Goal: Task Accomplishment & Management: Manage account settings

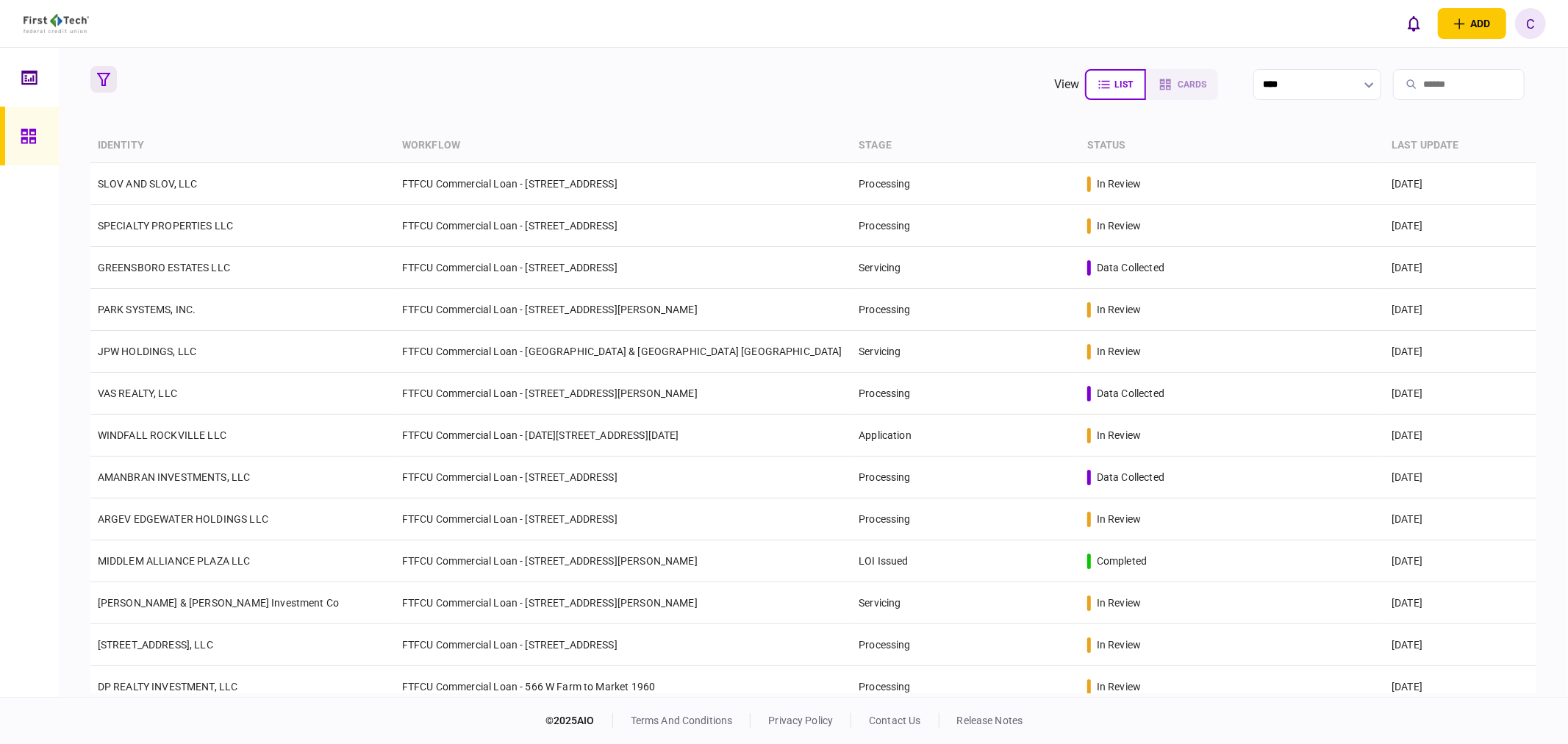
click at [107, 82] on icon "button" at bounding box center [103, 79] width 13 height 13
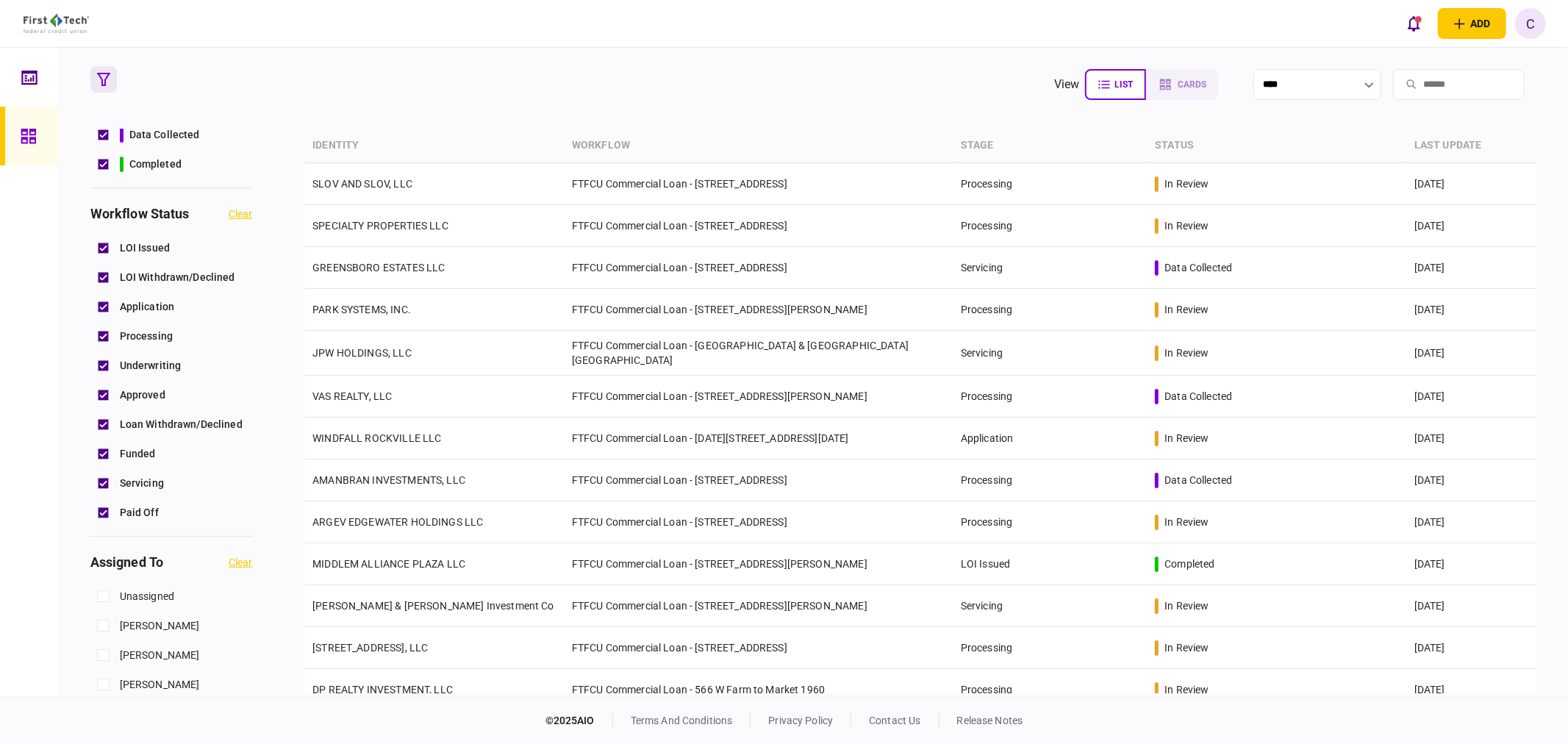
scroll to position [408, 0]
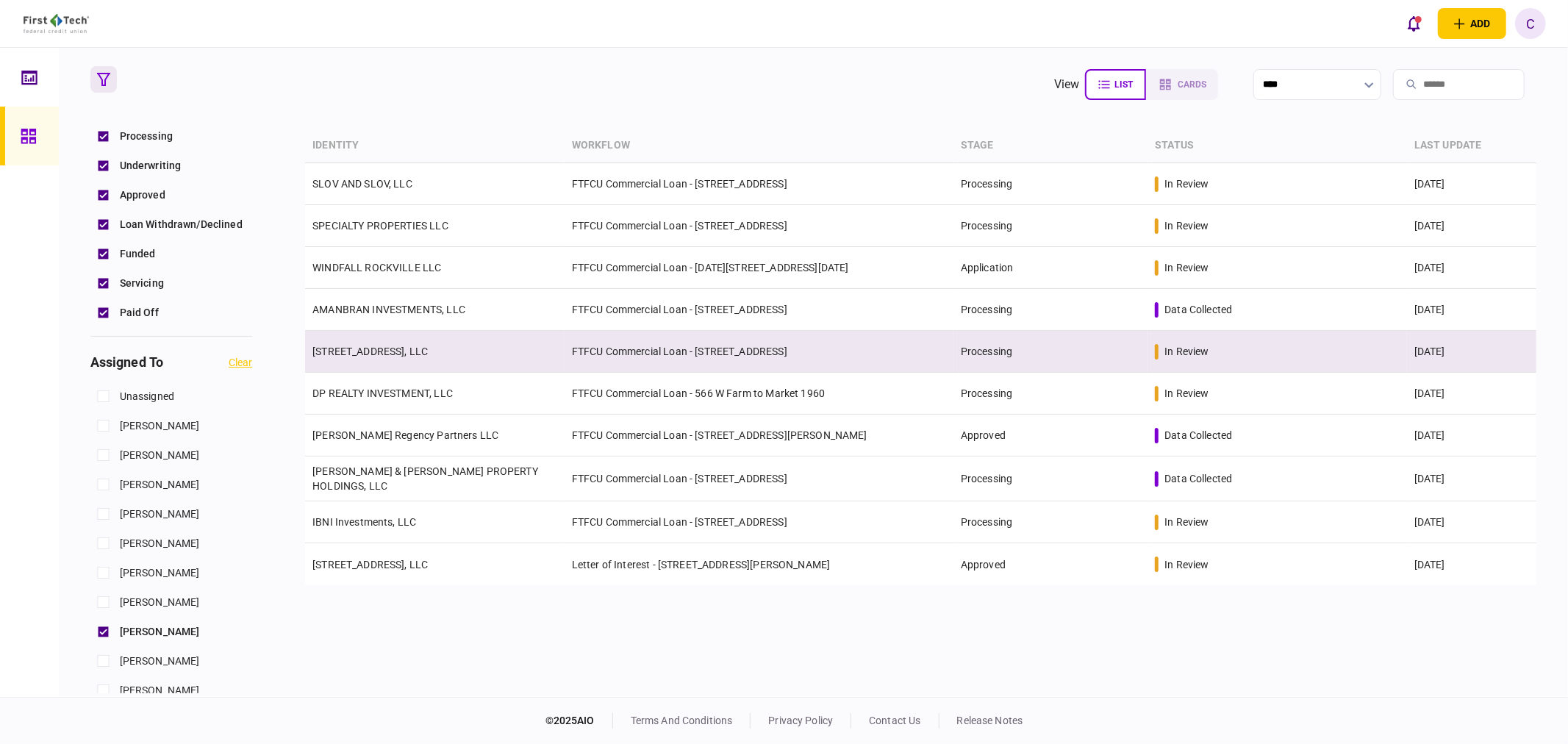
click at [394, 347] on link "[STREET_ADDRESS], LLC" at bounding box center [370, 351] width 116 height 11
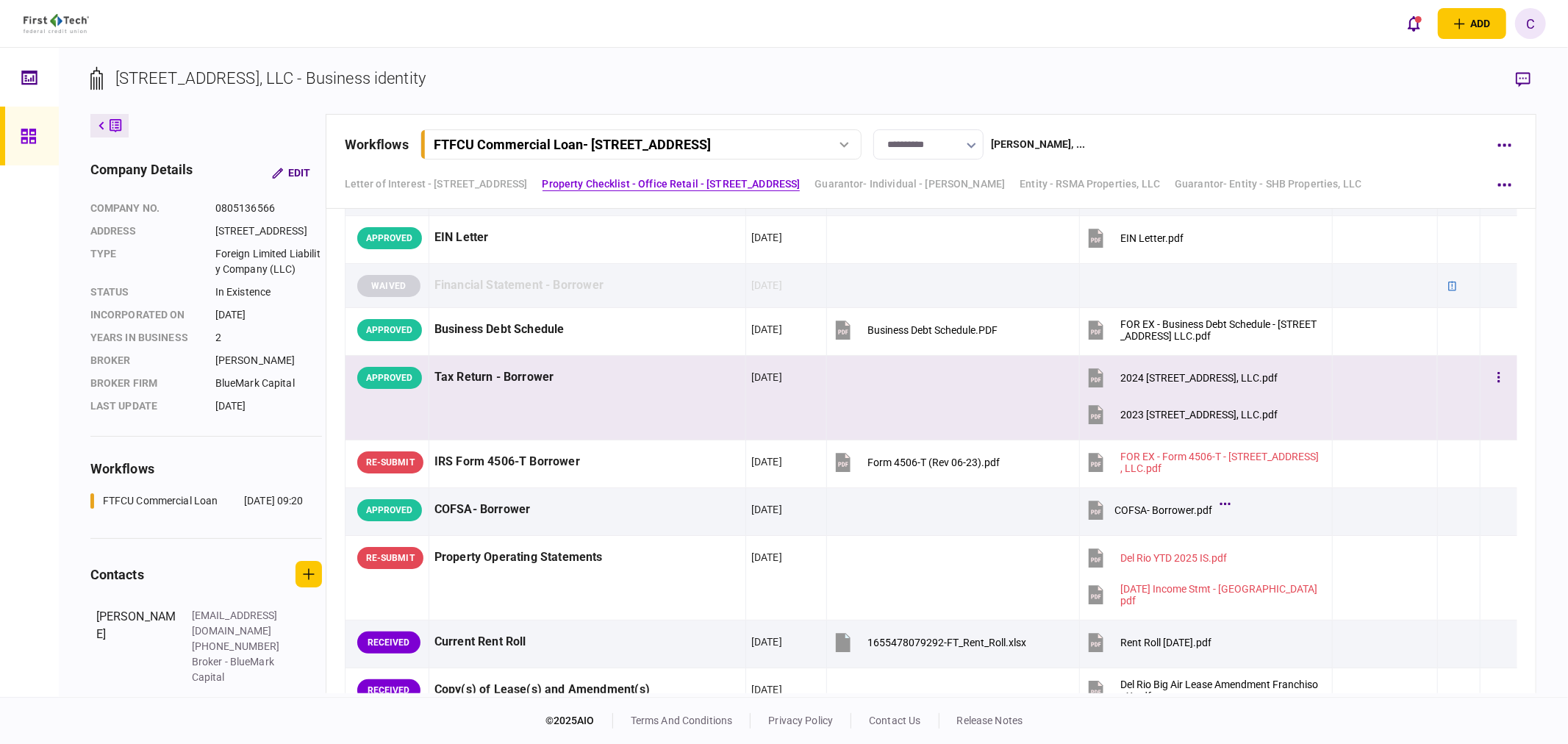
scroll to position [735, 0]
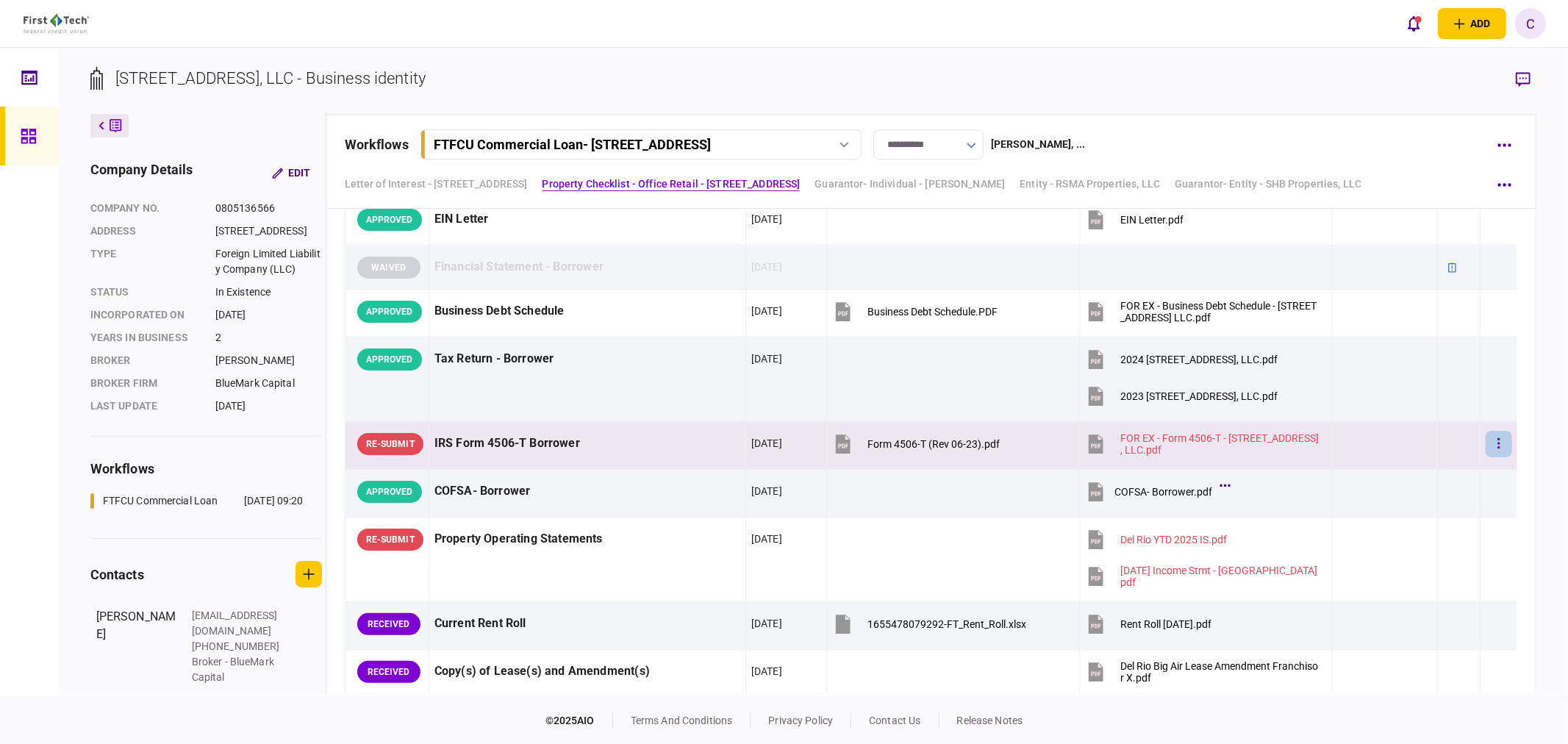
click at [1494, 443] on button "button" at bounding box center [1499, 444] width 26 height 26
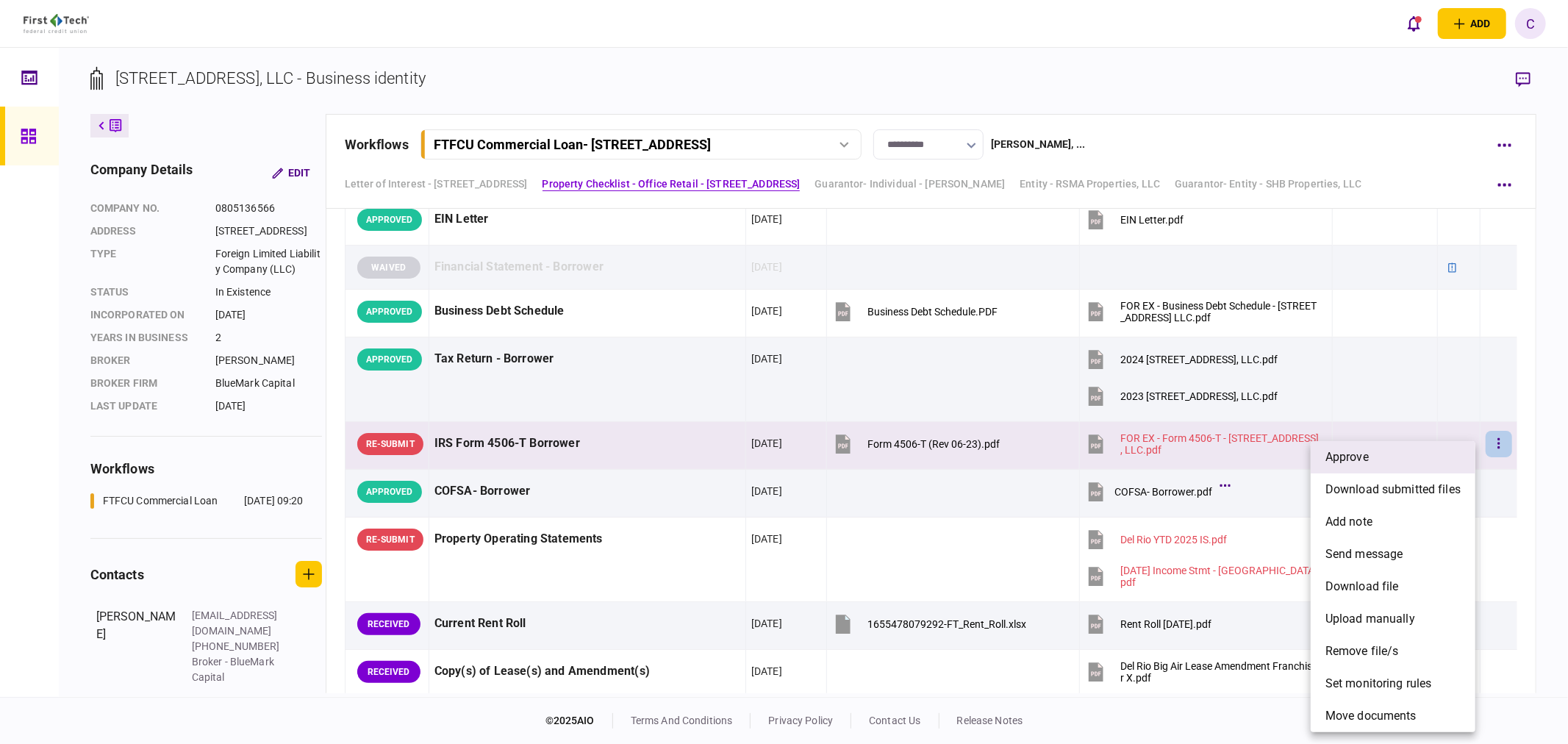
click at [1361, 461] on span "approve" at bounding box center [1348, 458] width 44 height 18
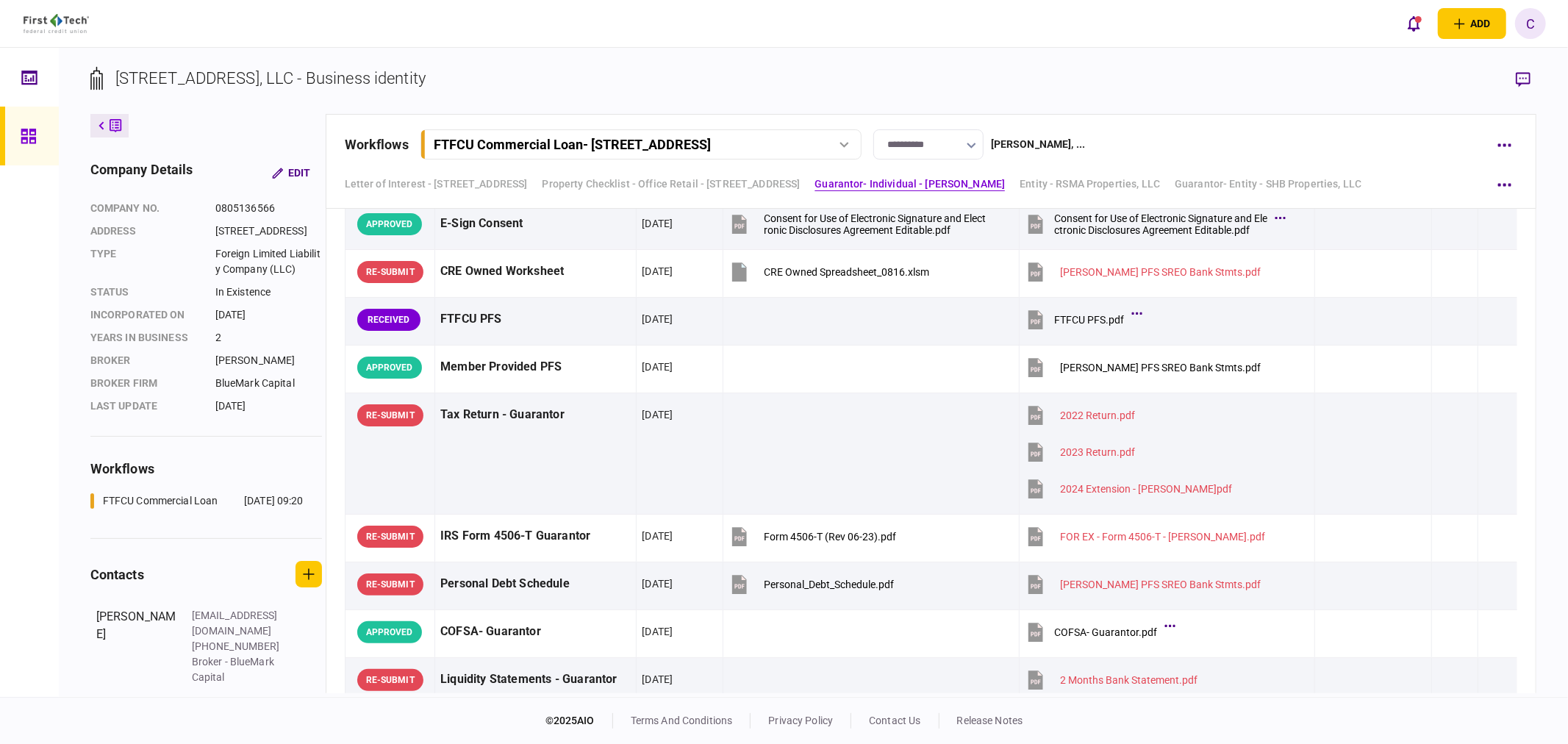
scroll to position [2207, 0]
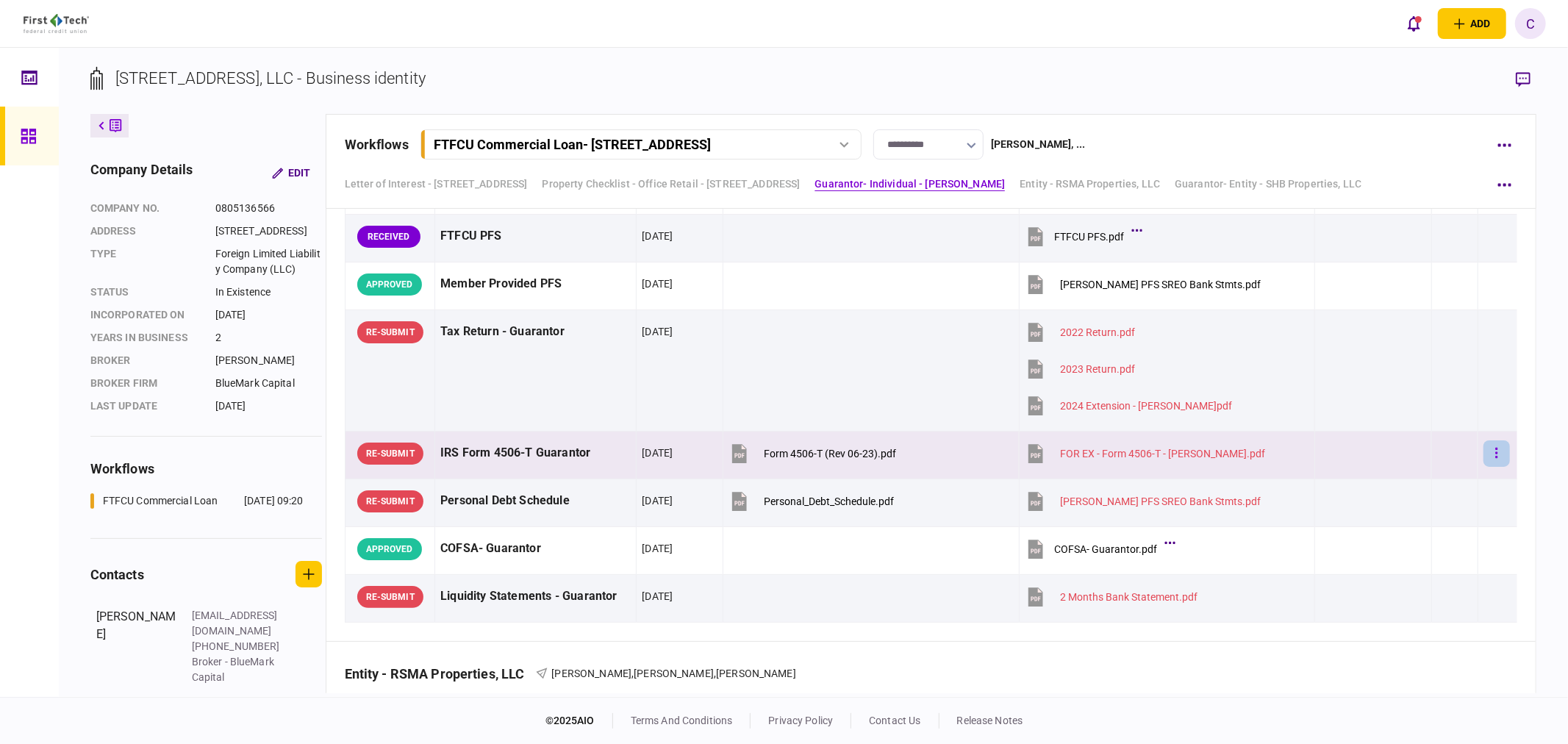
click at [1488, 451] on button "button" at bounding box center [1497, 453] width 26 height 26
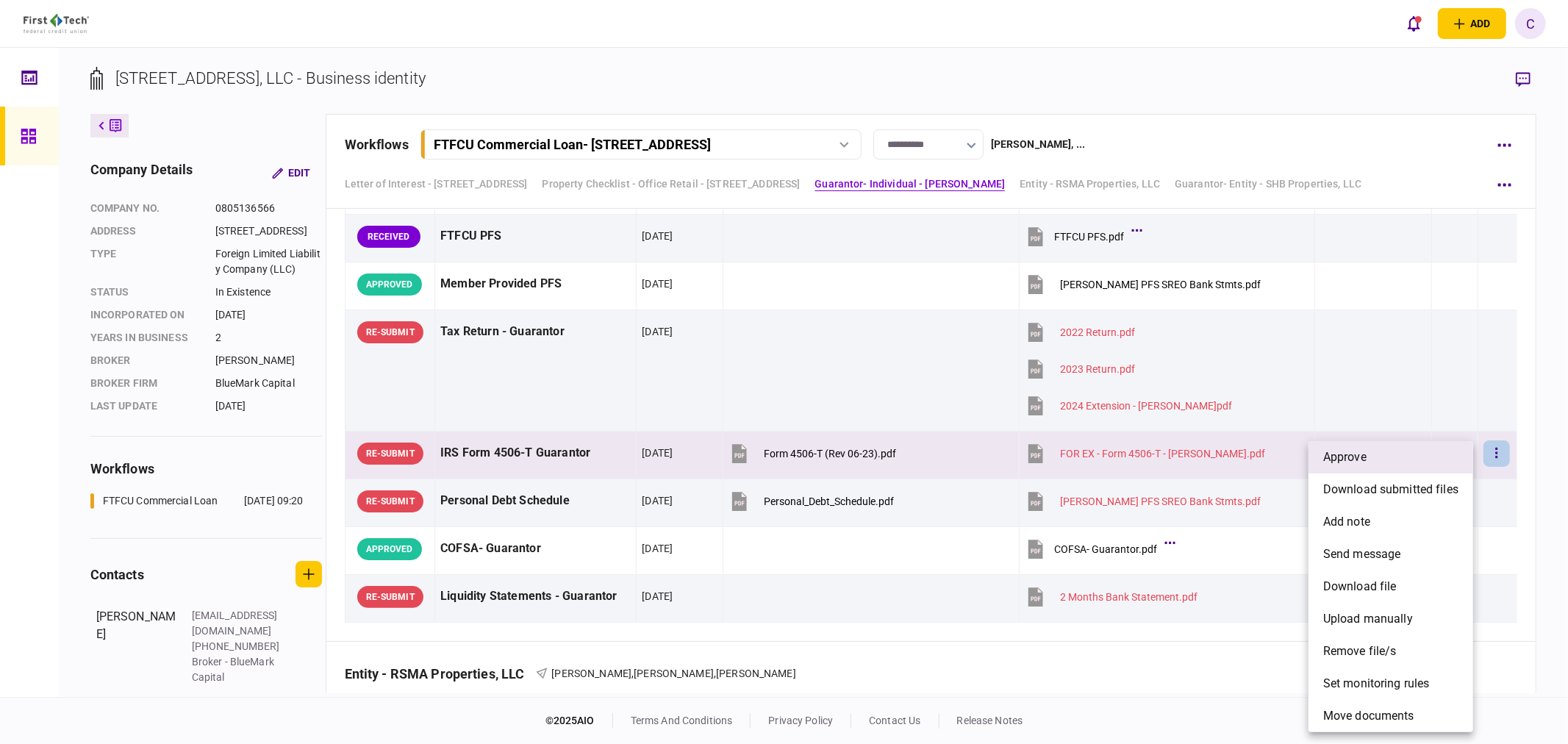
click at [1354, 461] on span "approve" at bounding box center [1346, 458] width 44 height 18
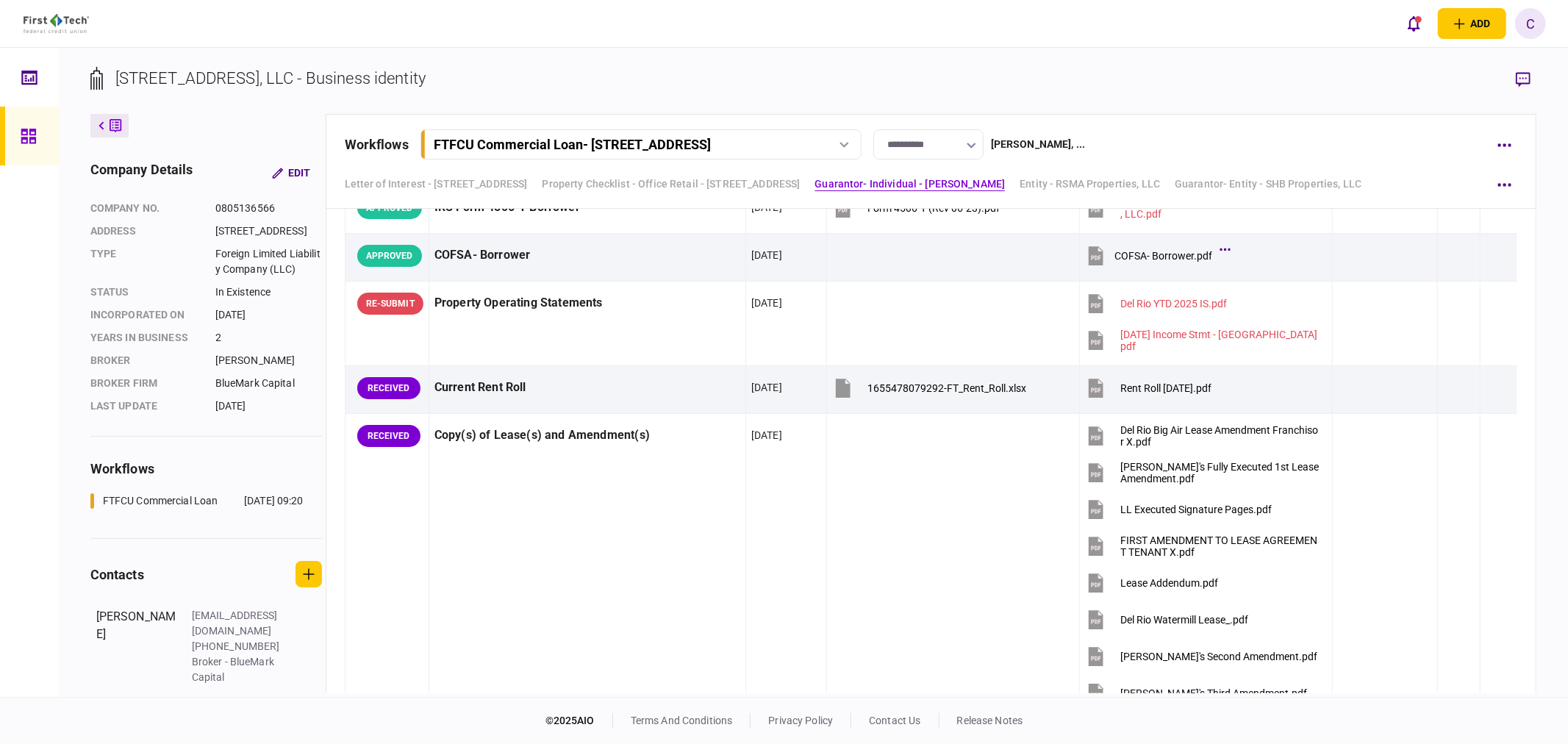
scroll to position [980, 0]
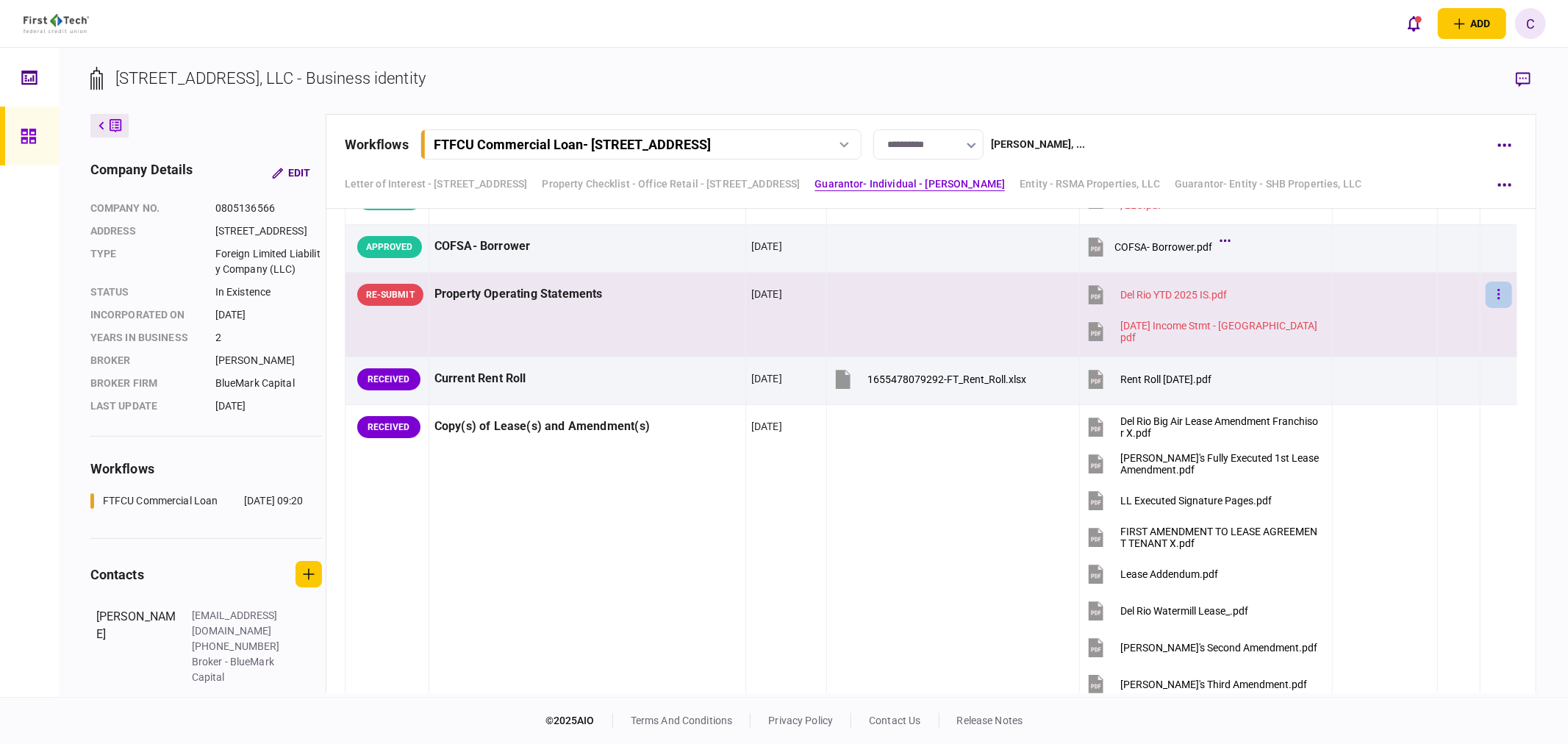
click at [1498, 289] on icon "button" at bounding box center [1499, 295] width 3 height 14
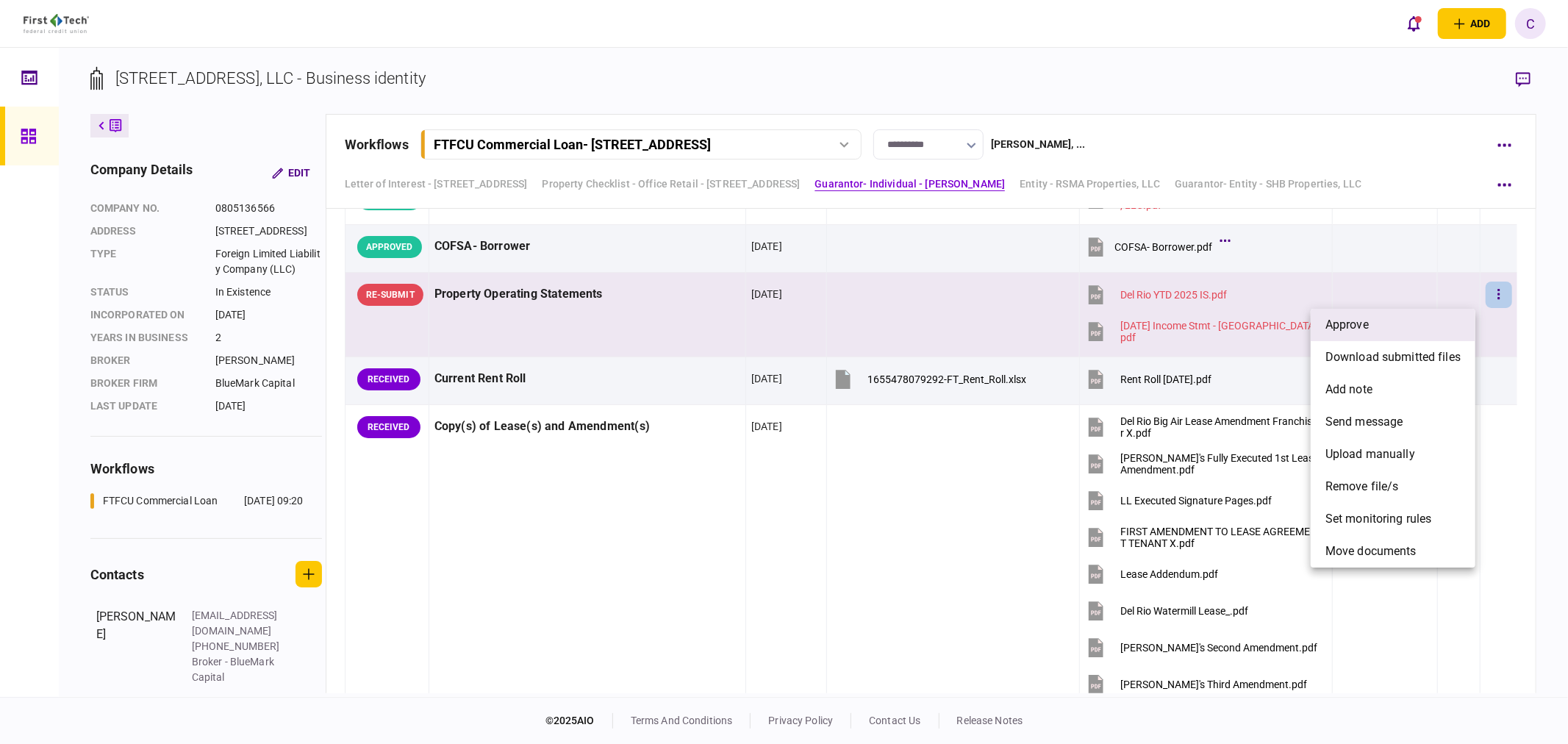
click at [1375, 325] on li "approve" at bounding box center [1393, 325] width 164 height 32
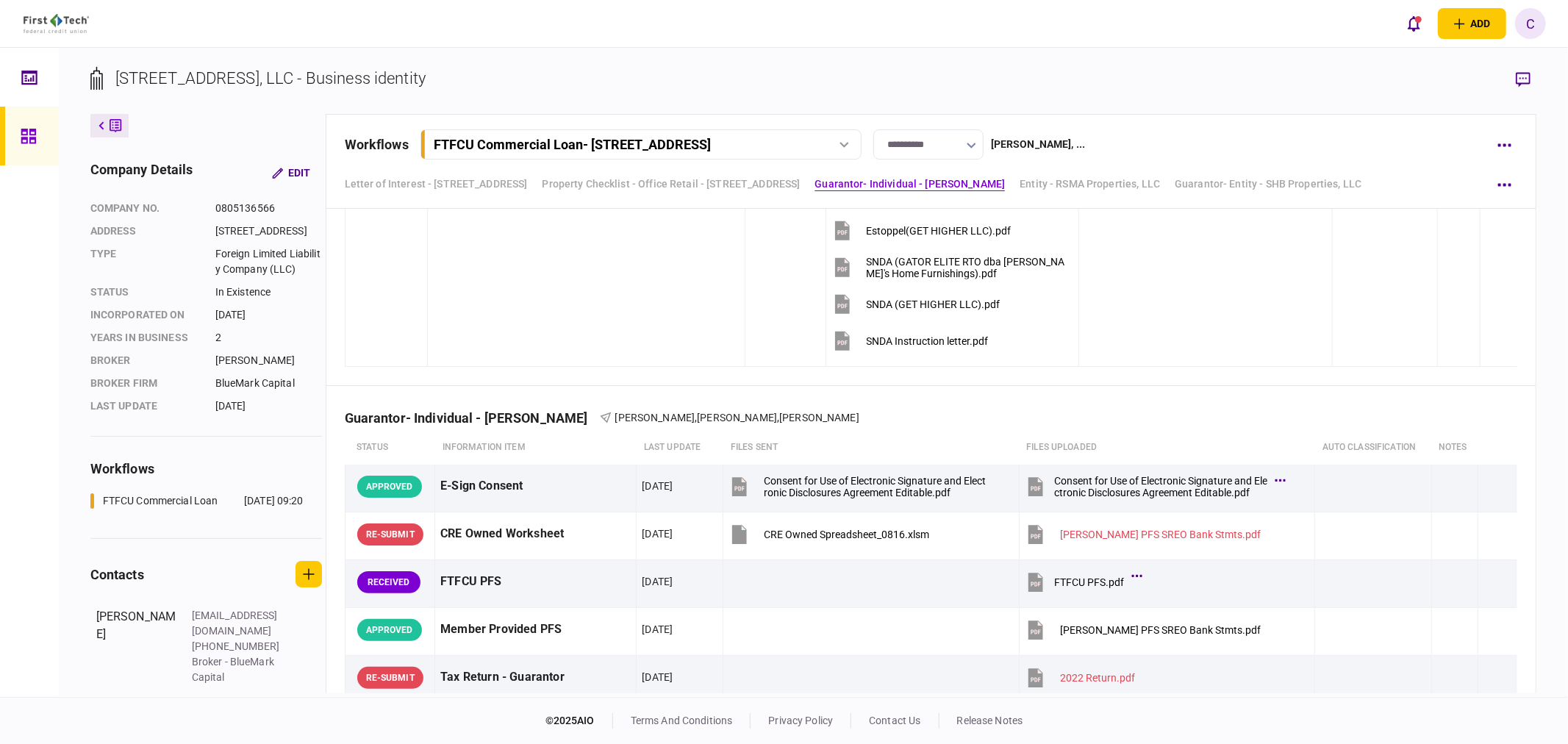
scroll to position [1961, 0]
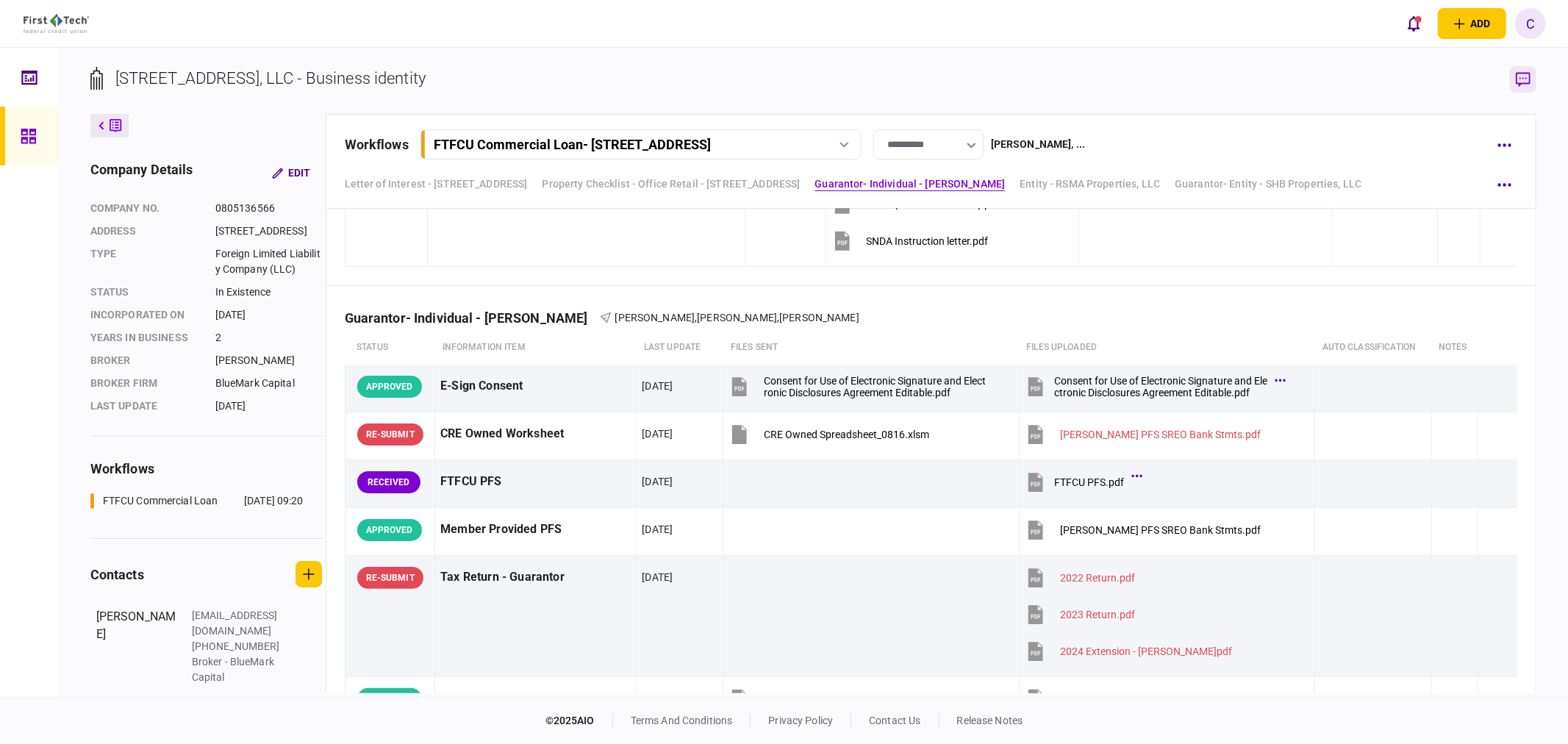
click at [1519, 82] on icon "button" at bounding box center [1523, 79] width 15 height 15
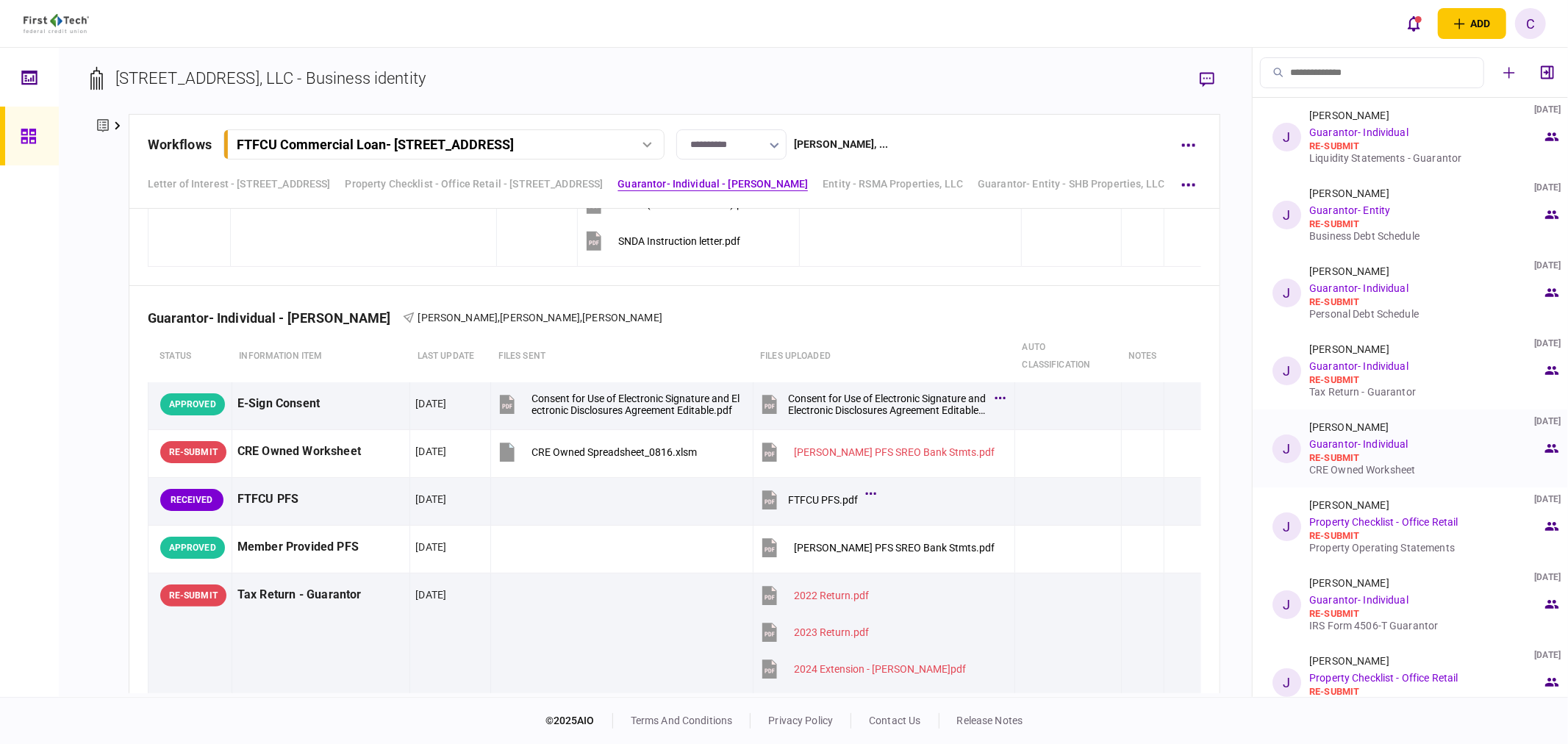
click at [1348, 474] on div "CRE Owned Worksheet" at bounding box center [1426, 469] width 233 height 11
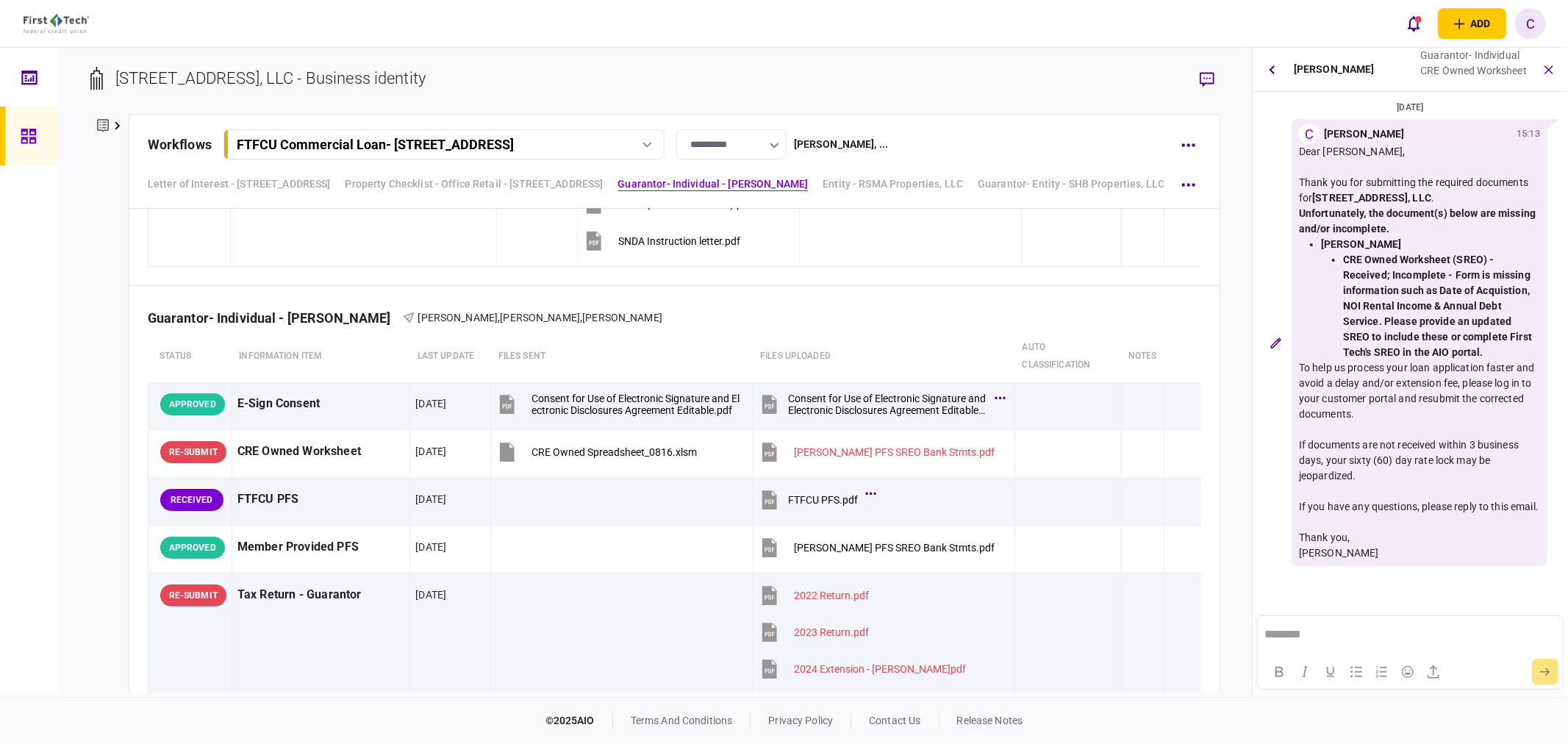
scroll to position [0, 0]
drag, startPoint x: 1487, startPoint y: 351, endPoint x: 1320, endPoint y: 244, distance: 198.3
click at [1320, 244] on ul "[PERSON_NAME] CRE Owned Worksheet (SREO) - Received; Incomplete - Form is missi…" at bounding box center [1420, 298] width 242 height 123
click at [1343, 260] on strong "CRE Owned Worksheet (SREO) - Received; Incomplete - Form is missing information…" at bounding box center [1438, 305] width 189 height 104
drag, startPoint x: 1488, startPoint y: 351, endPoint x: 1343, endPoint y: 254, distance: 174.5
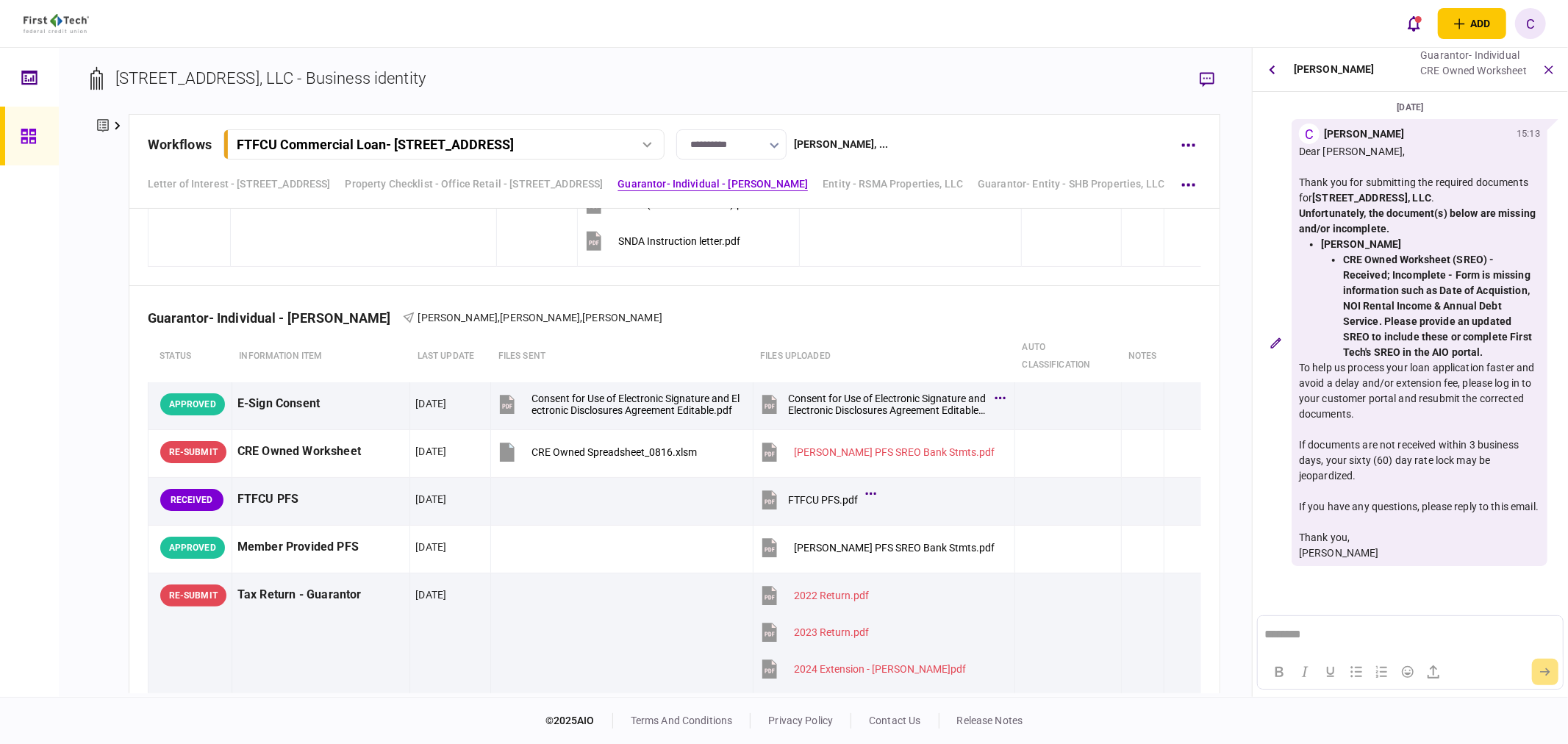
click at [1343, 254] on li "CRE Owned Worksheet (SREO) - Received; Incomplete - Form is missing information…" at bounding box center [1441, 306] width 197 height 109
copy strong "CRE Owned Worksheet (SREO) - Received; Incomplete - Form is missing information…"
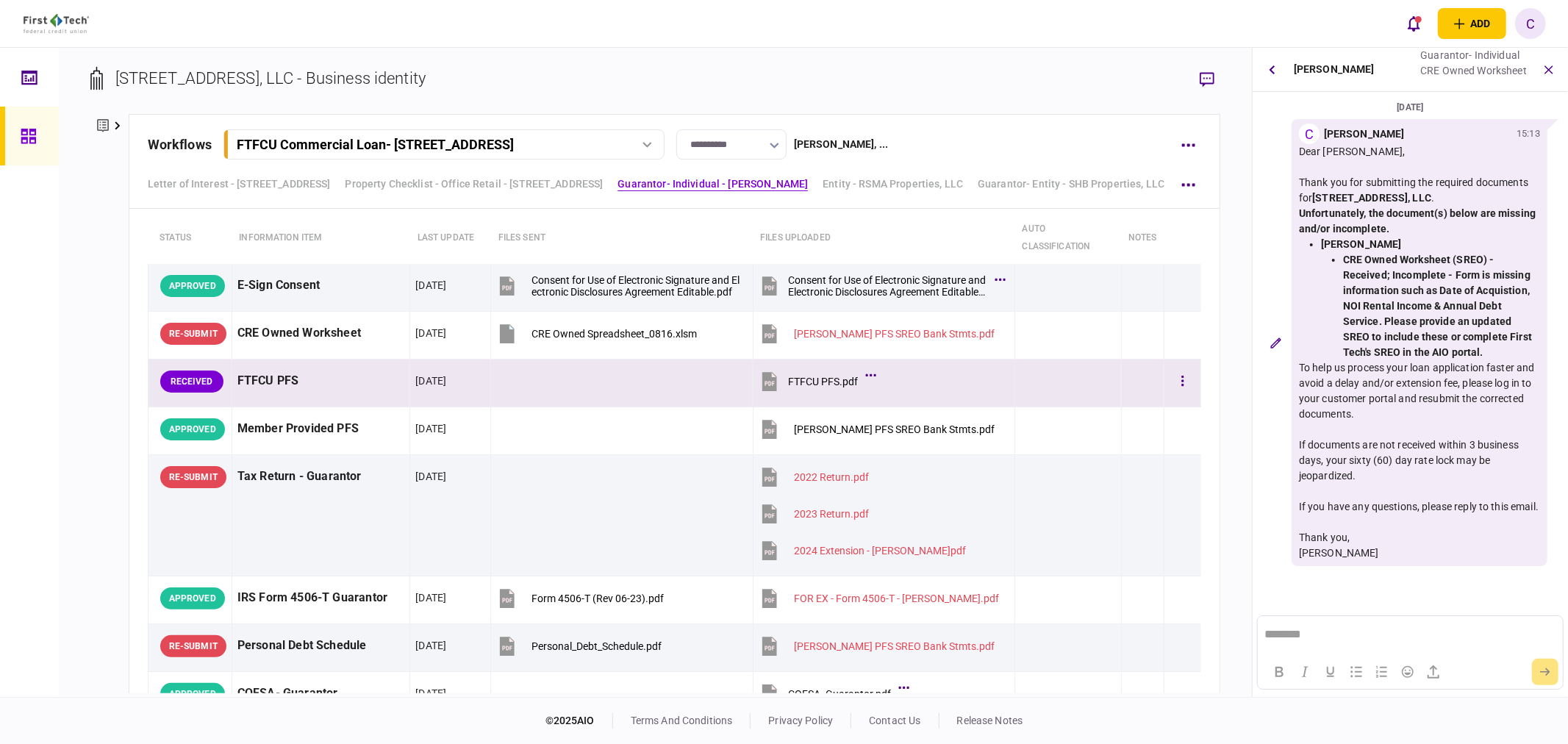
scroll to position [2124, 0]
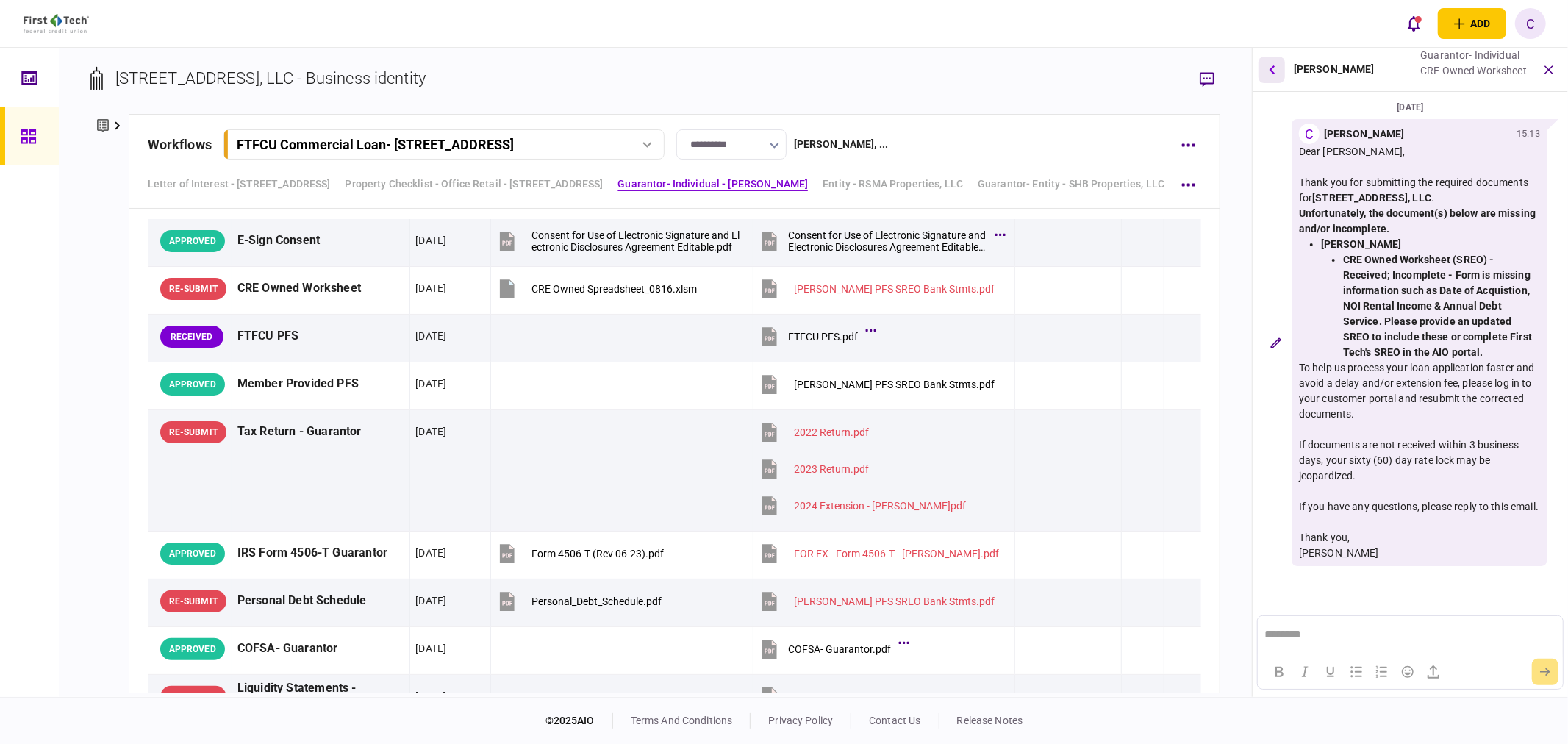
click at [1273, 70] on icon "button" at bounding box center [1271, 69] width 6 height 10
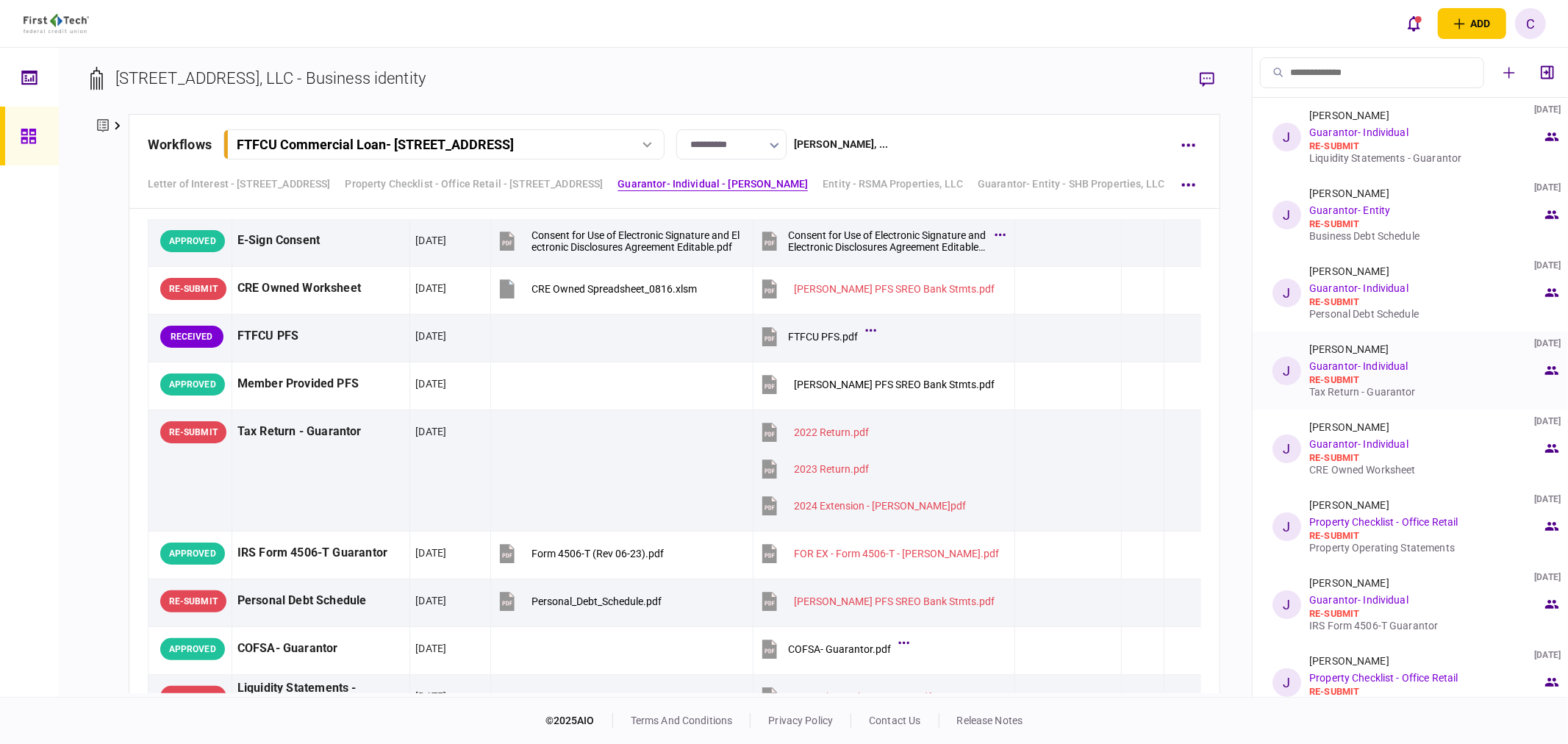
click at [1365, 389] on div "Tax Return - Guarantor" at bounding box center [1426, 391] width 233 height 11
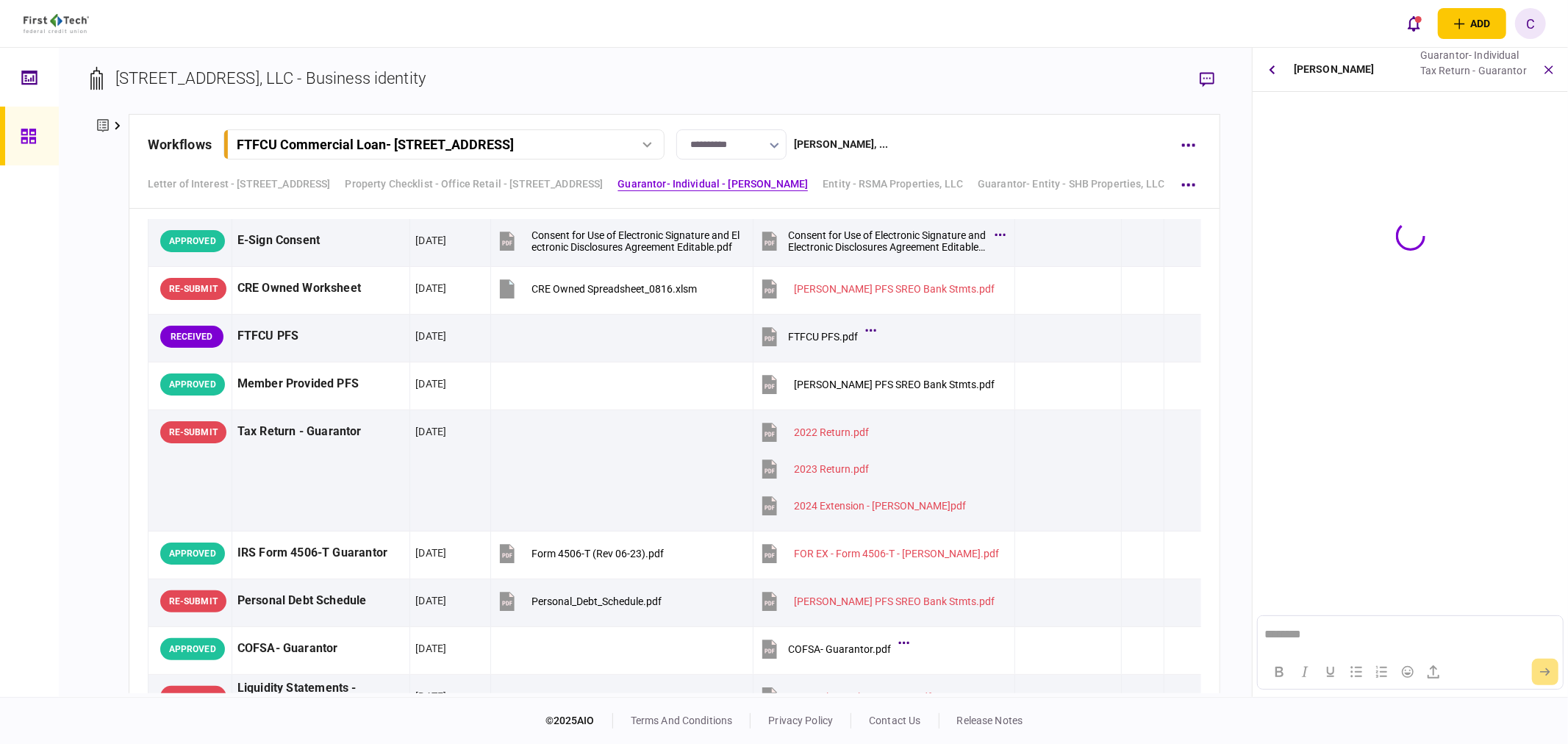
scroll to position [0, 0]
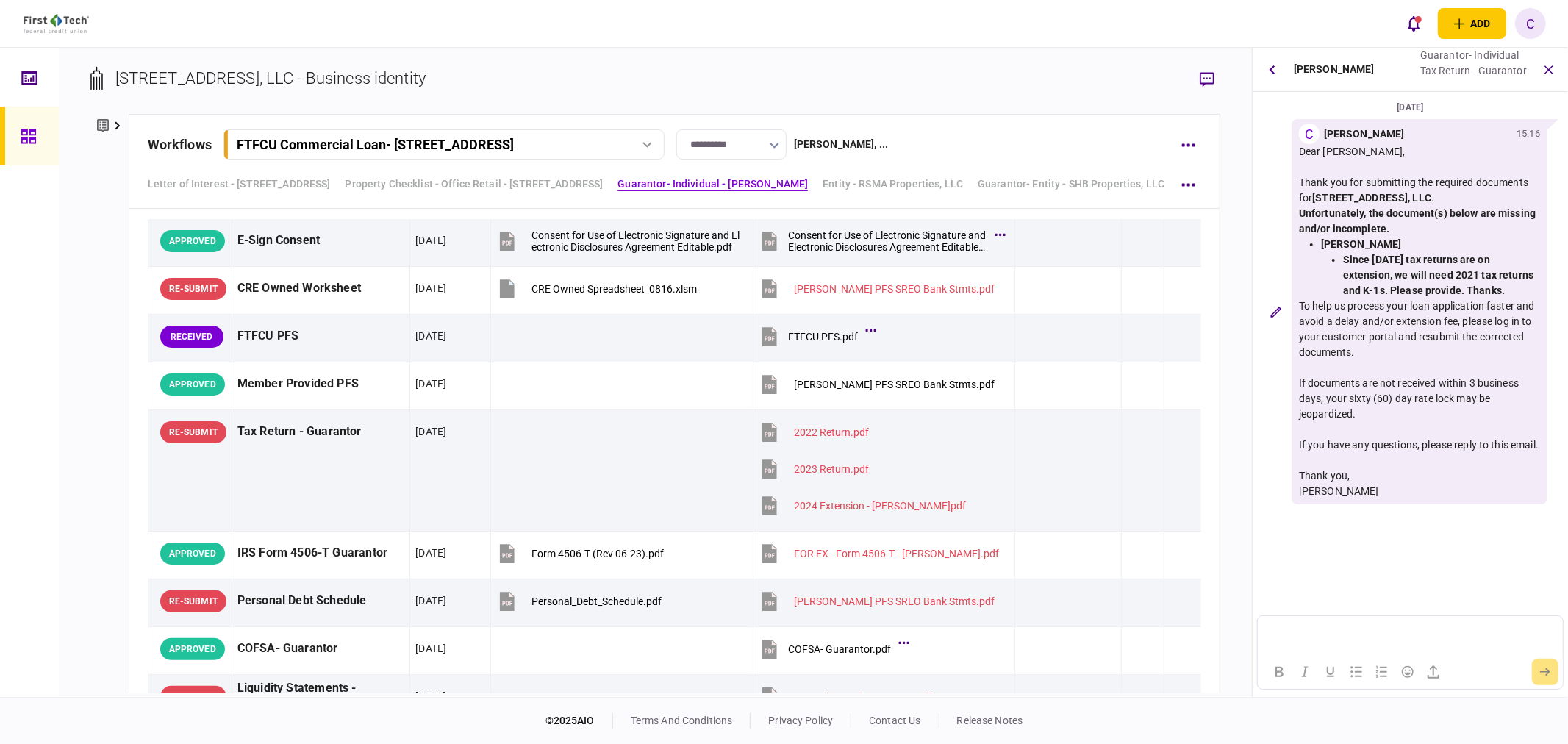
click at [1289, 635] on p "Rich Text Area. Press ALT-0 for help." at bounding box center [1410, 634] width 291 height 12
click at [1358, 675] on icon "Bullet list" at bounding box center [1356, 672] width 18 height 18
drag, startPoint x: 1308, startPoint y: 637, endPoint x: 1318, endPoint y: 637, distance: 10.0
click at [1308, 637] on li "Rich Text Area. Press ALT-0 for help." at bounding box center [1424, 634] width 262 height 12
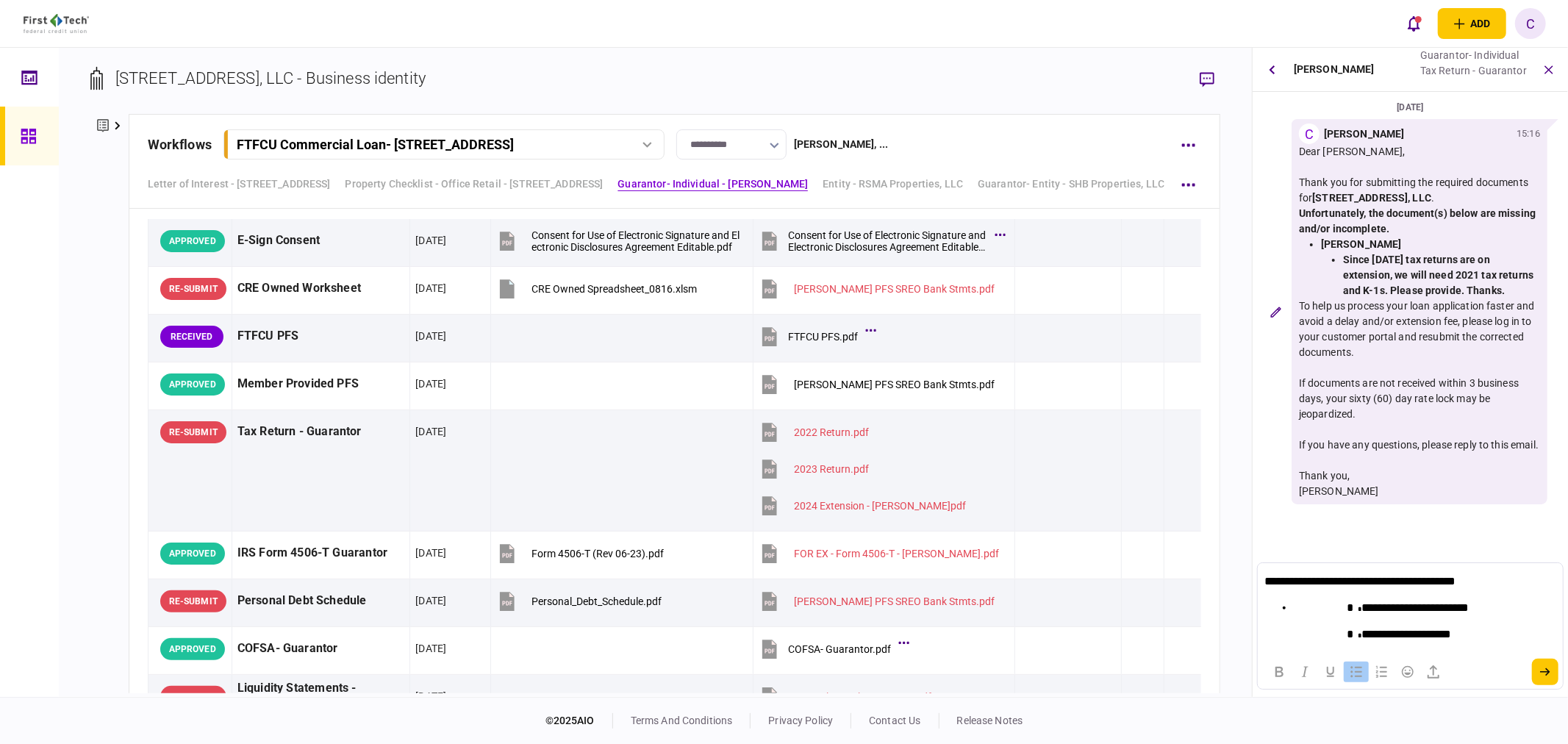
drag, startPoint x: 1343, startPoint y: 607, endPoint x: 1380, endPoint y: 647, distance: 54.5
click at [1345, 607] on li "**********" at bounding box center [1424, 621] width 262 height 41
click at [1543, 671] on icon "submit" at bounding box center [1545, 672] width 10 height 9
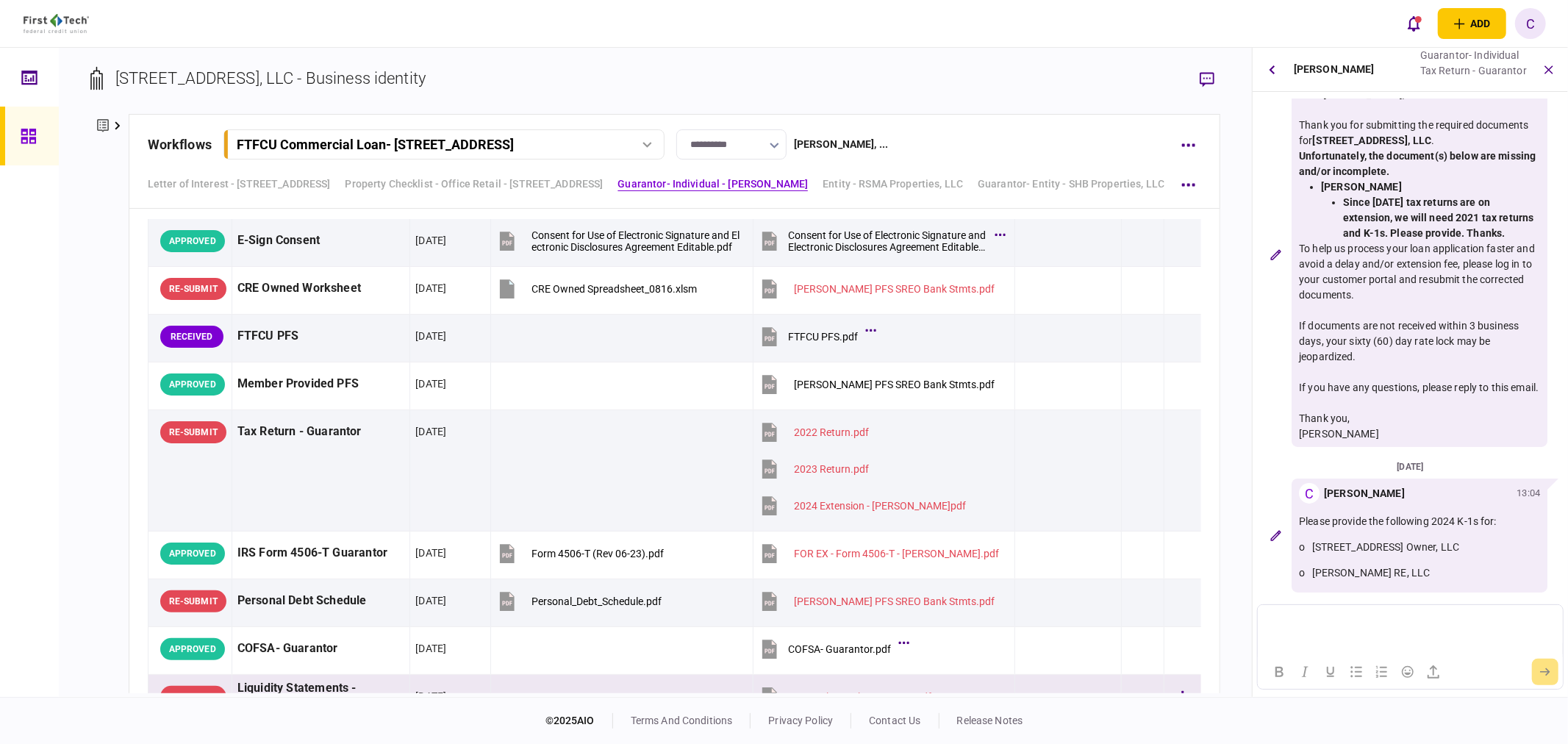
scroll to position [2288, 0]
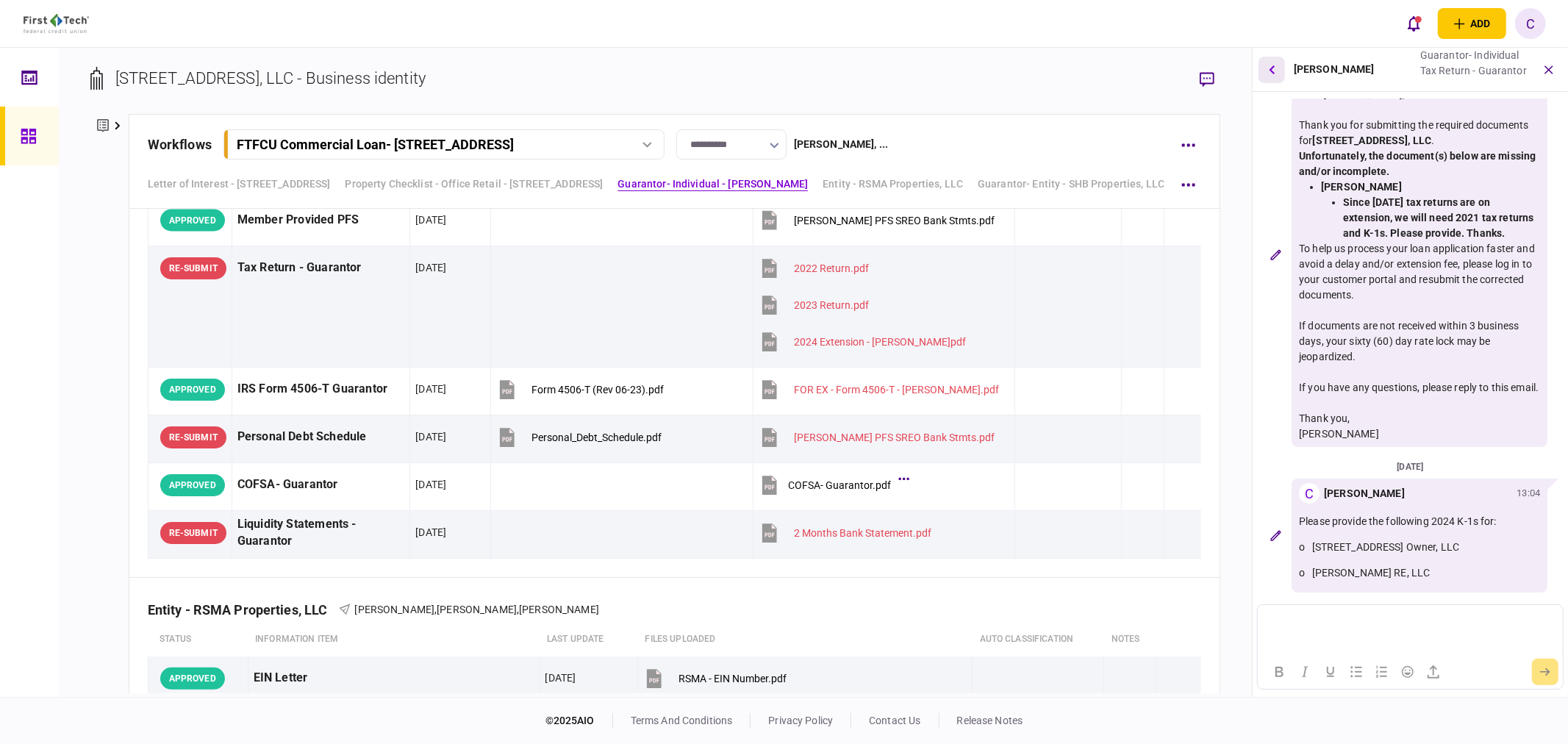
click at [1269, 72] on button "button" at bounding box center [1272, 70] width 26 height 26
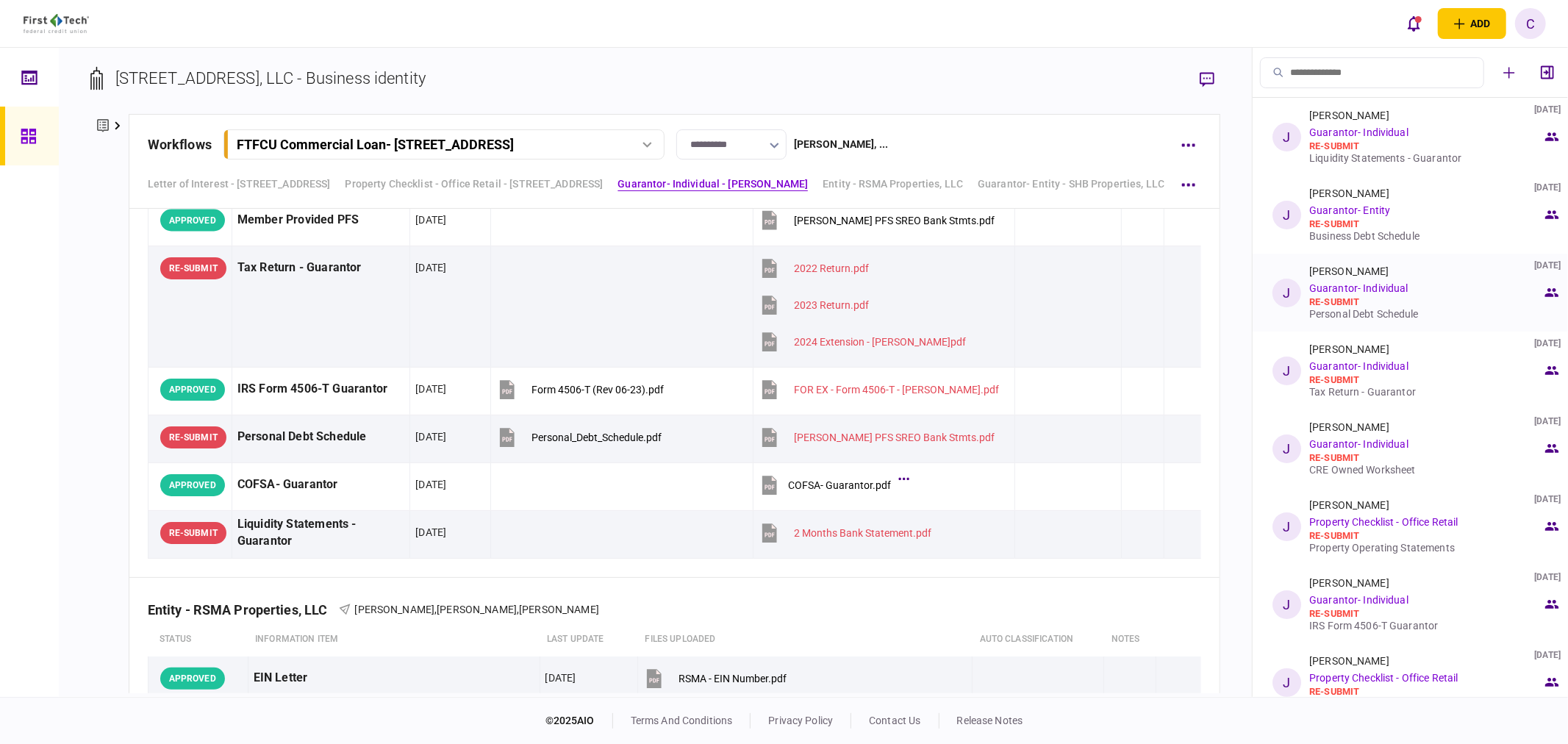
click at [1372, 316] on div "Personal Debt Schedule" at bounding box center [1426, 313] width 233 height 11
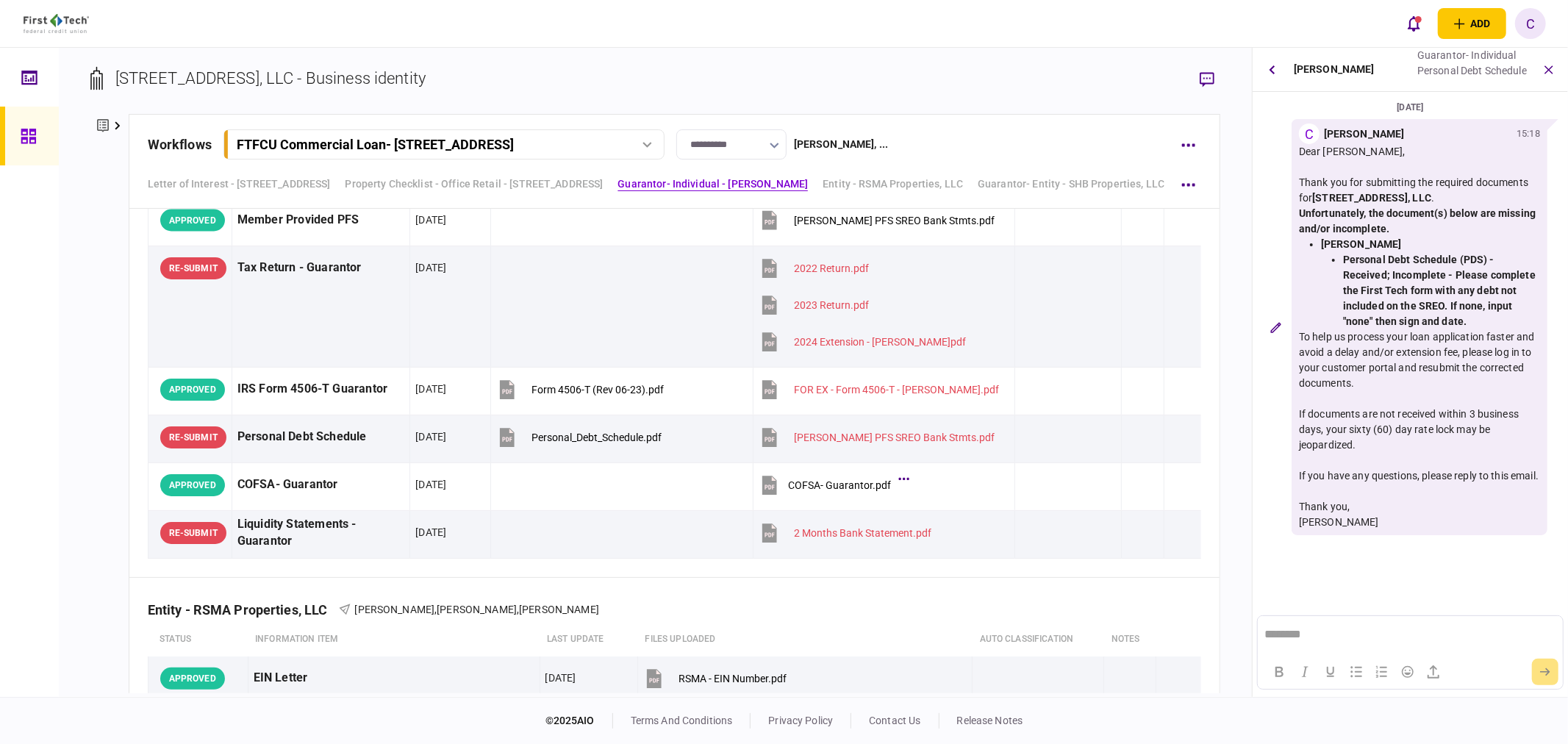
scroll to position [0, 0]
drag, startPoint x: 1474, startPoint y: 319, endPoint x: 1327, endPoint y: 251, distance: 162.0
click at [1327, 251] on li "[PERSON_NAME] Personal Debt Schedule (PDS) - Received; Incomplete - Please comp…" at bounding box center [1431, 284] width 219 height 93
copy li "[PERSON_NAME] Personal Debt Schedule (PDS) - Received; Incomplete - Please comp…"
click at [1476, 321] on li "Personal Debt Schedule (PDS) - Received; Incomplete - Please complete the First…" at bounding box center [1441, 291] width 197 height 77
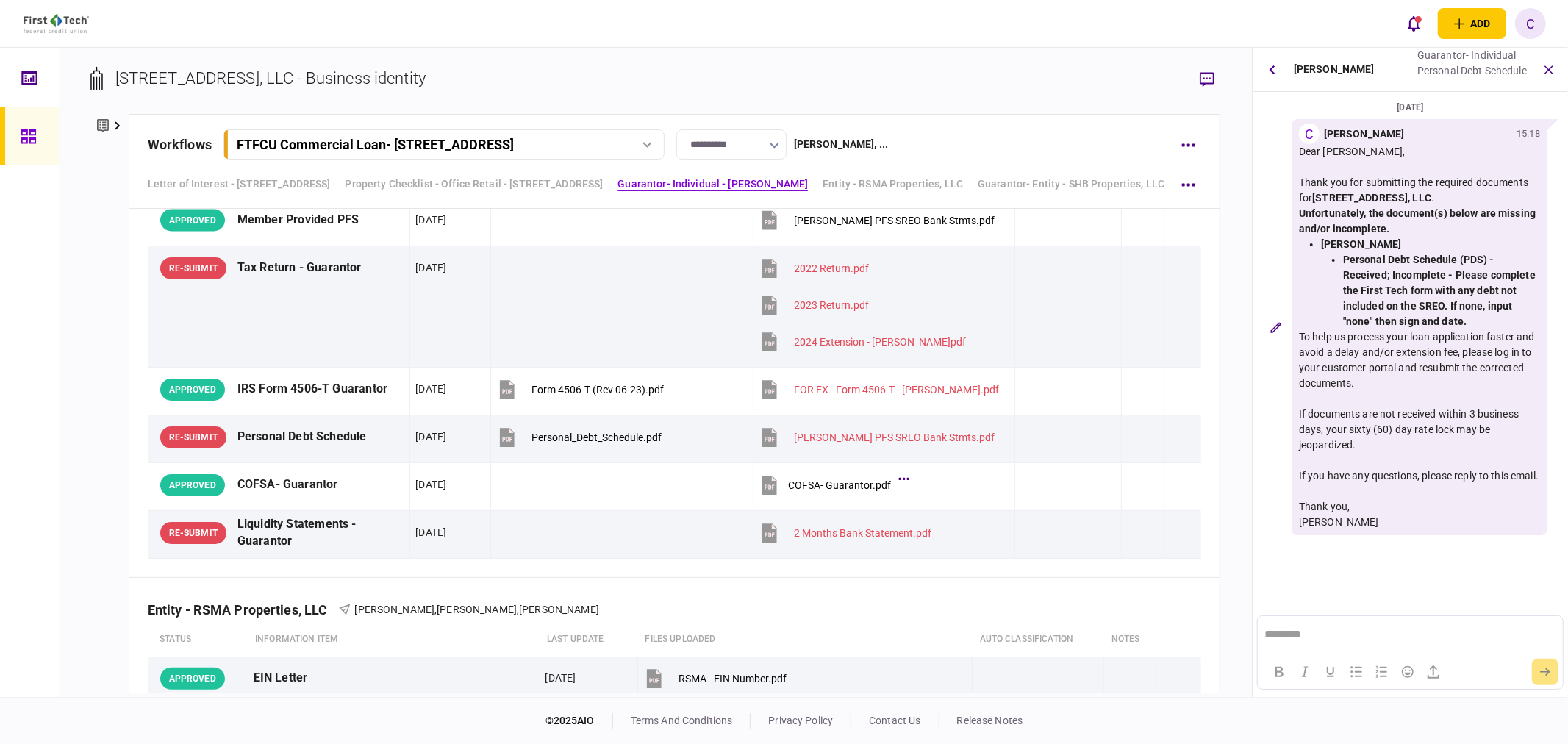
drag, startPoint x: 1474, startPoint y: 321, endPoint x: 1344, endPoint y: 265, distance: 141.5
click at [1344, 265] on li "Personal Debt Schedule (PDS) - Received; Incomplete - Please complete the First…" at bounding box center [1441, 291] width 197 height 77
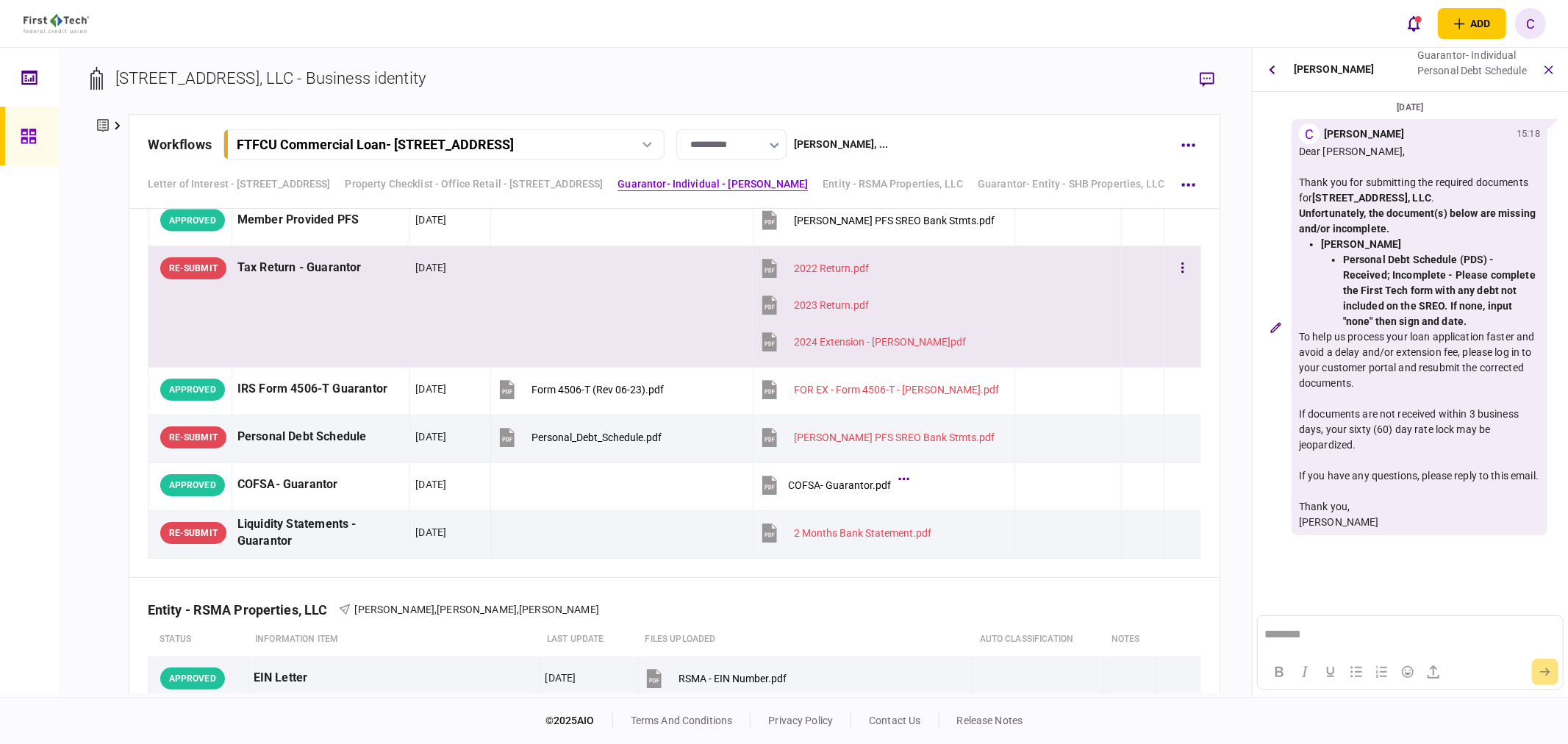
copy strong "Personal Debt Schedule (PDS) - Received; Incomplete - Please complete the First…"
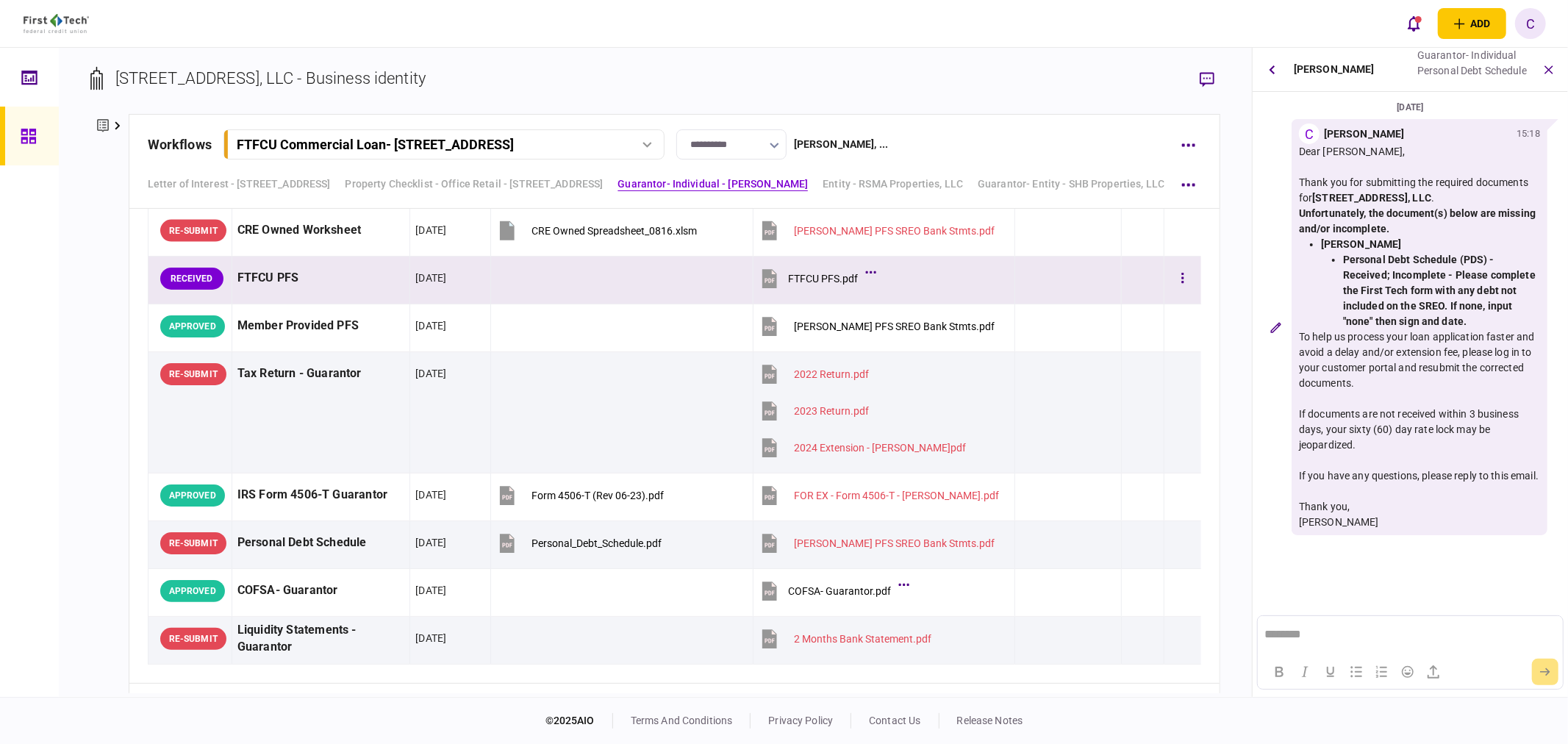
scroll to position [2288, 0]
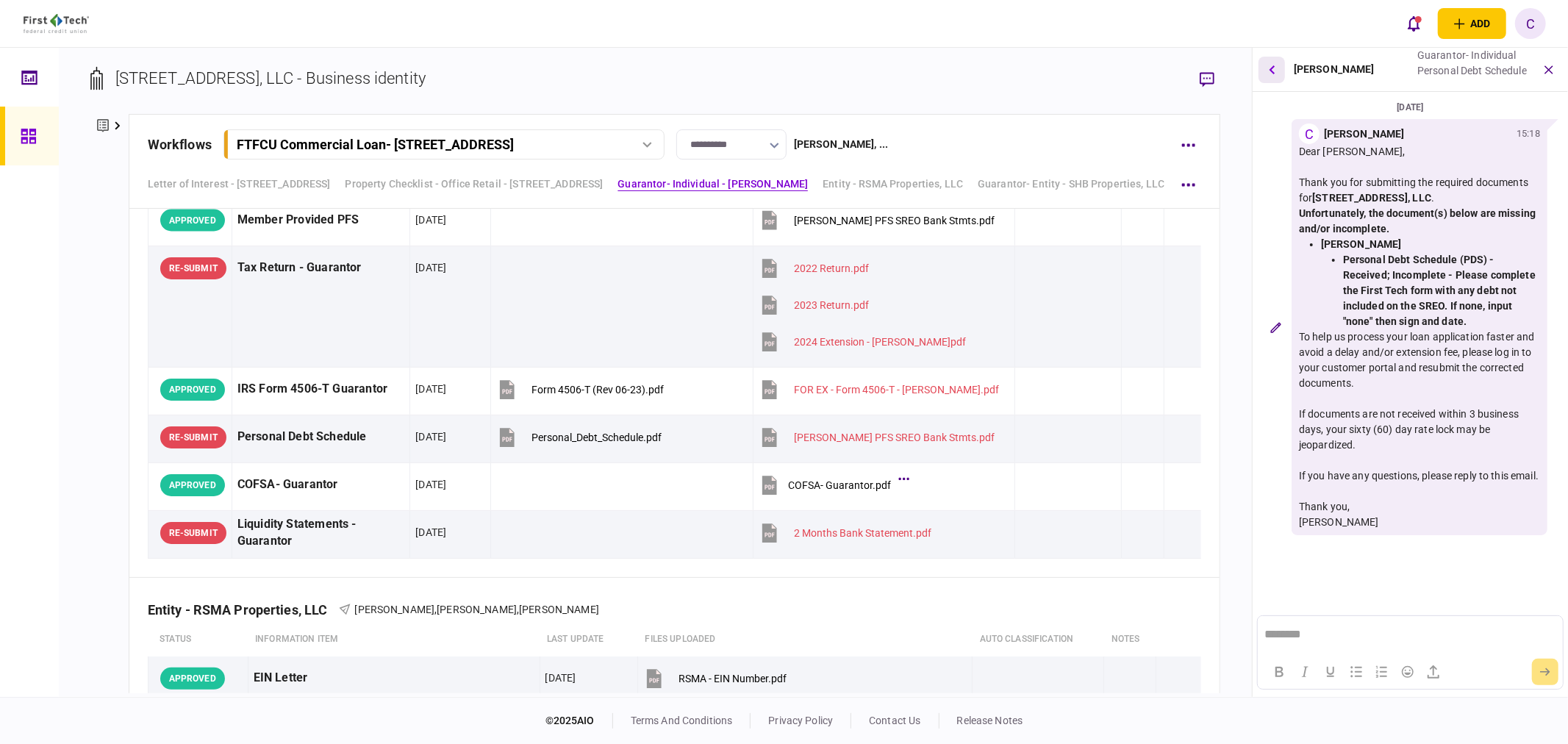
click at [1275, 70] on icon "button" at bounding box center [1271, 69] width 6 height 10
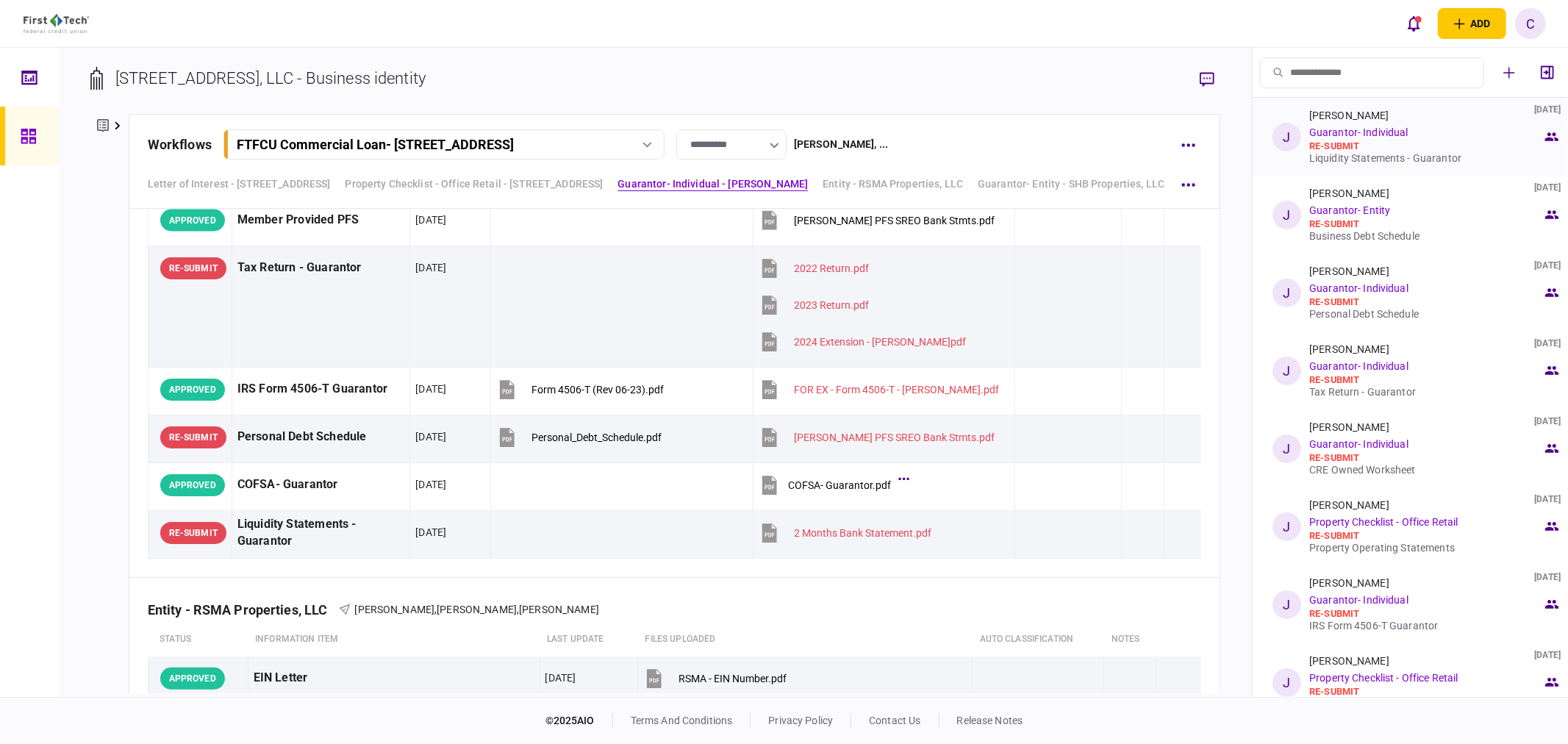
click at [1383, 158] on div "Liquidity Statements - Guarantor" at bounding box center [1426, 158] width 233 height 11
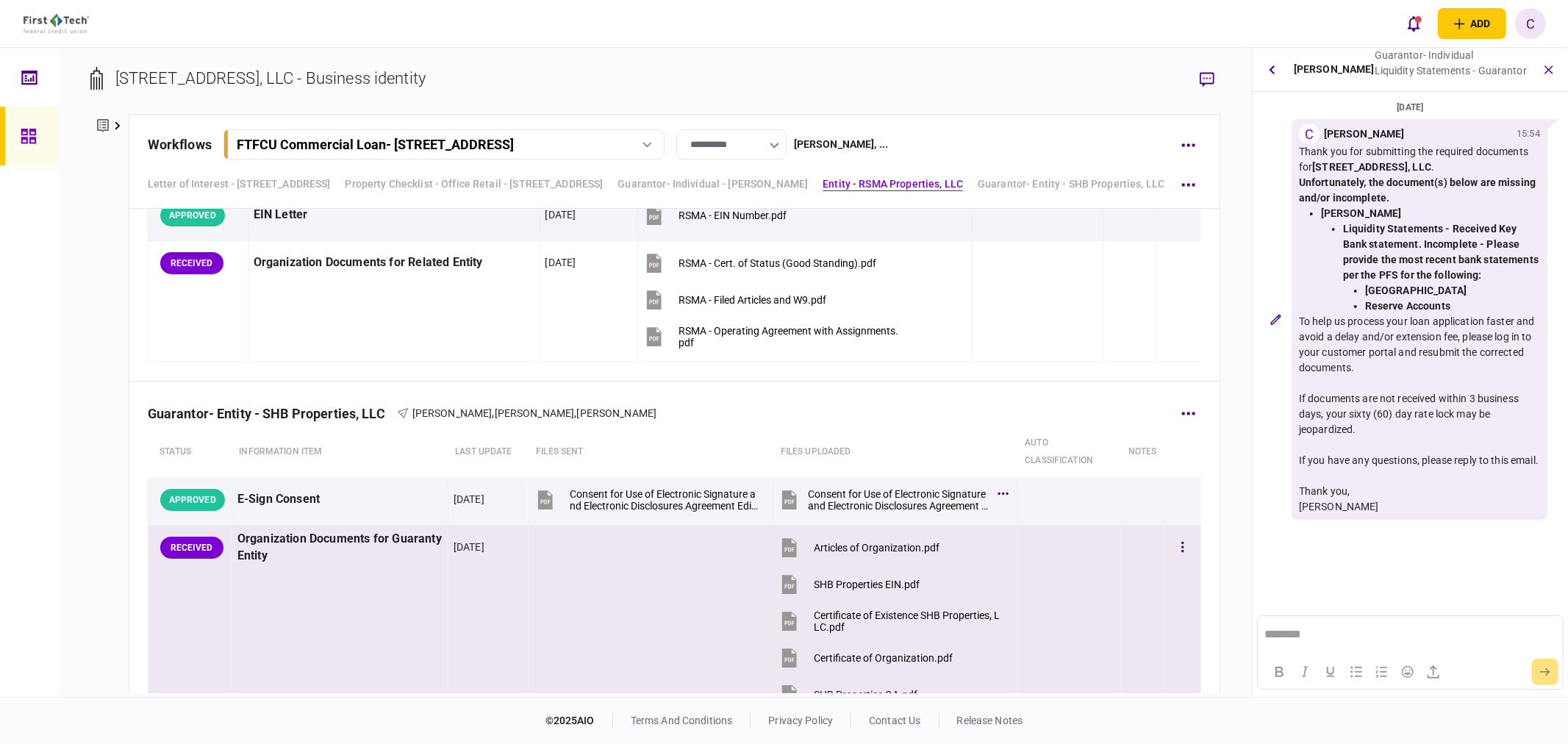
scroll to position [2860, 0]
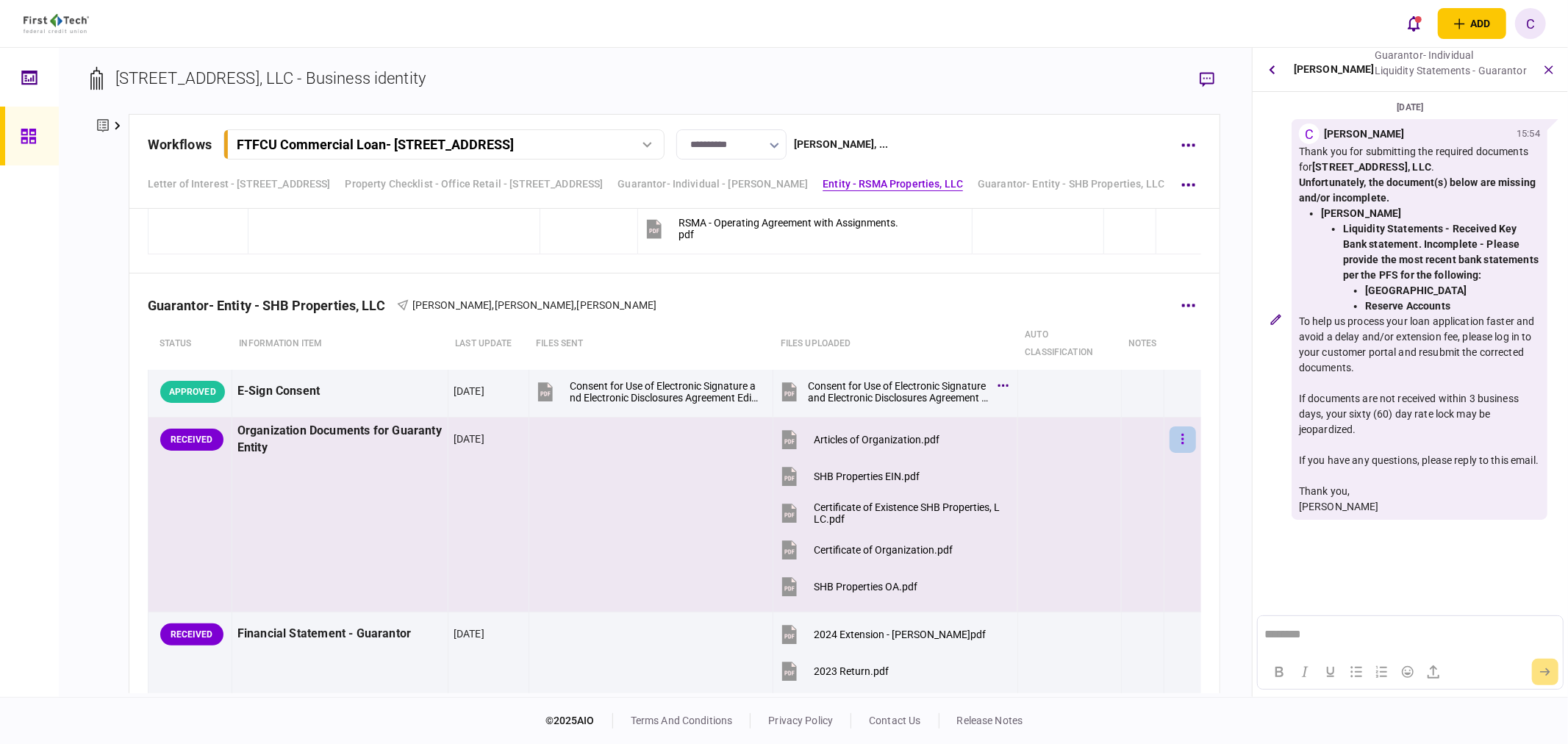
click at [1170, 441] on button "button" at bounding box center [1183, 439] width 26 height 26
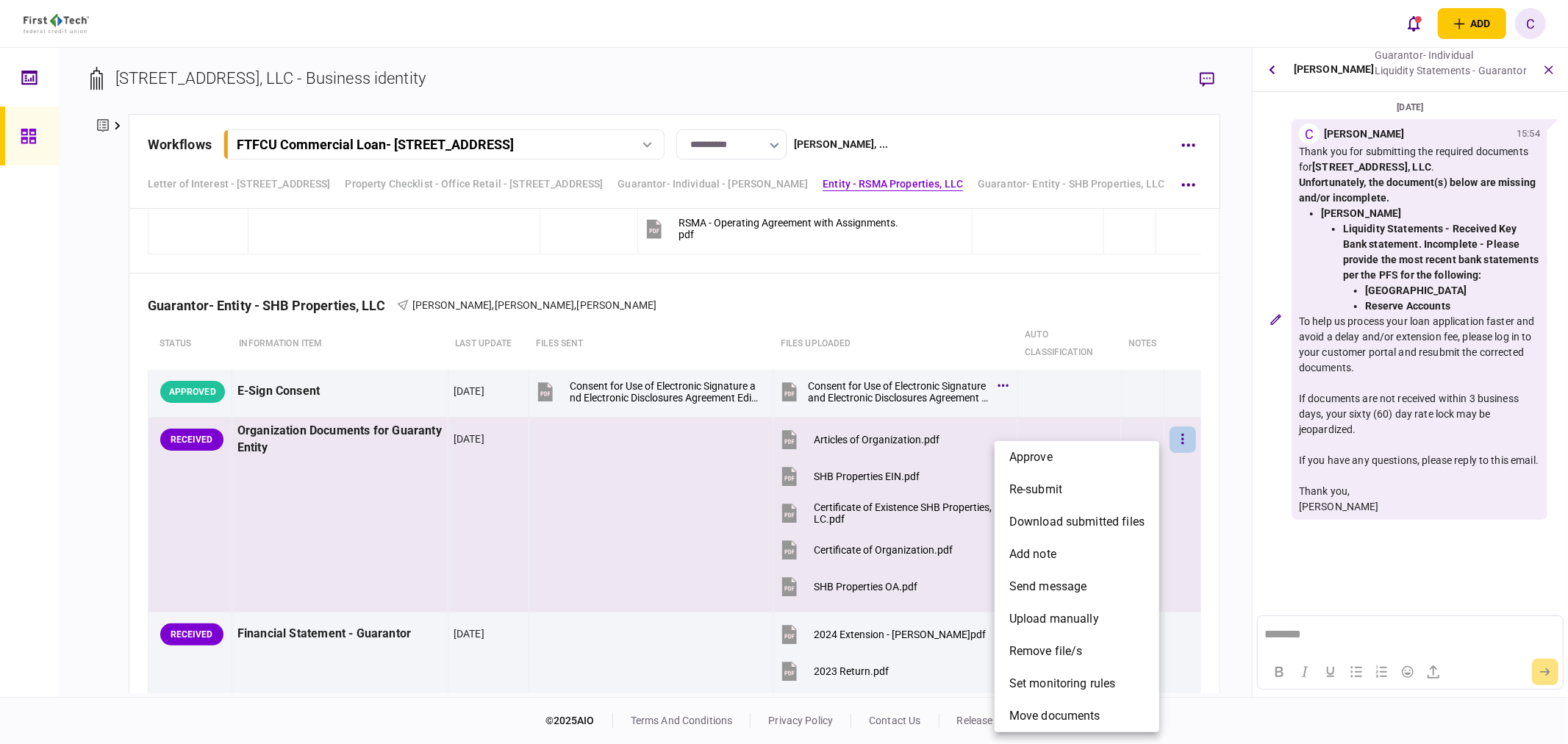
click at [1231, 405] on div at bounding box center [784, 372] width 1568 height 744
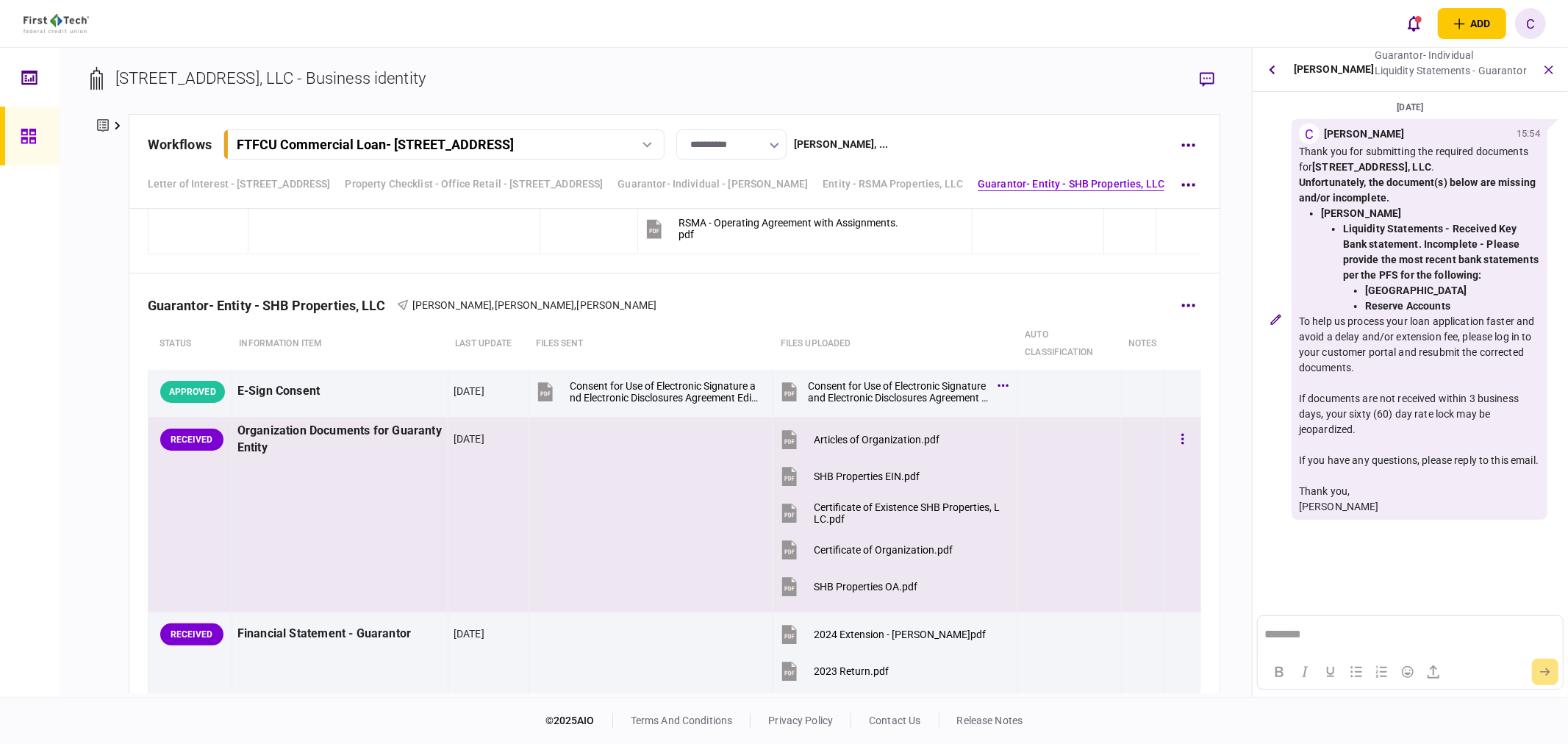
scroll to position [2942, 0]
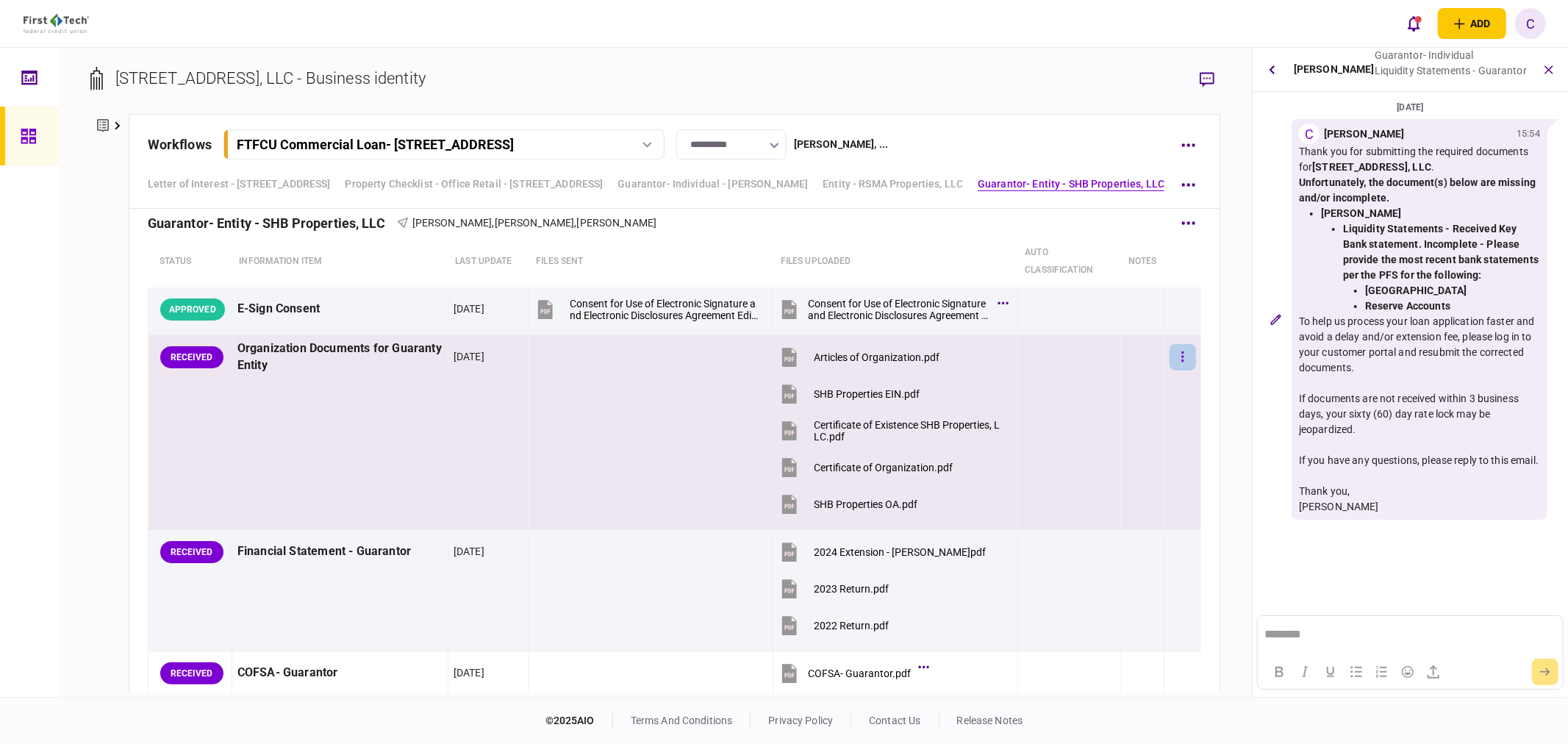
click at [1175, 352] on button "button" at bounding box center [1183, 357] width 26 height 26
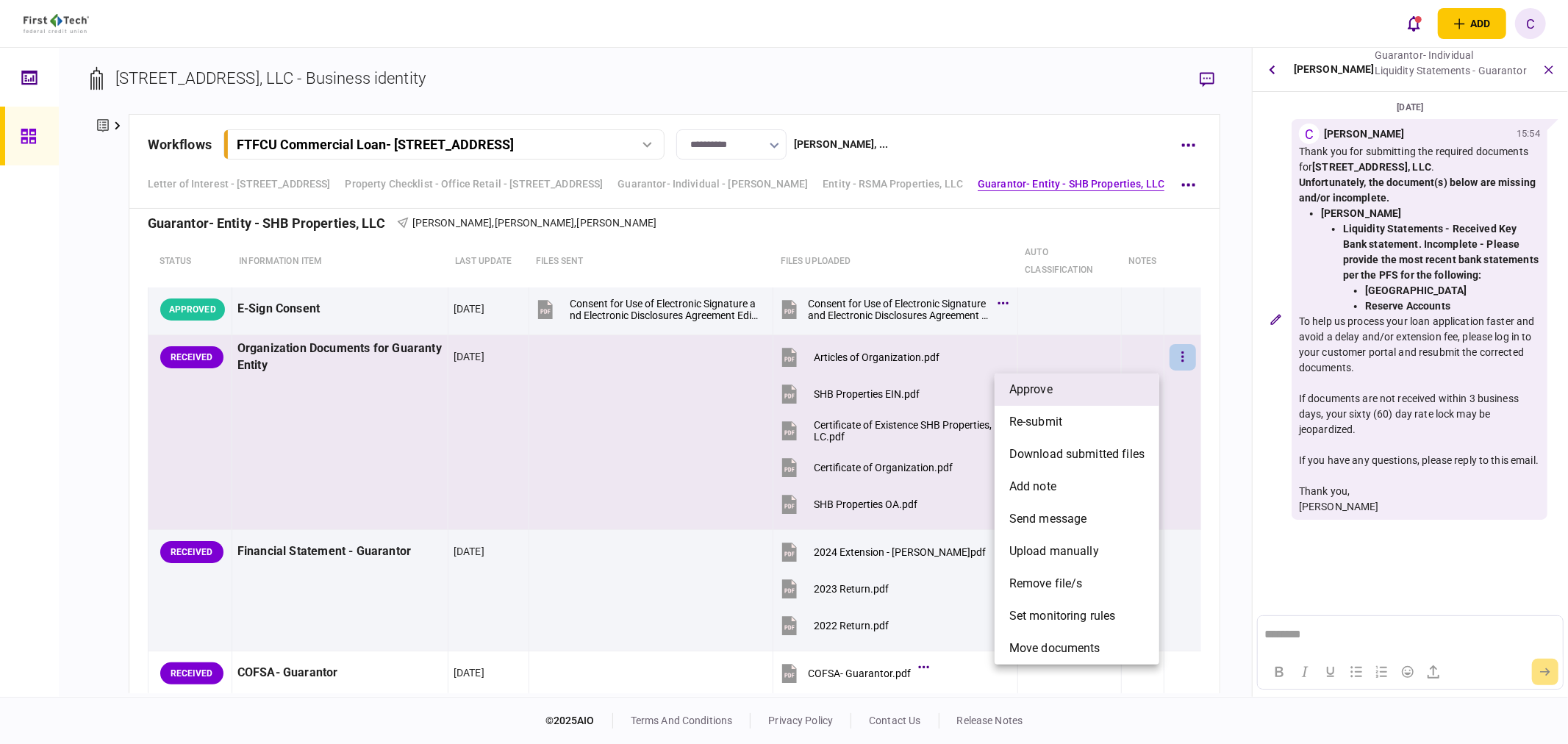
click at [1081, 398] on li "approve" at bounding box center [1077, 390] width 164 height 32
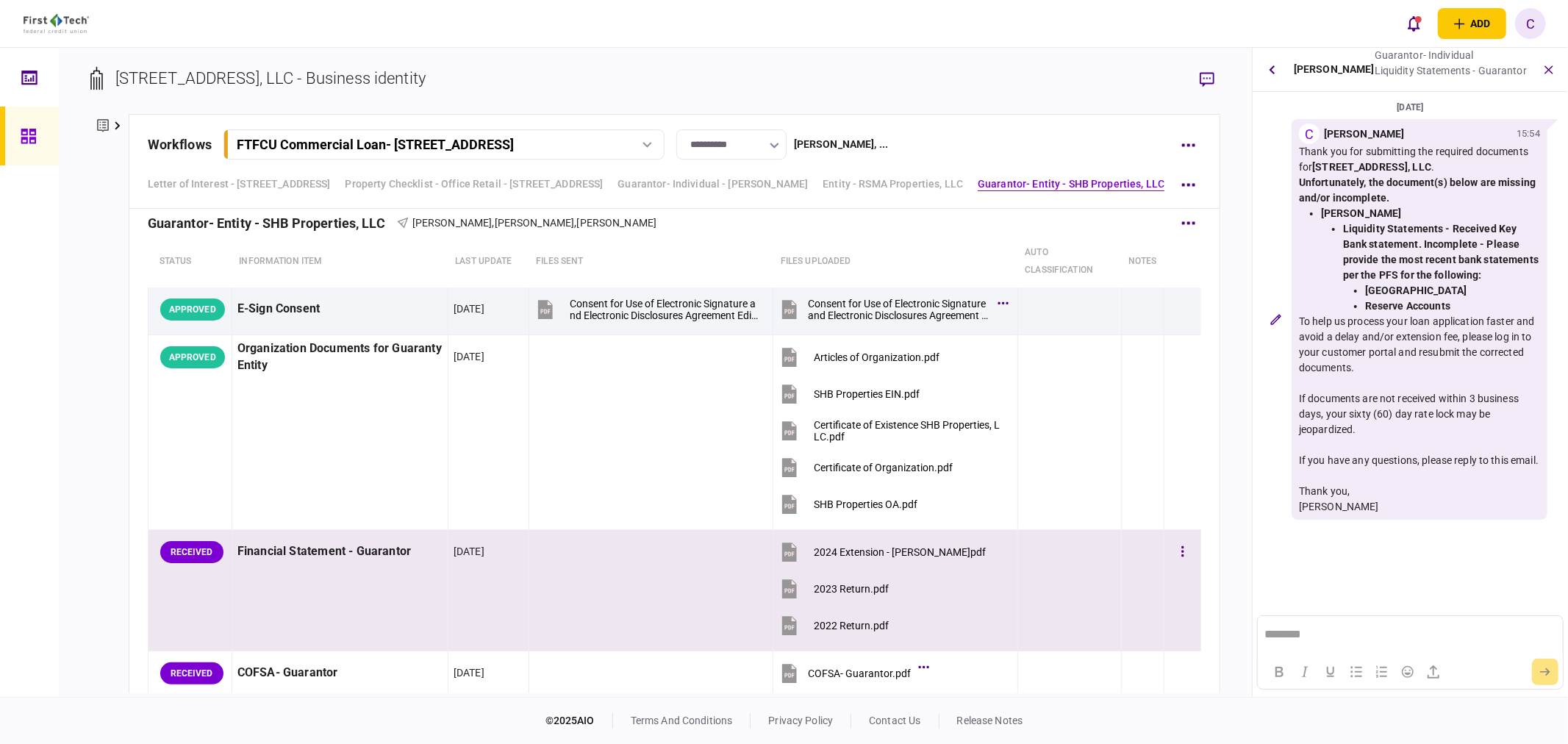
scroll to position [3024, 0]
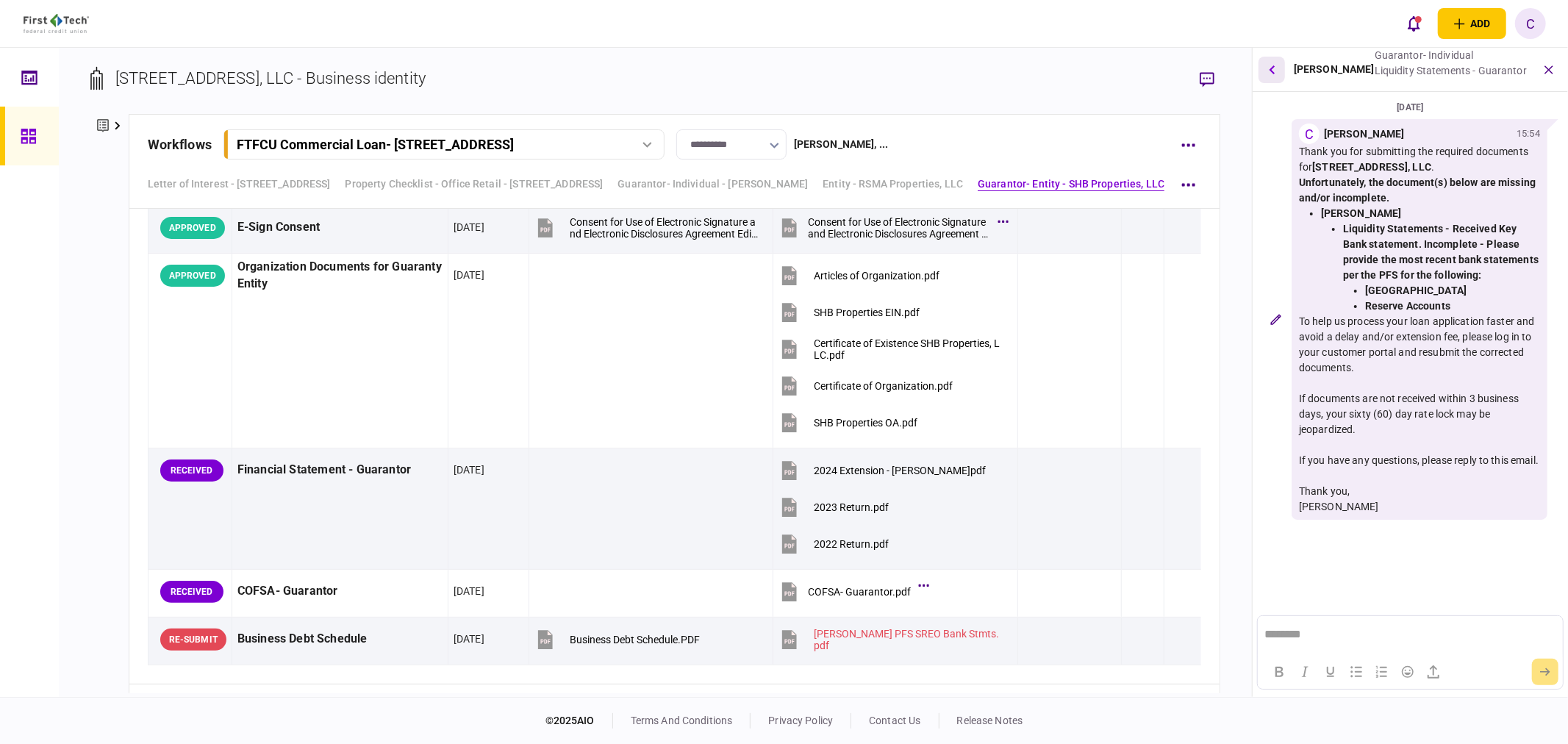
click at [1275, 72] on icon "button" at bounding box center [1271, 69] width 6 height 10
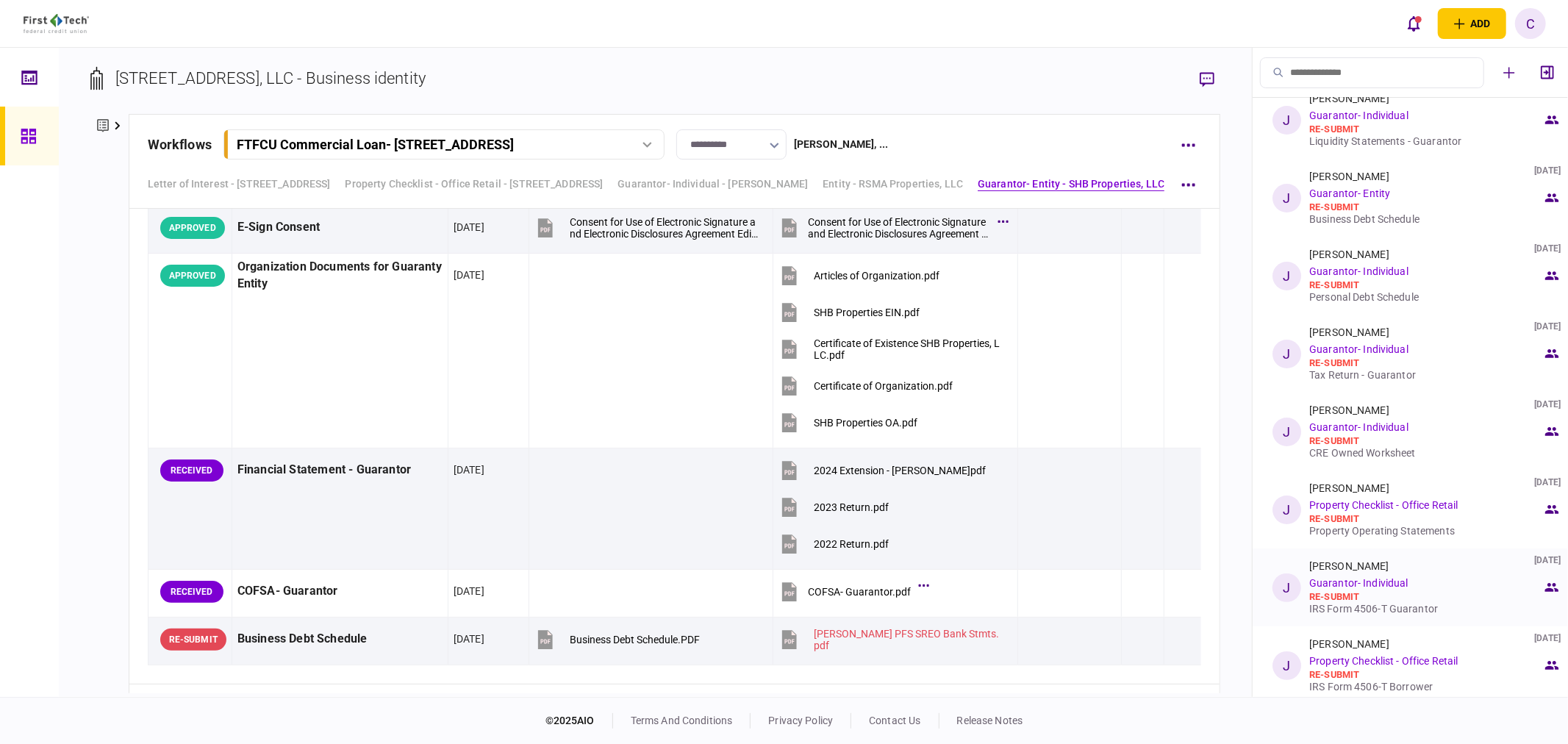
scroll to position [0, 0]
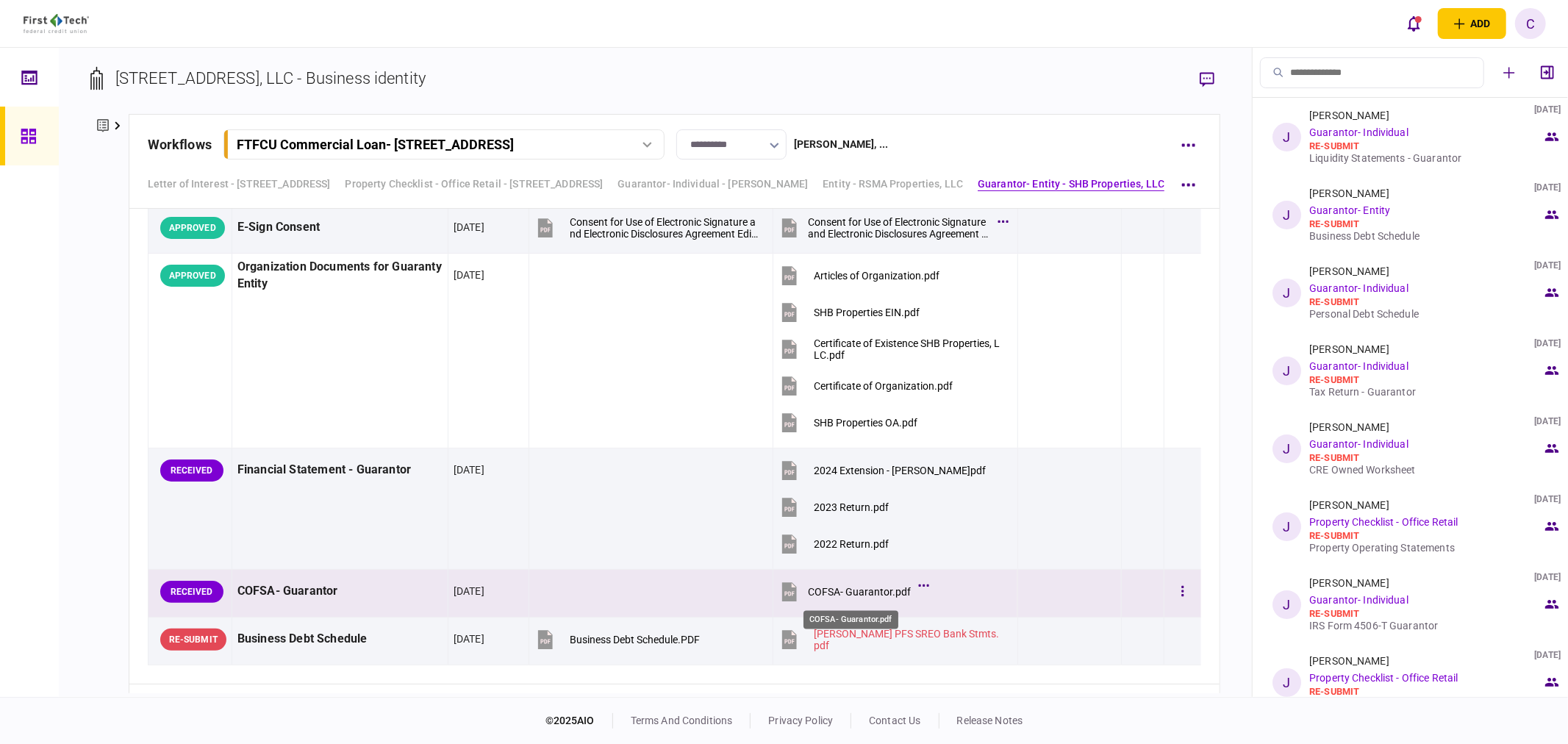
click at [833, 598] on div "COFSA- Guarantor.pdf" at bounding box center [860, 592] width 103 height 11
click at [1181, 592] on icon "button" at bounding box center [1182, 592] width 3 height 14
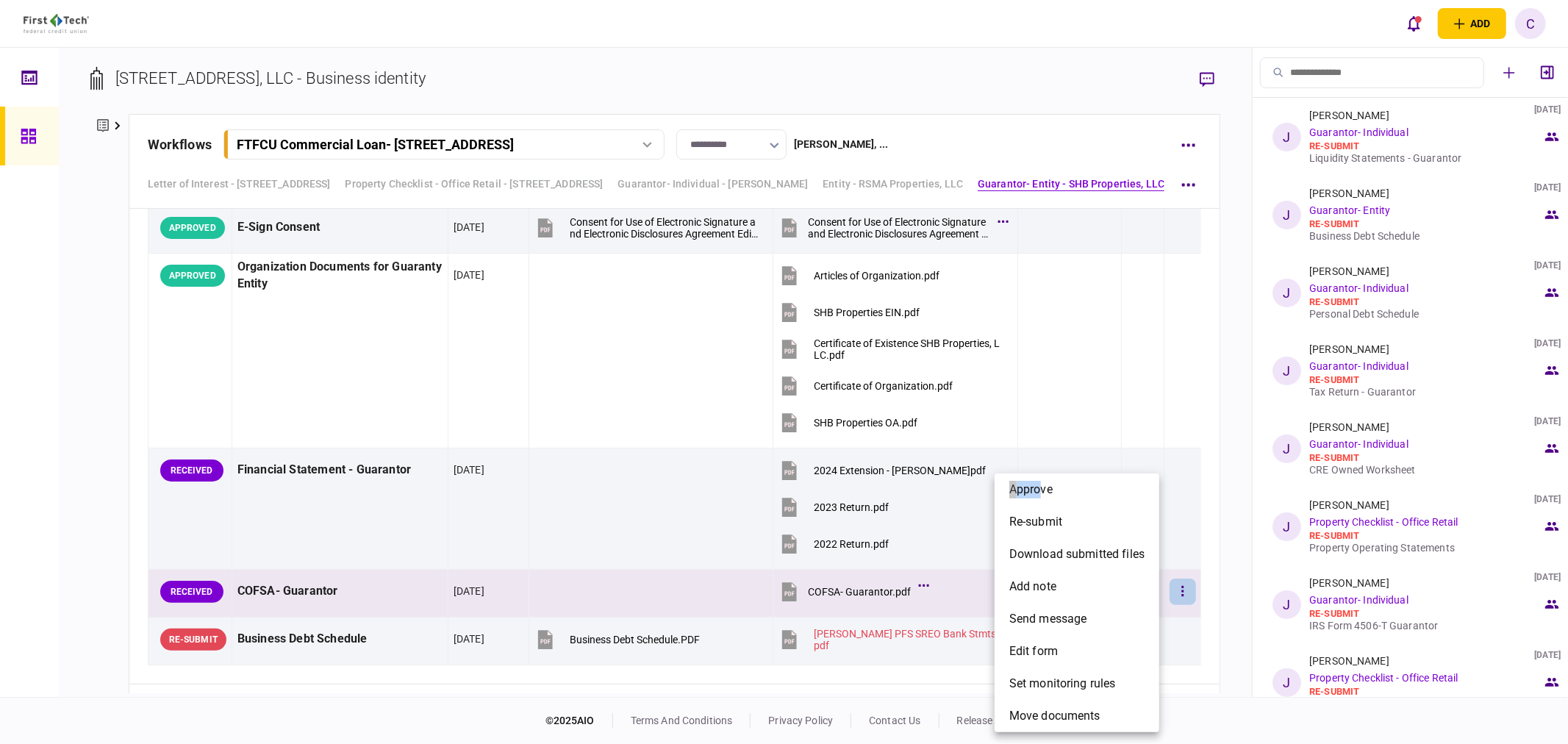
drag, startPoint x: 1039, startPoint y: 488, endPoint x: 1221, endPoint y: 501, distance: 182.5
click at [1215, 504] on div "approve re-submit download submitted files add note send message edit form set …" at bounding box center [784, 372] width 1568 height 744
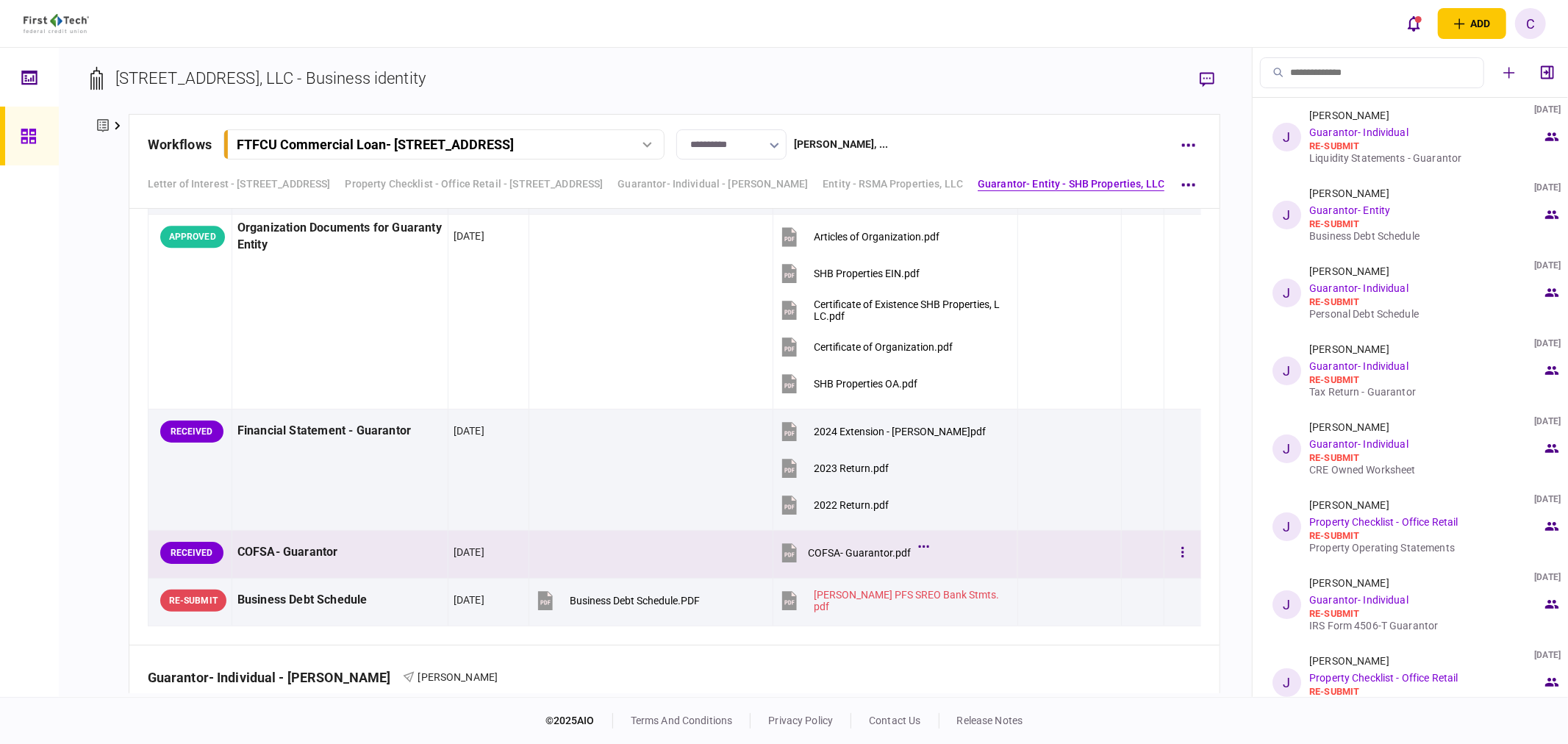
scroll to position [3024, 0]
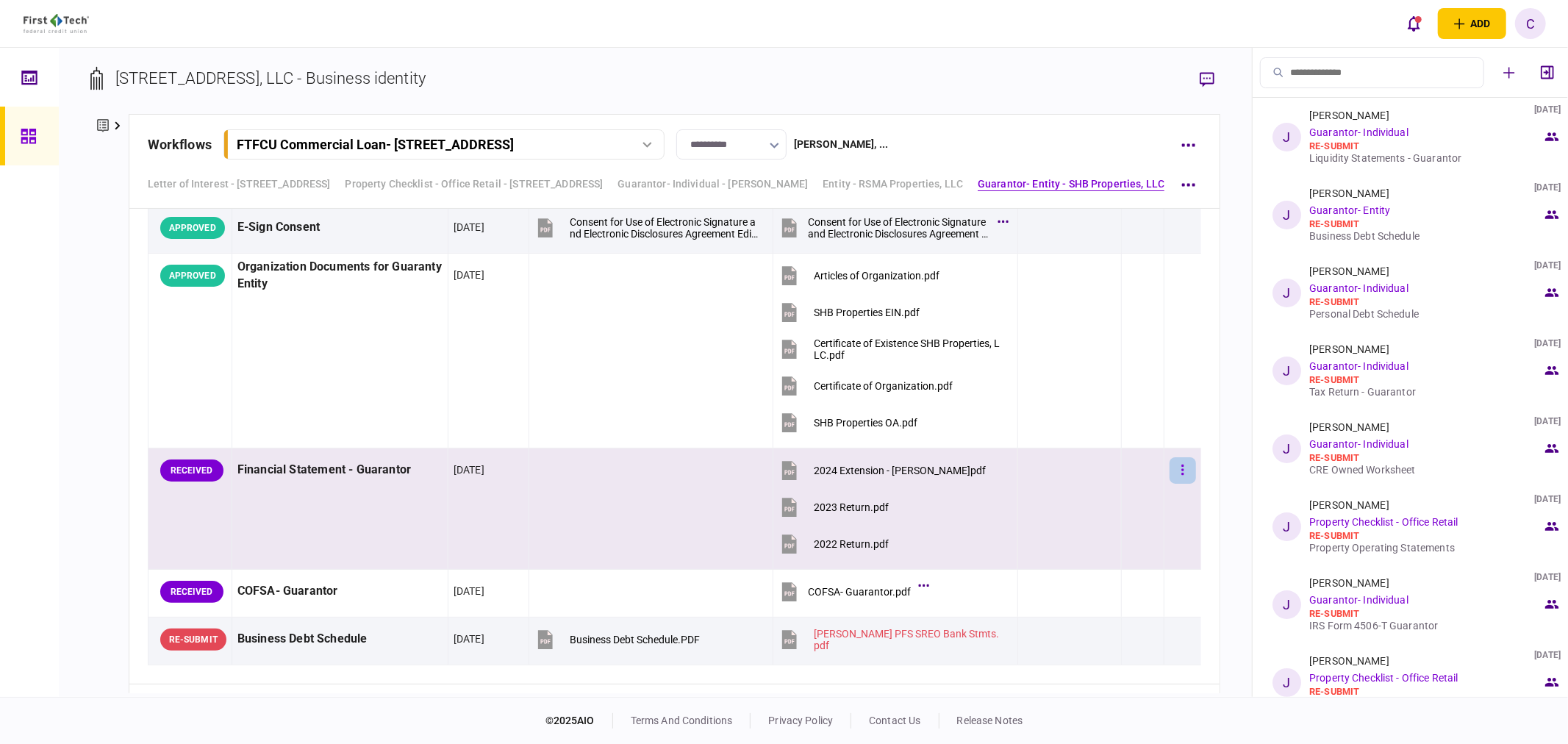
click at [1177, 479] on button "button" at bounding box center [1183, 471] width 26 height 26
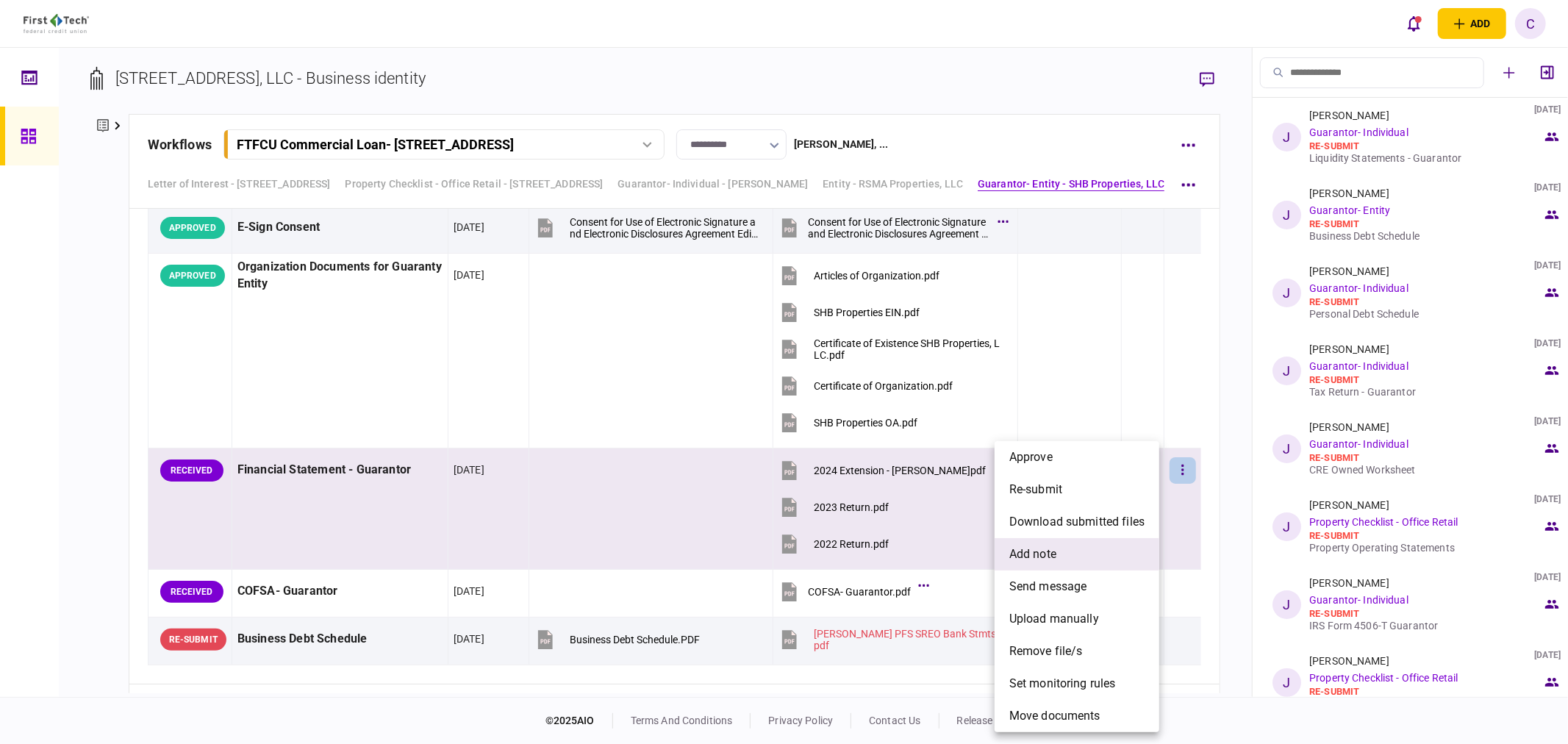
click at [1047, 555] on span "add note" at bounding box center [1033, 555] width 47 height 18
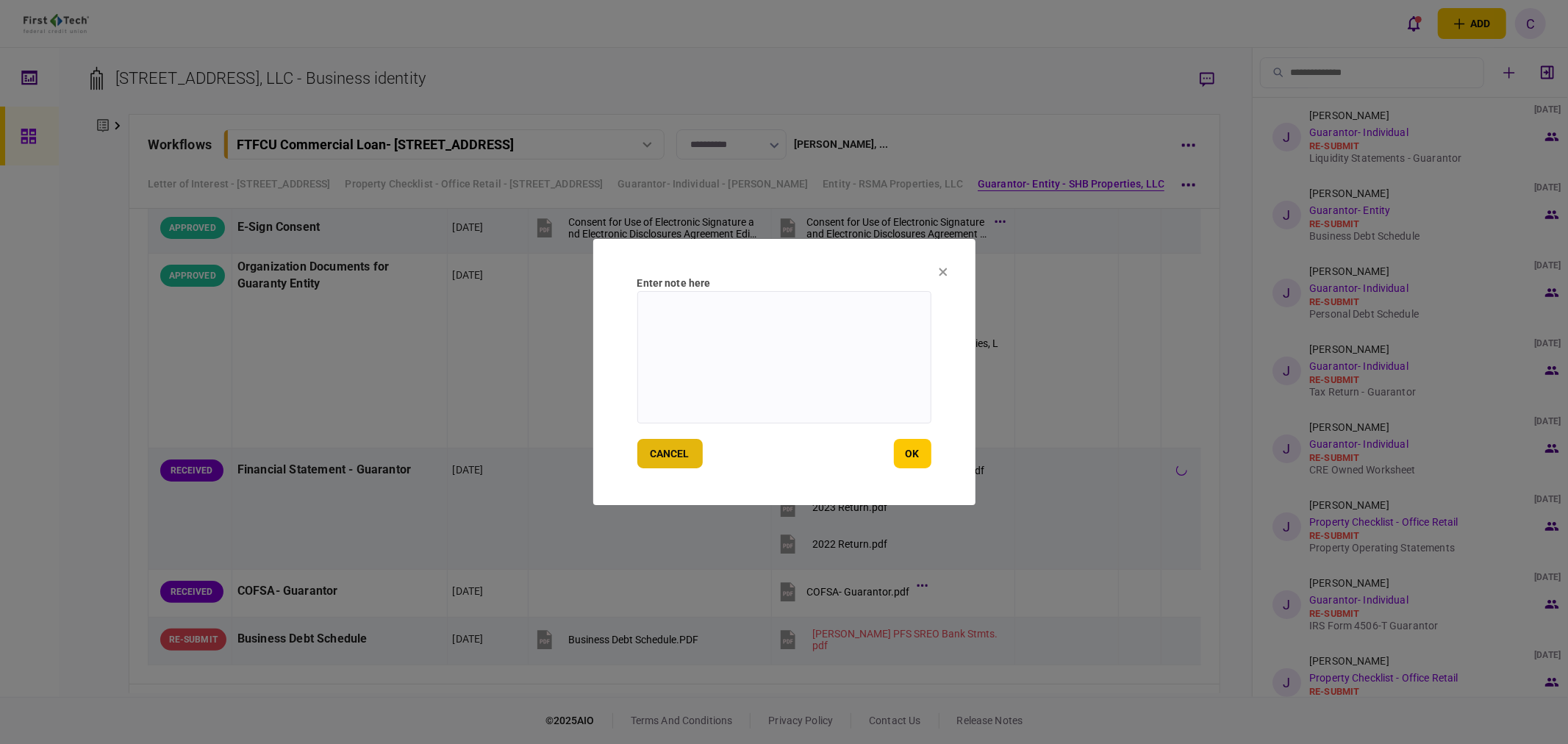
click at [674, 458] on button "cancel" at bounding box center [670, 454] width 66 height 30
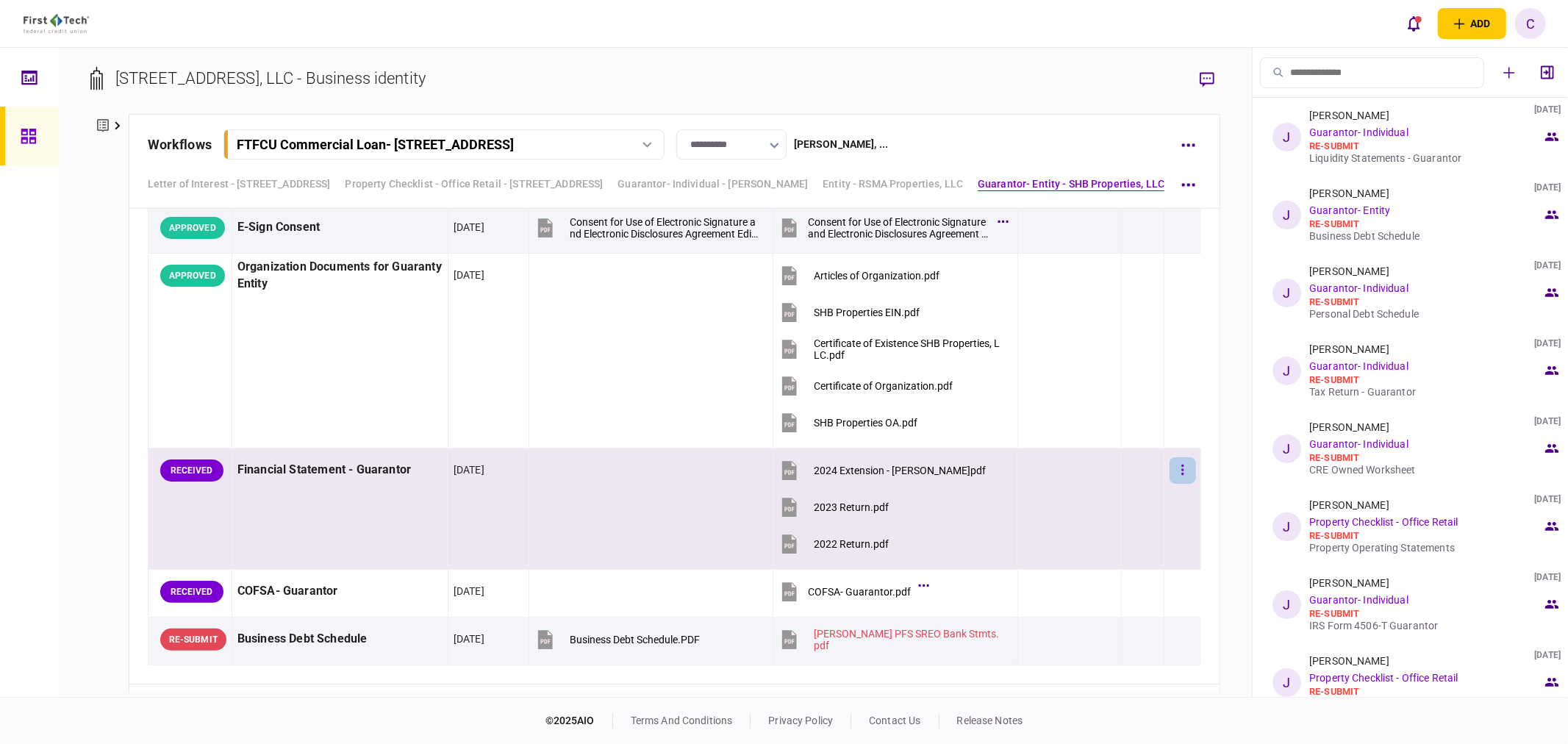
click at [1182, 473] on icon "button" at bounding box center [1183, 470] width 3 height 11
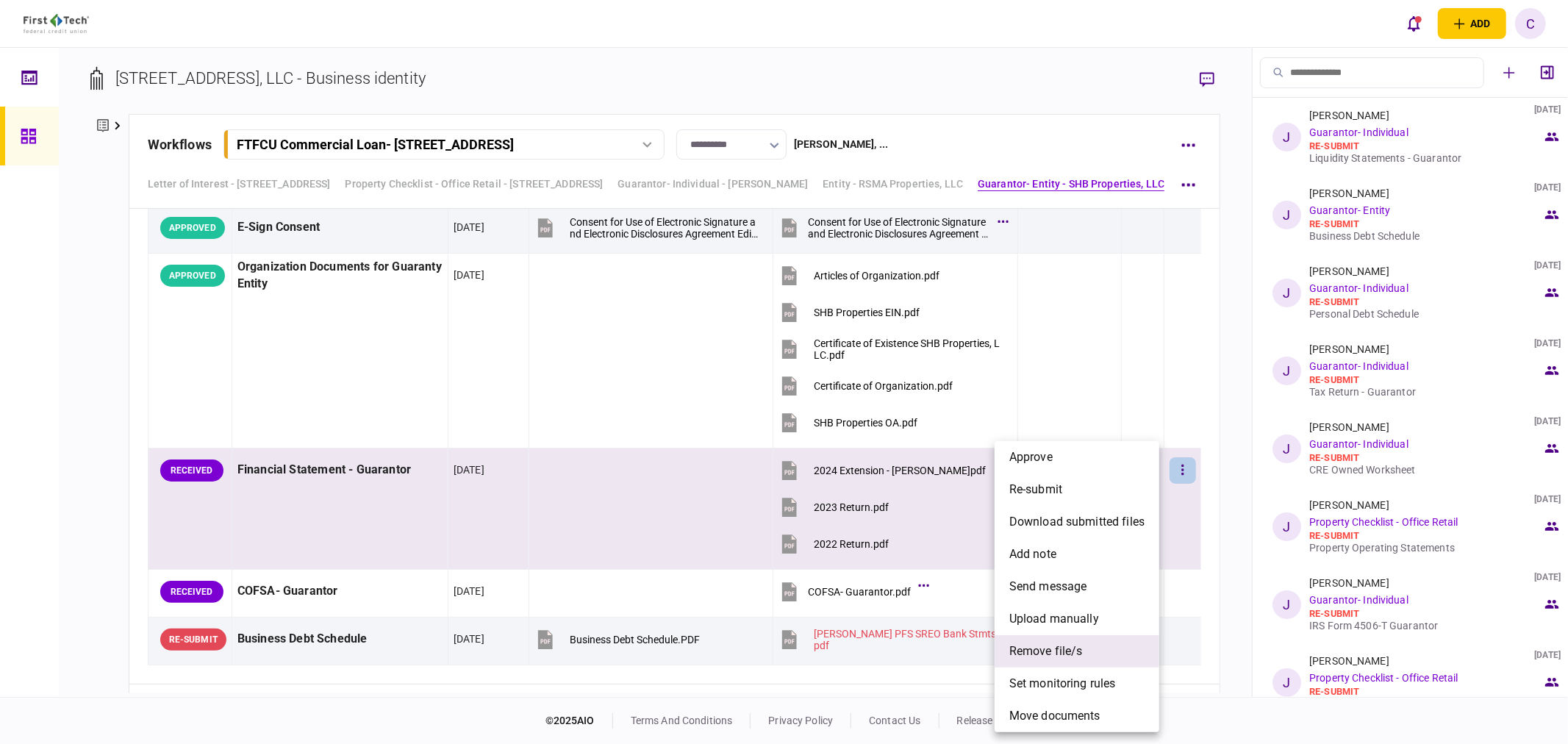
click at [1059, 647] on span "remove file/s" at bounding box center [1046, 651] width 74 height 18
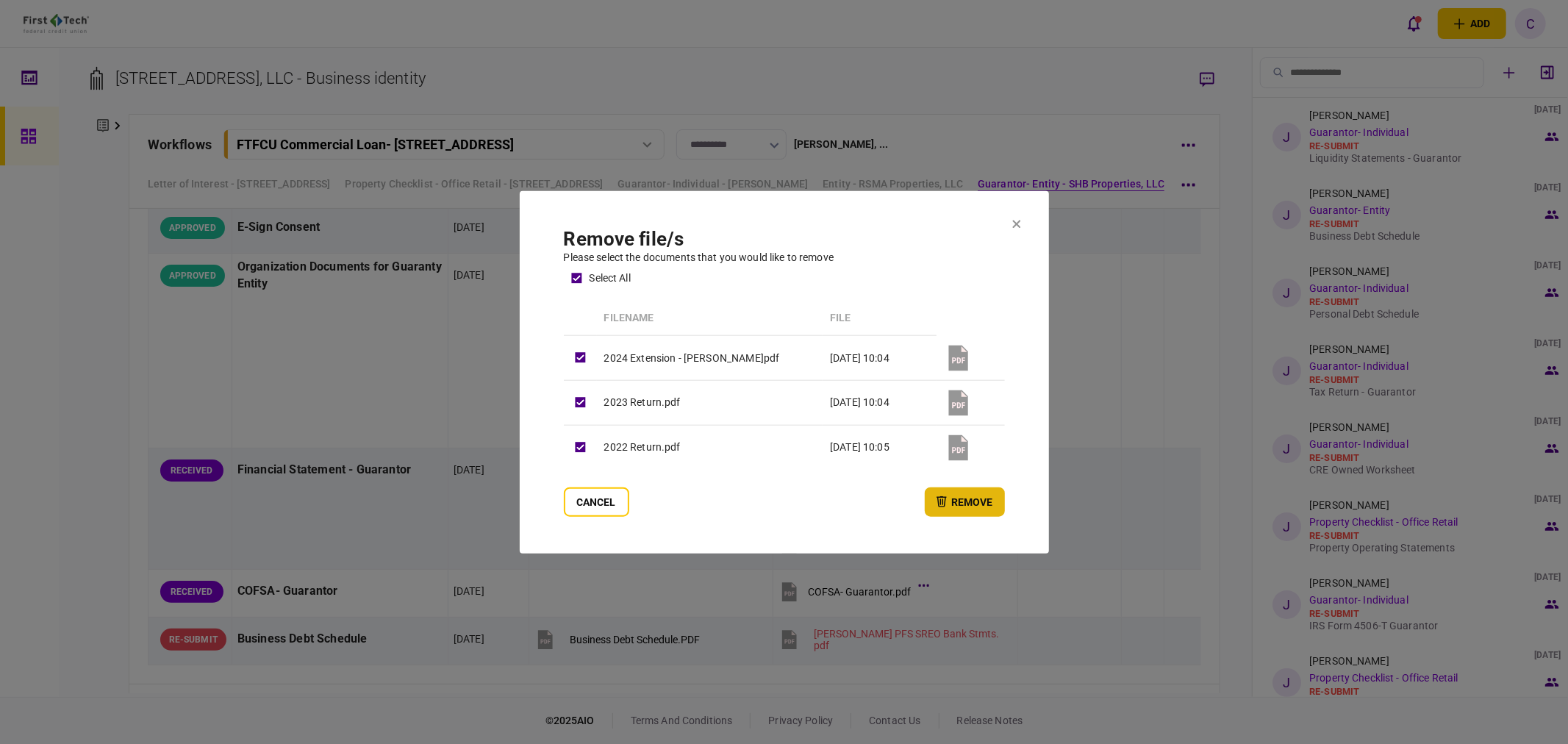
click at [955, 506] on button "remove" at bounding box center [965, 502] width 80 height 30
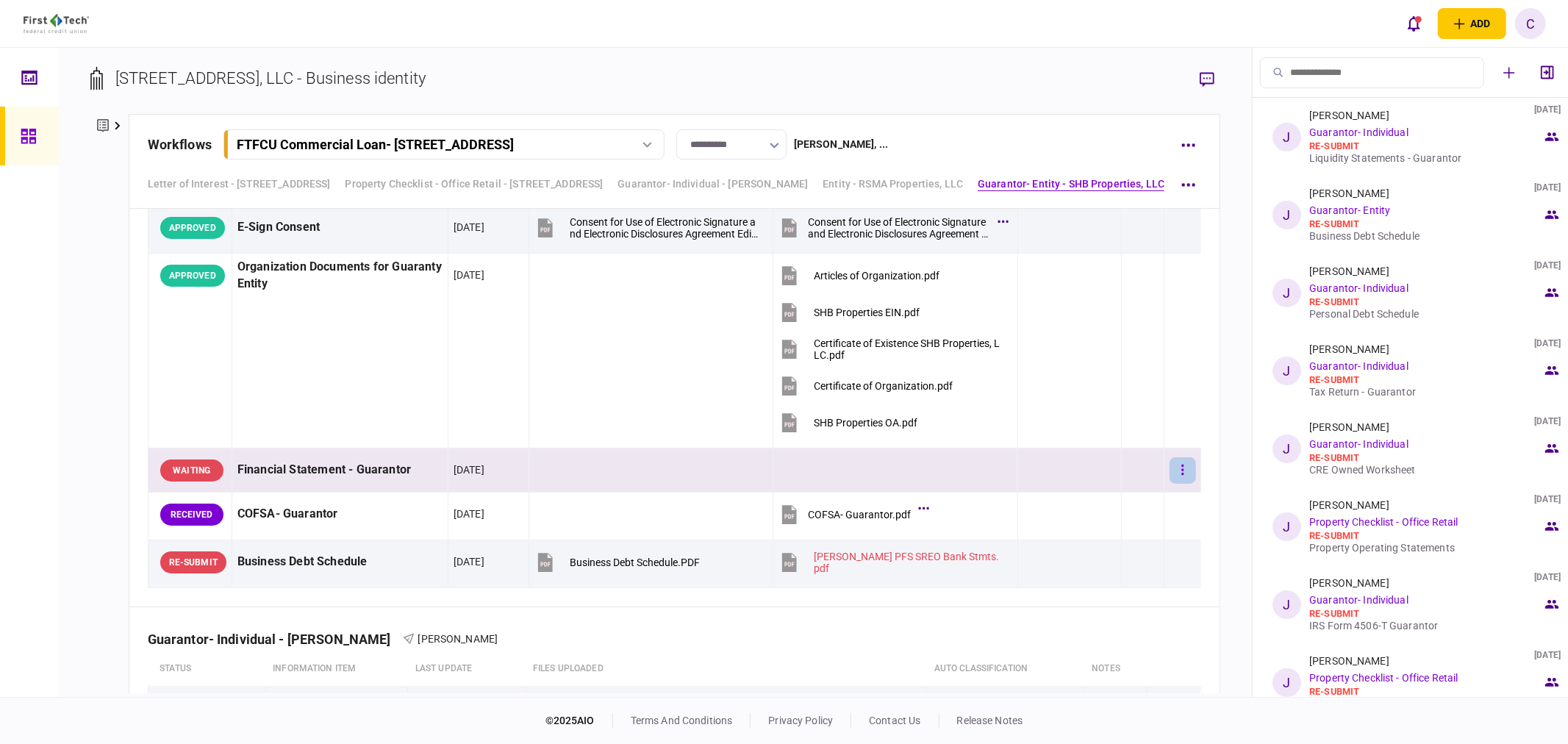
click at [1170, 474] on button "button" at bounding box center [1183, 471] width 26 height 26
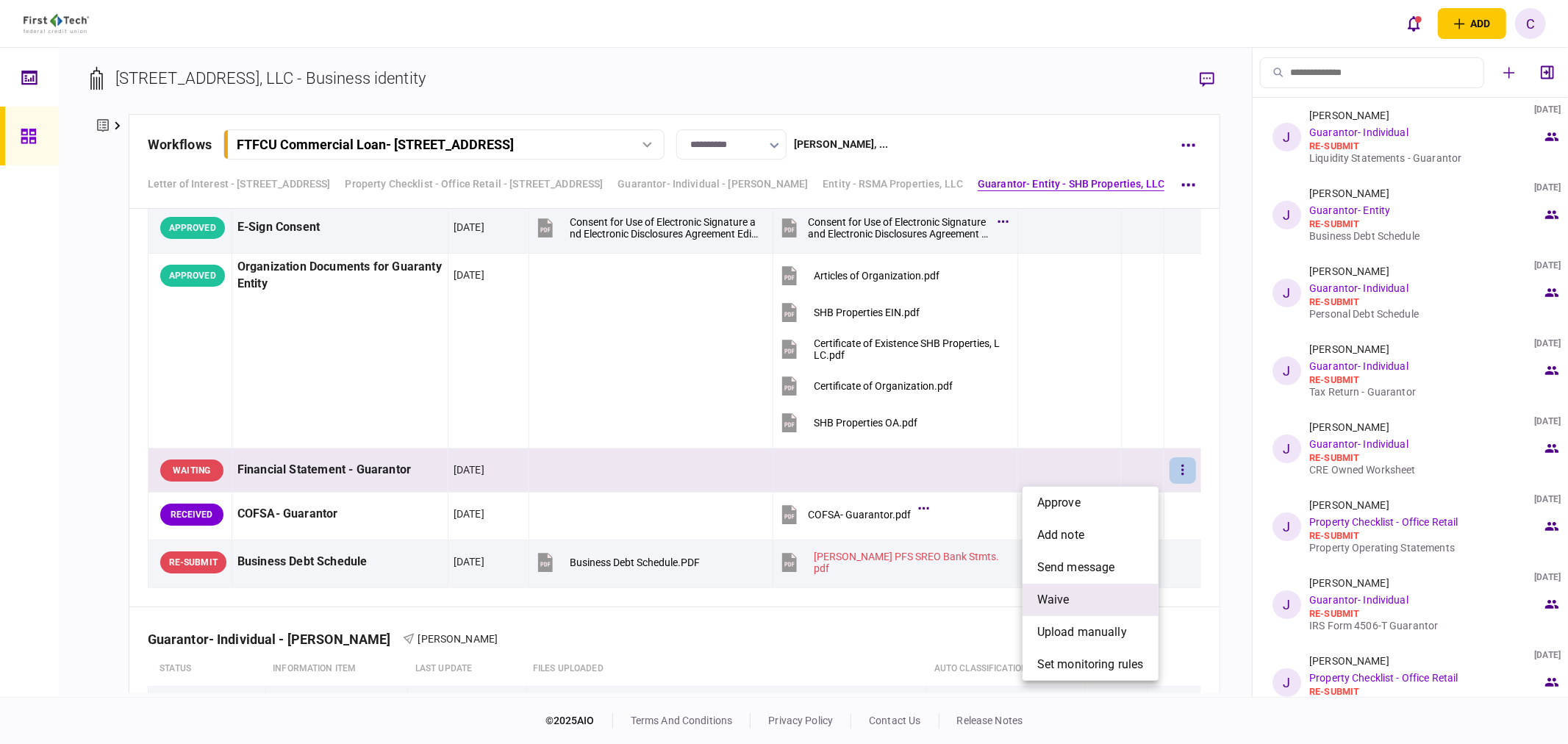
click at [1059, 601] on span "waive" at bounding box center [1054, 600] width 32 height 18
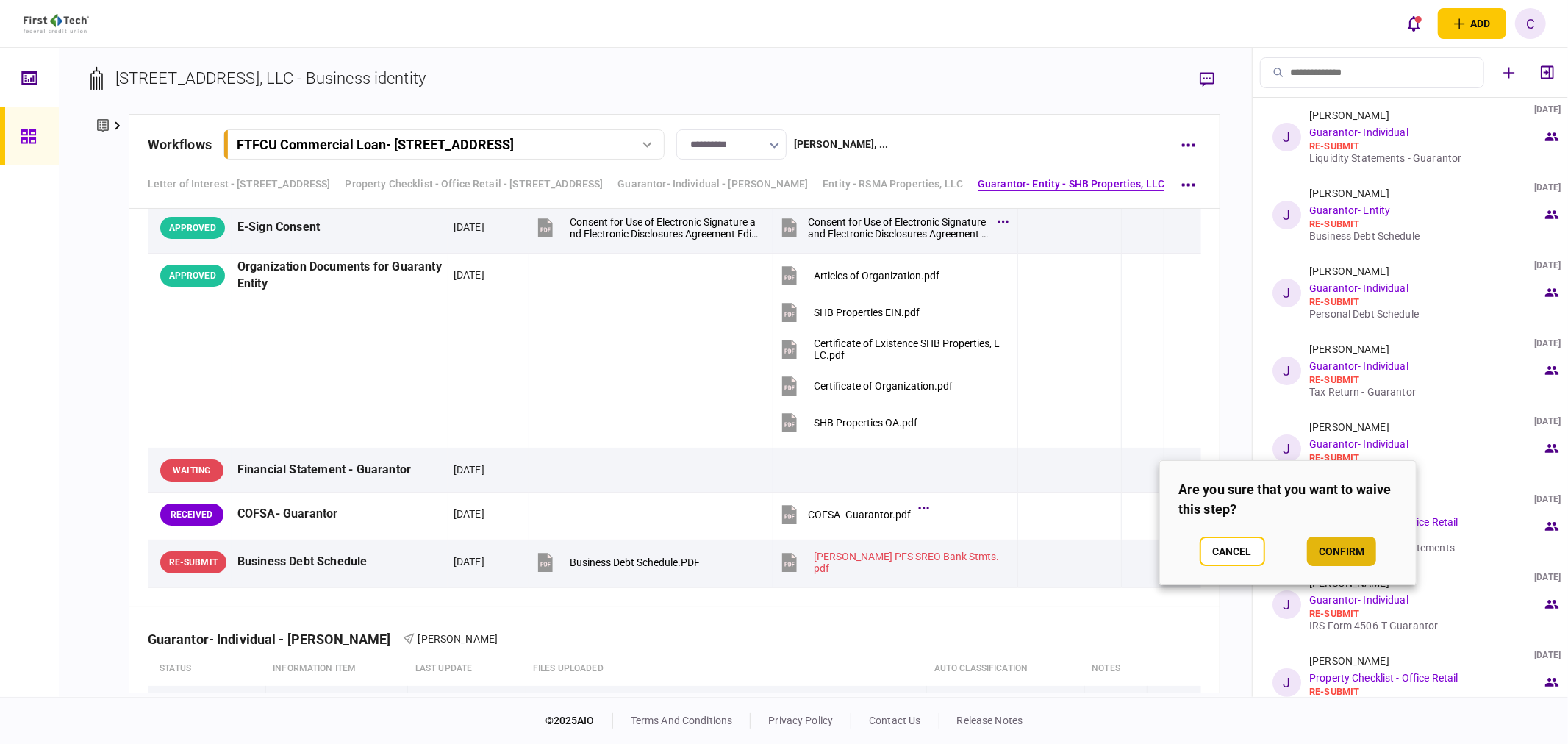
click at [1321, 546] on button "confirm" at bounding box center [1341, 551] width 69 height 30
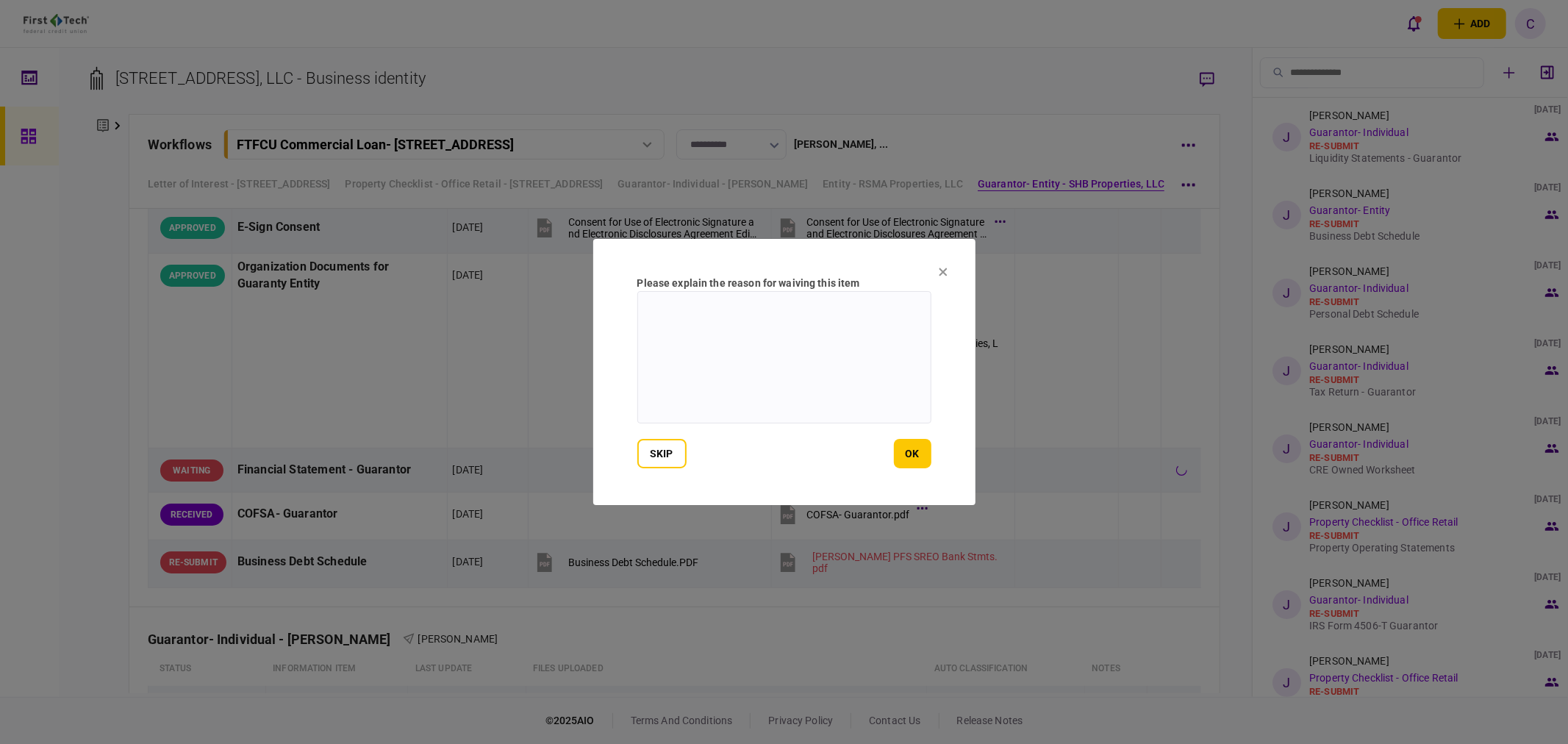
click at [838, 376] on textarea at bounding box center [785, 357] width 294 height 132
type textarea "**********"
click at [914, 453] on button "ok" at bounding box center [913, 454] width 38 height 30
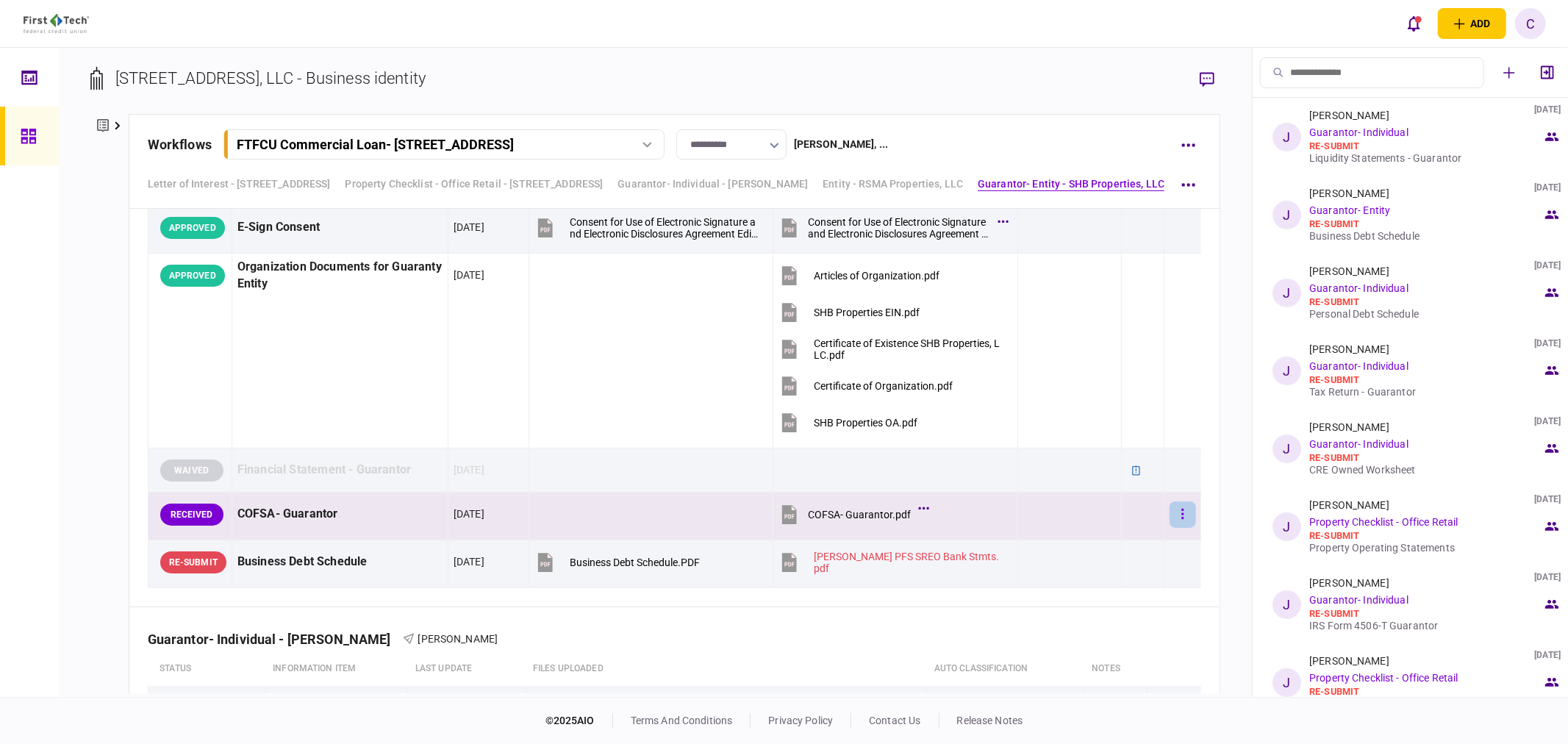
click at [1170, 516] on button "button" at bounding box center [1183, 515] width 26 height 26
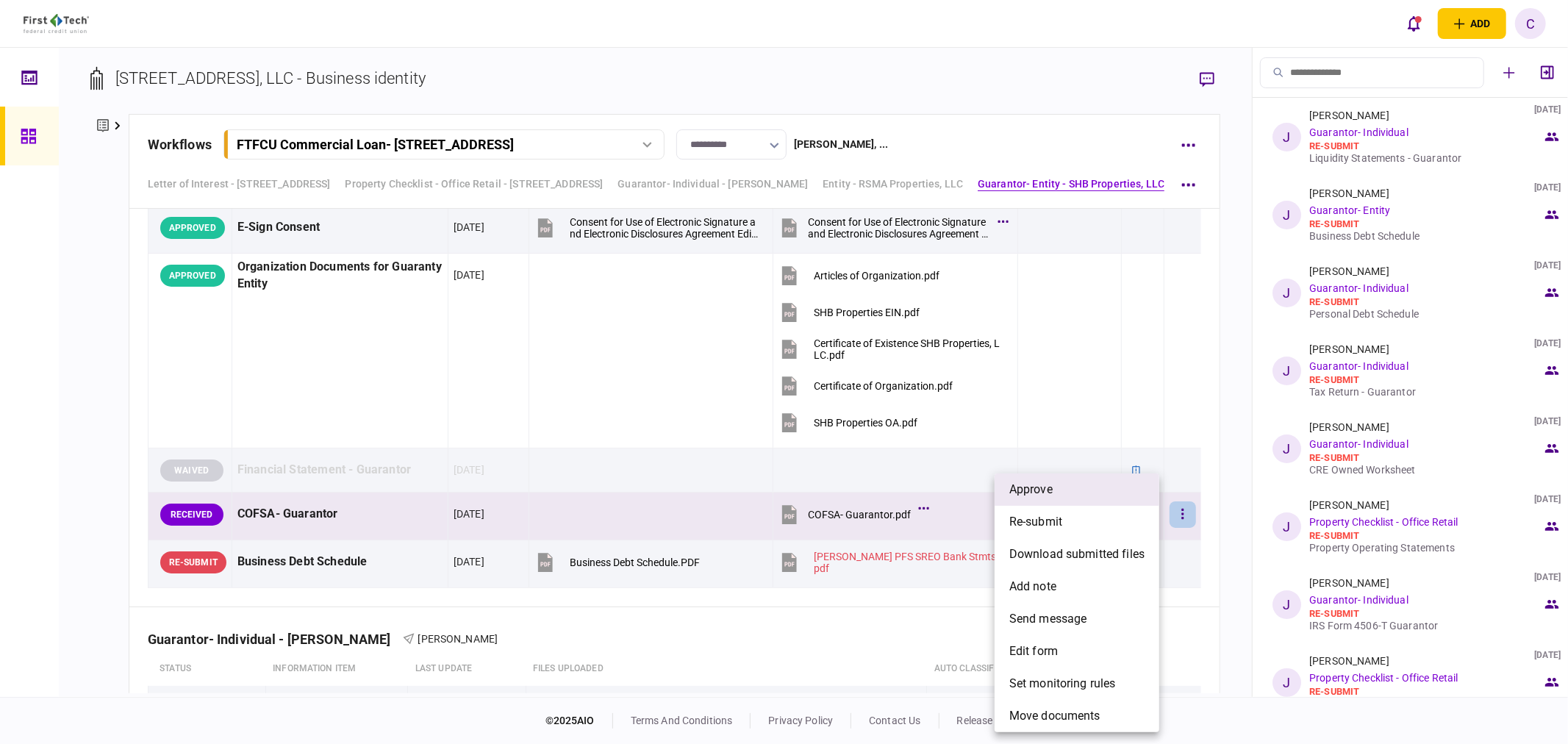
click at [1060, 484] on li "approve" at bounding box center [1077, 489] width 164 height 32
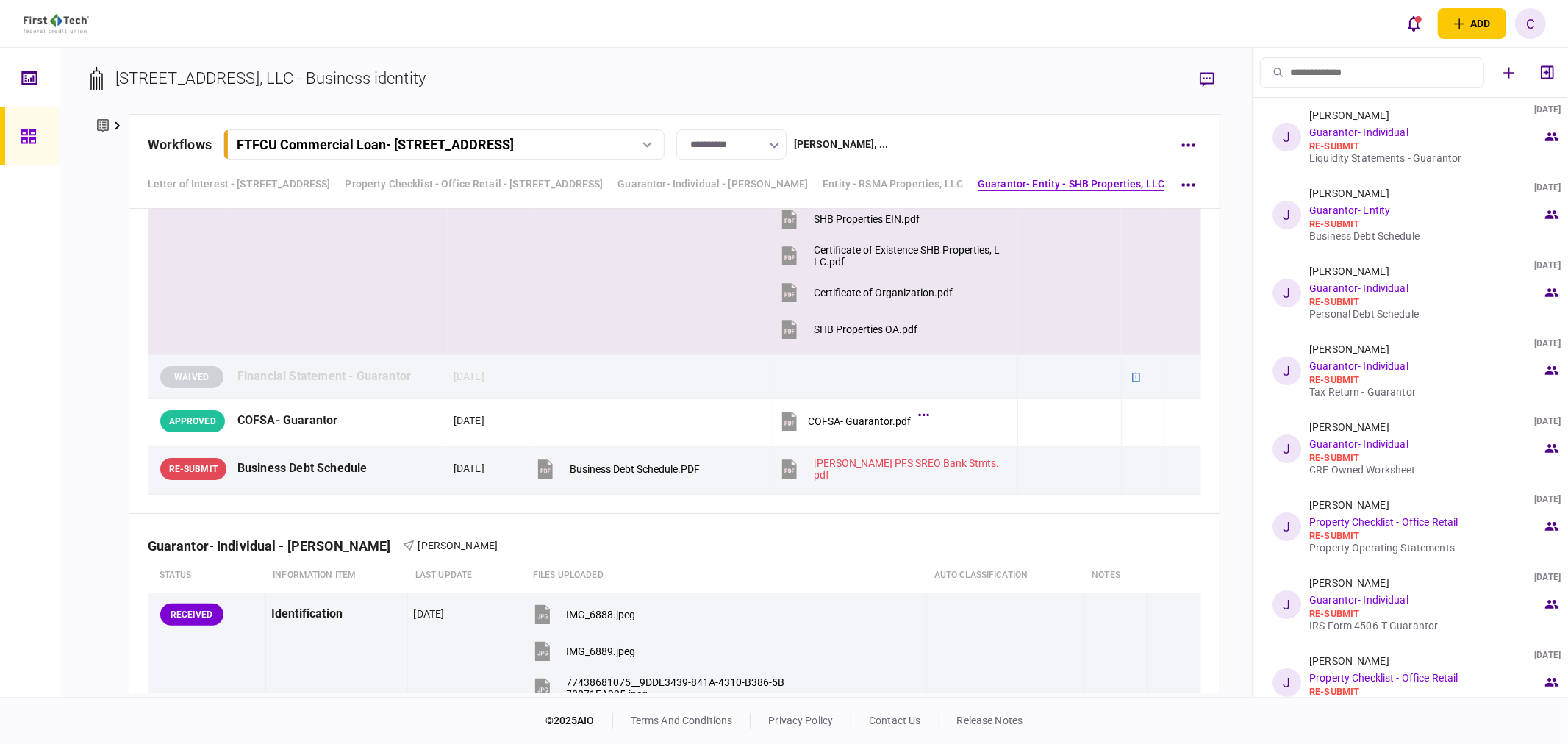
scroll to position [3187, 0]
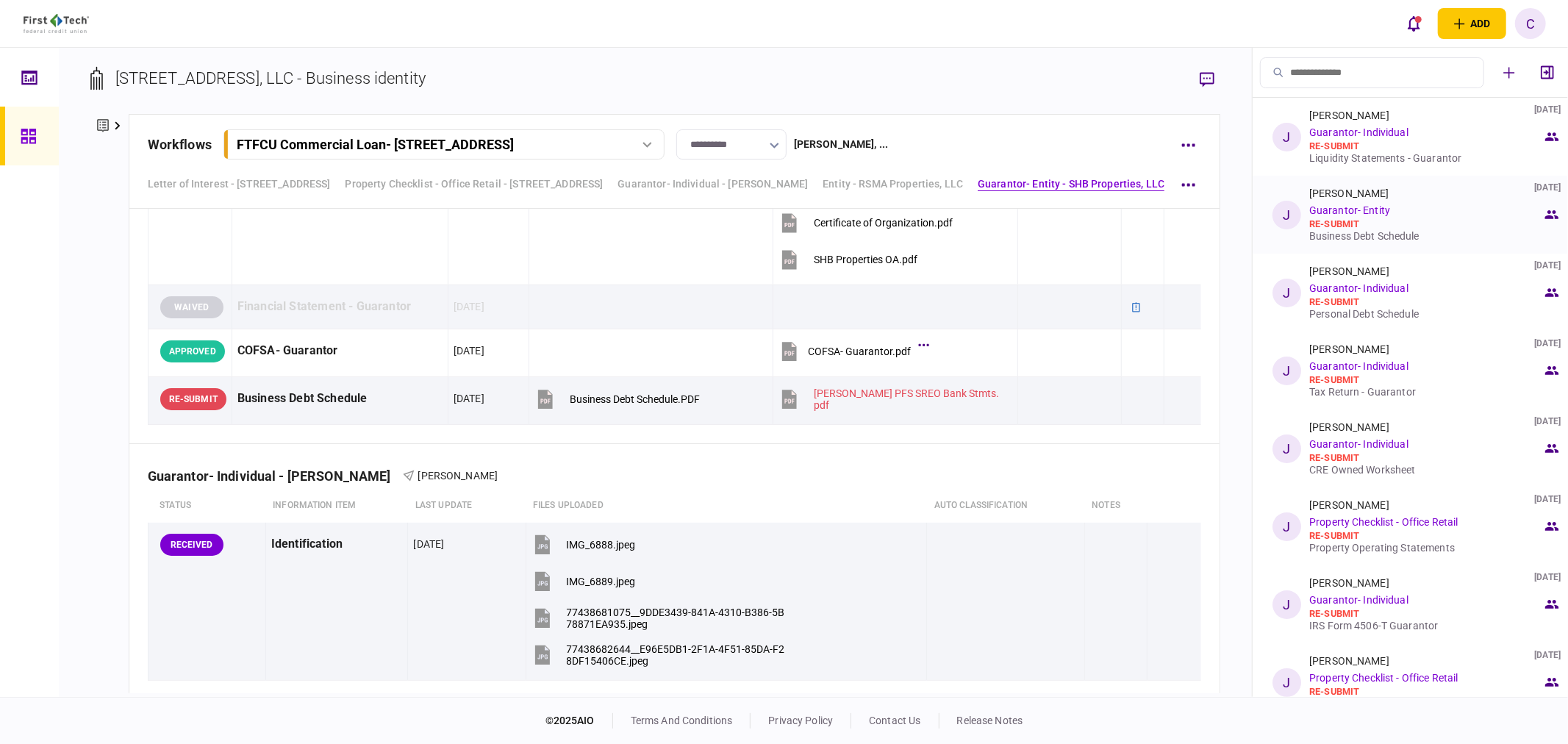
click at [1357, 239] on div "Business Debt Schedule" at bounding box center [1426, 235] width 233 height 11
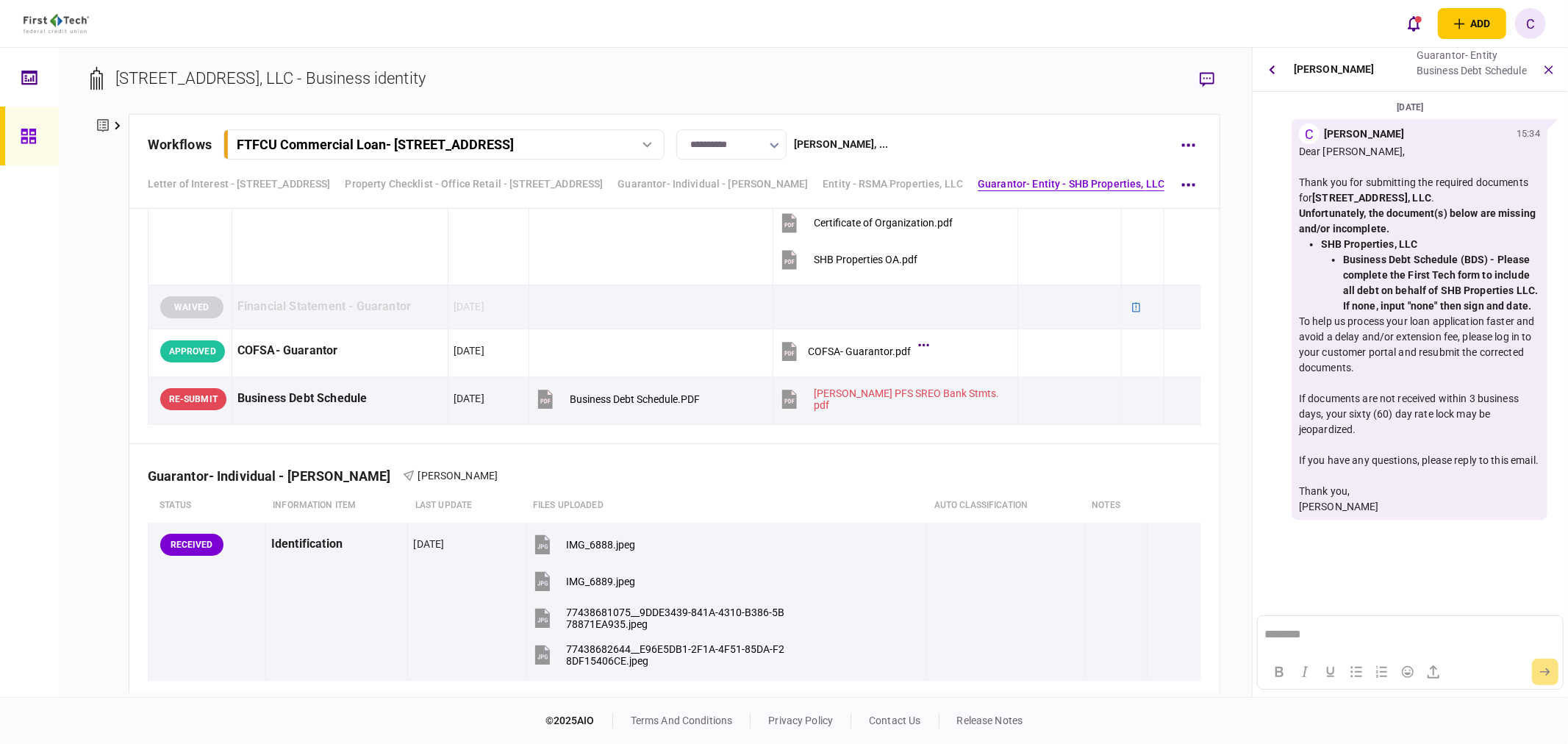
scroll to position [0, 0]
drag, startPoint x: 1535, startPoint y: 304, endPoint x: 1339, endPoint y: 263, distance: 200.2
click at [1339, 263] on ul "Business Debt Schedule (BDS) - Please complete the First Tech form to include a…" at bounding box center [1431, 283] width 219 height 62
copy strong "Business Debt Schedule (BDS) - Please complete the First Tech form to include a…"
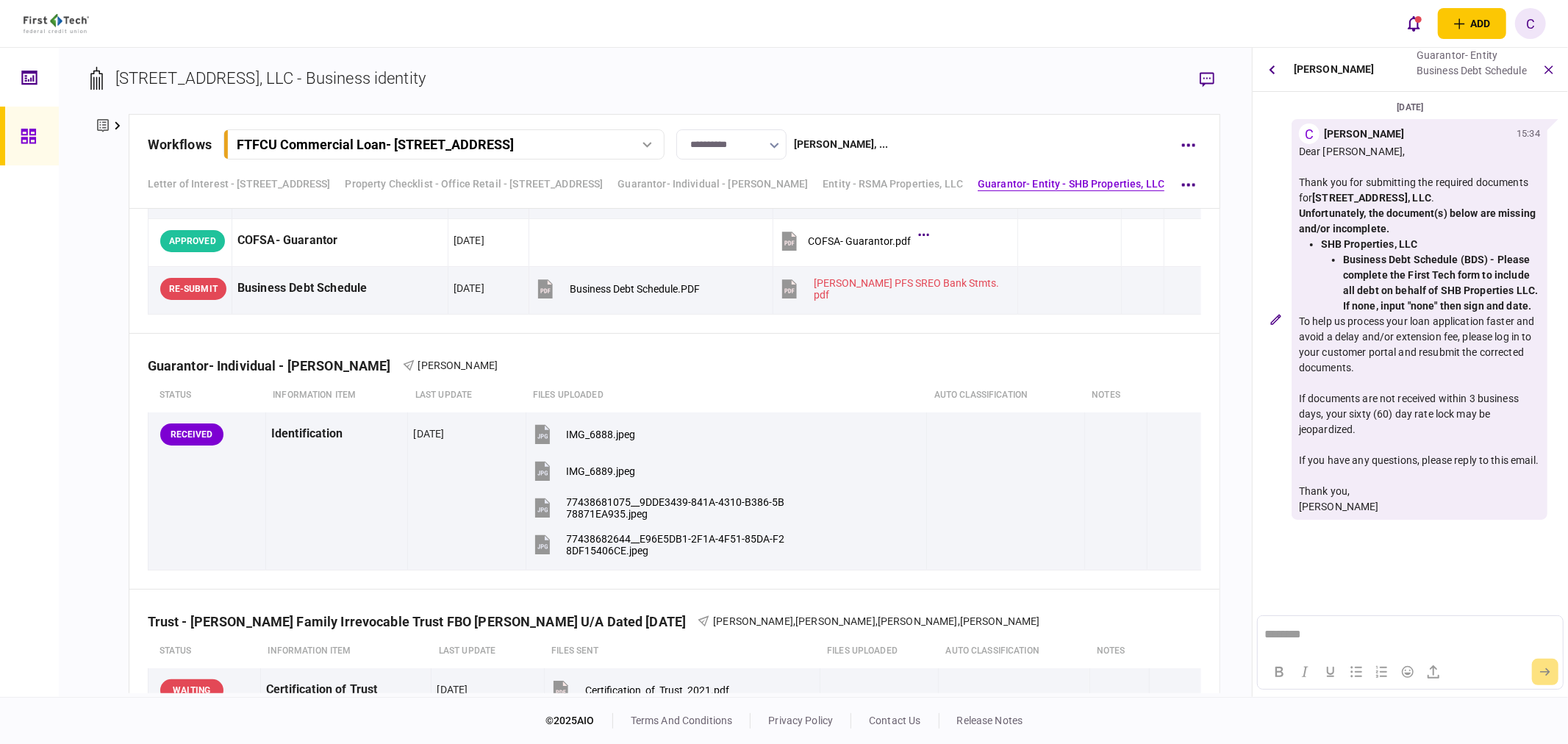
scroll to position [3351, 0]
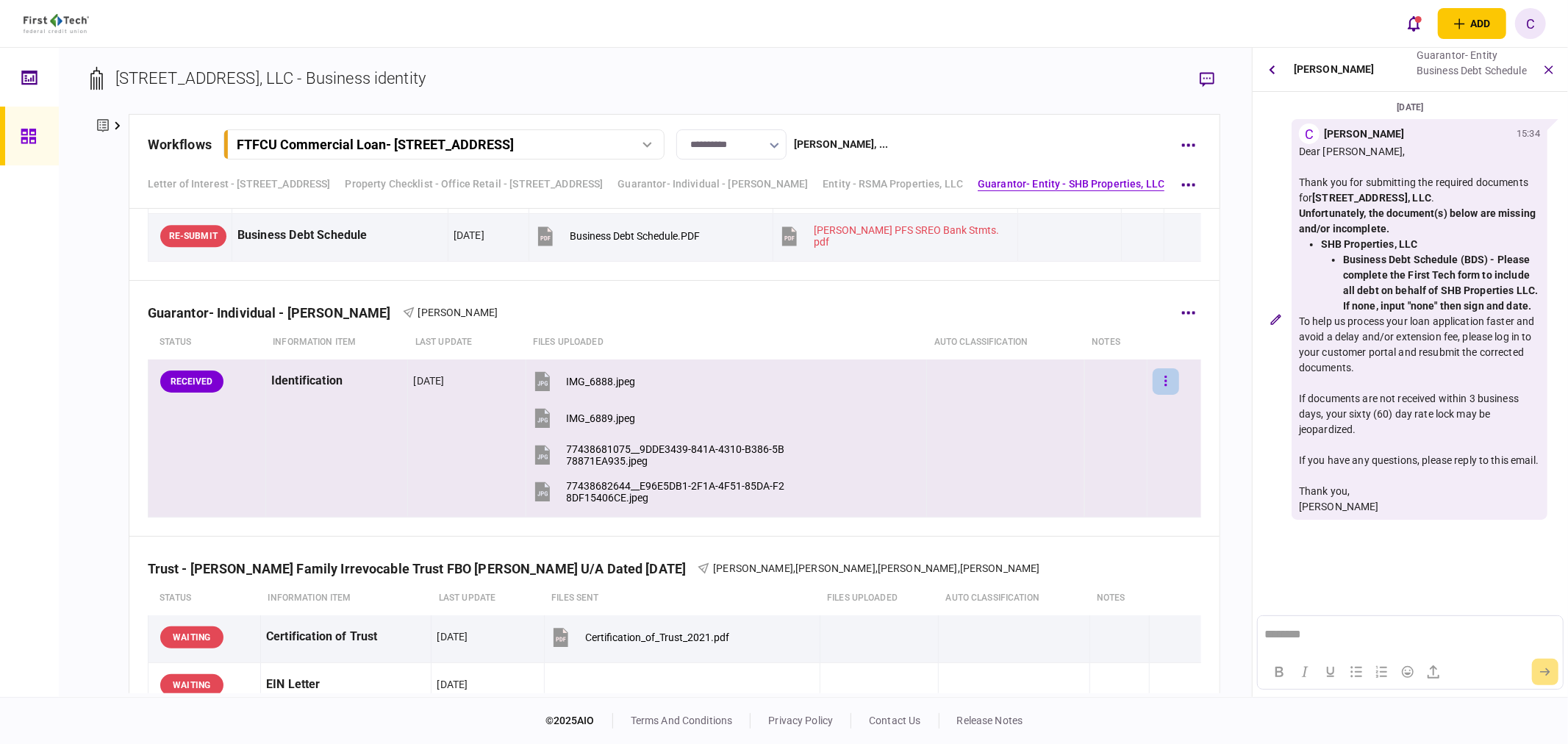
click at [1162, 377] on button "button" at bounding box center [1166, 382] width 26 height 26
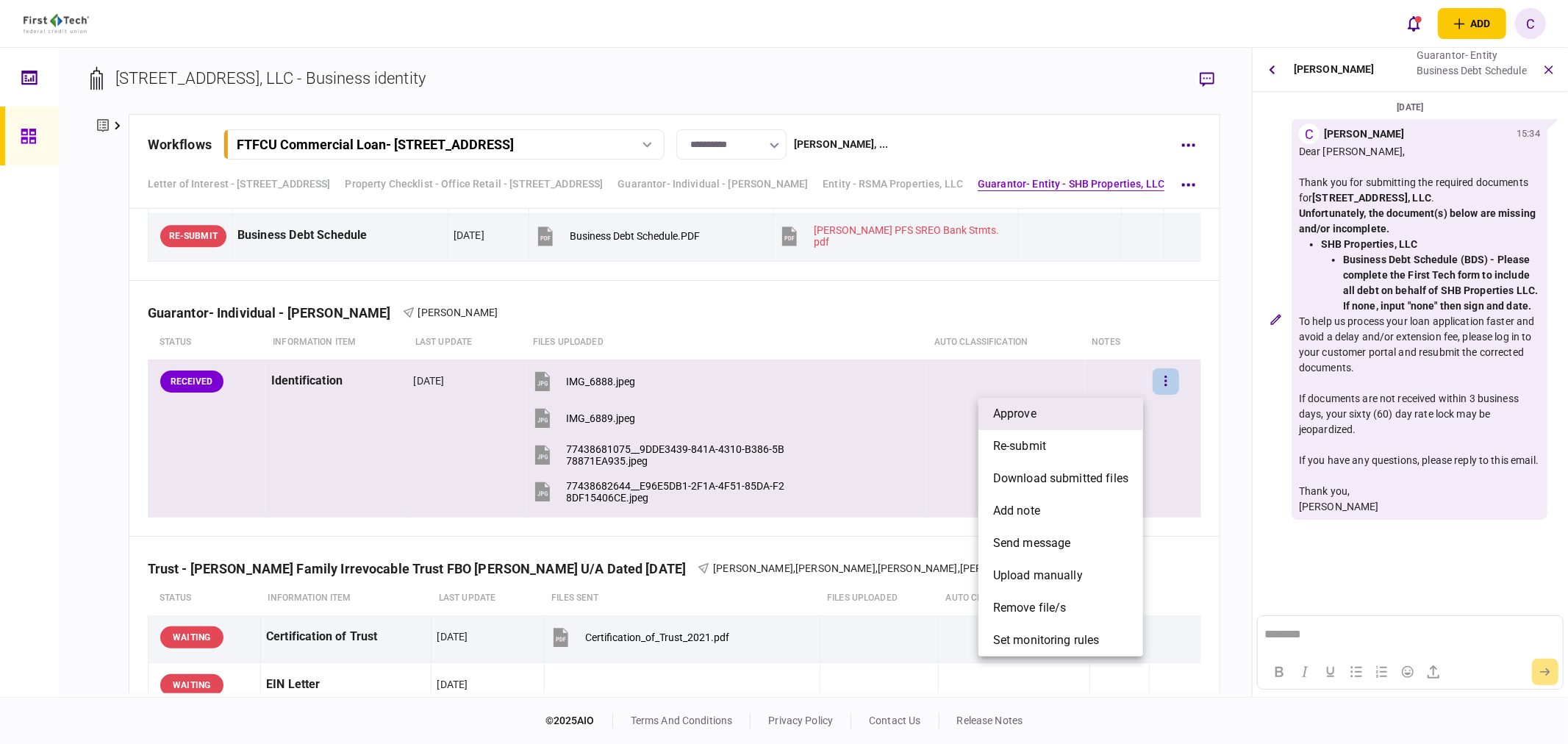
click at [1025, 423] on li "approve" at bounding box center [1060, 414] width 164 height 32
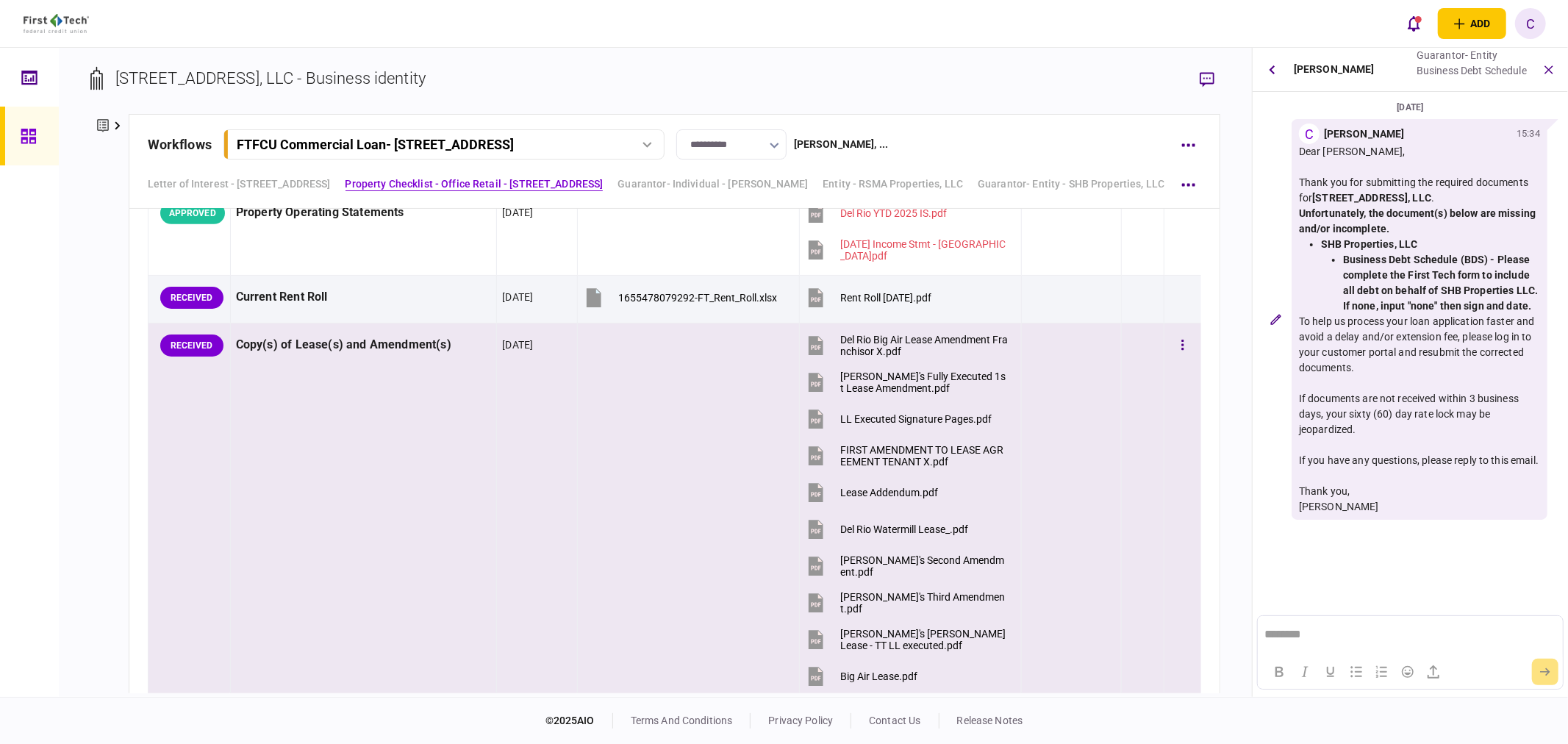
scroll to position [1144, 0]
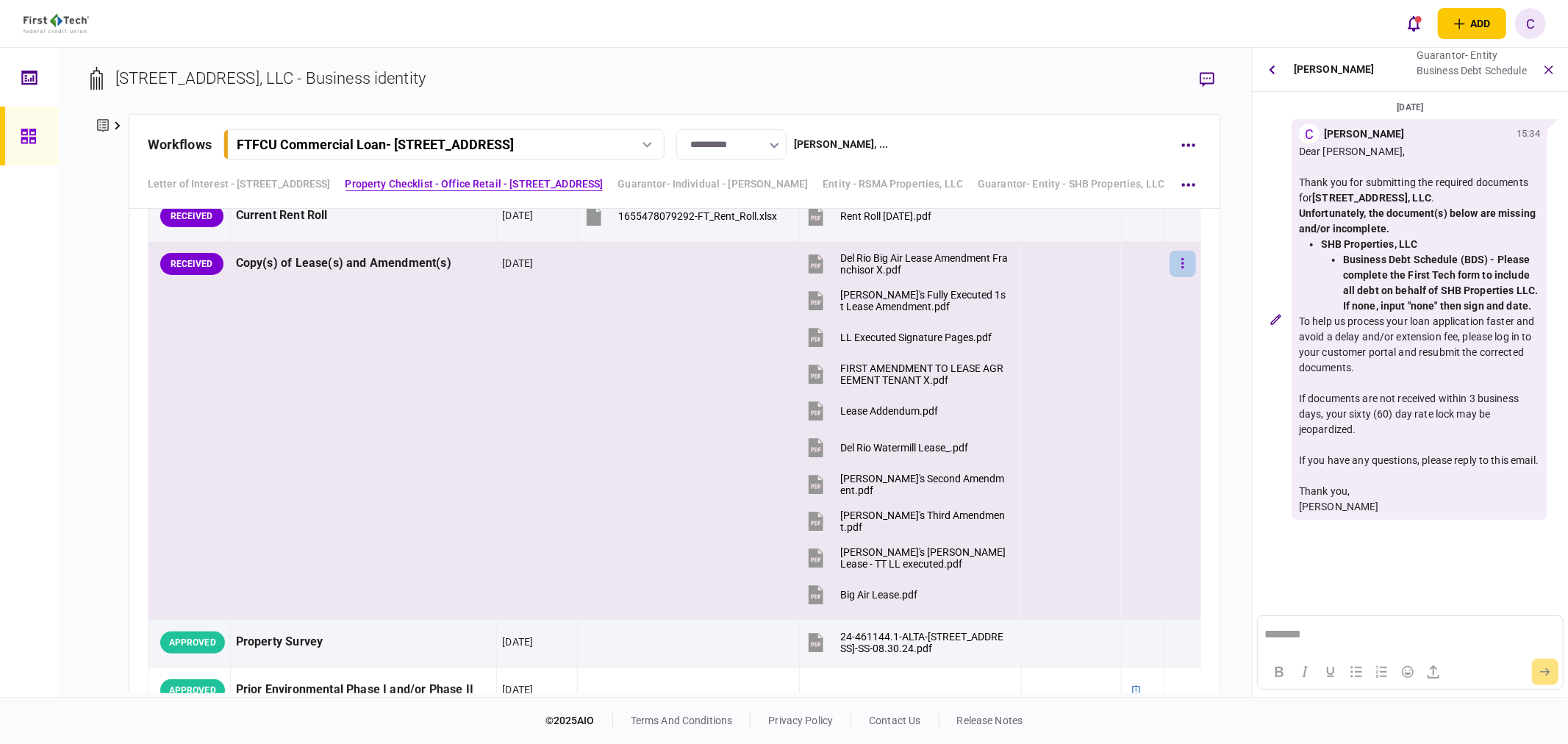
click at [1170, 272] on button "button" at bounding box center [1183, 264] width 26 height 26
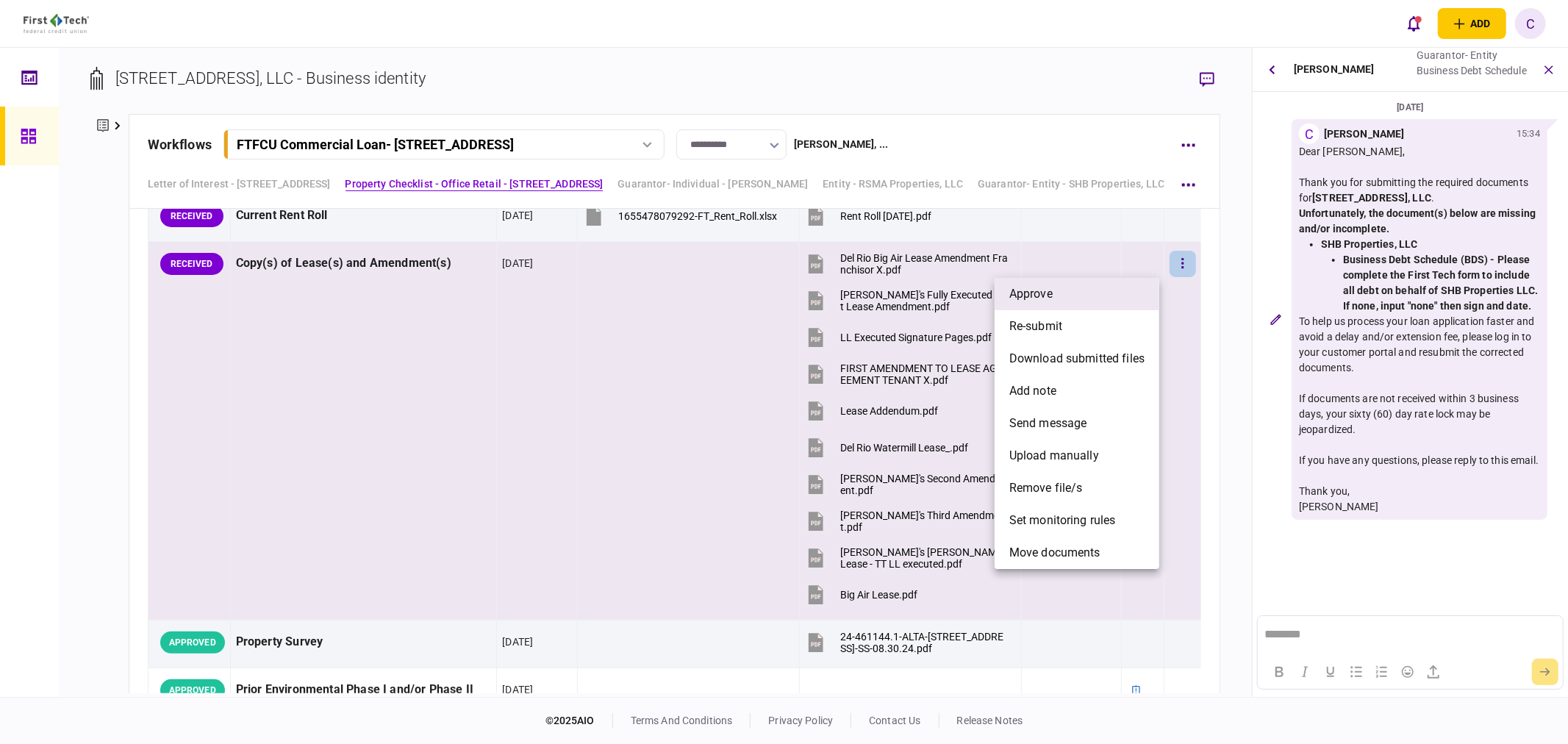
click at [1054, 297] on li "approve" at bounding box center [1077, 294] width 164 height 32
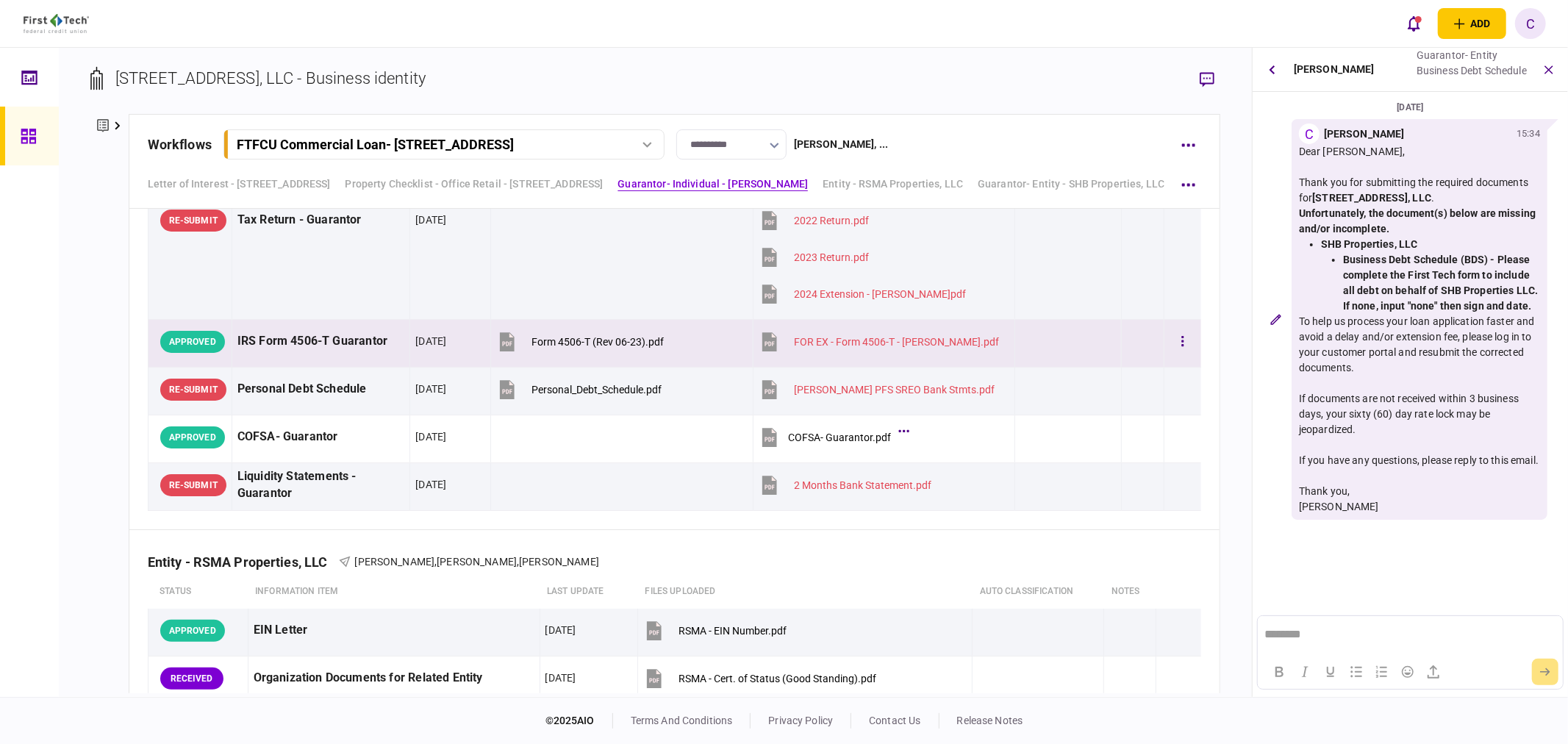
scroll to position [2370, 0]
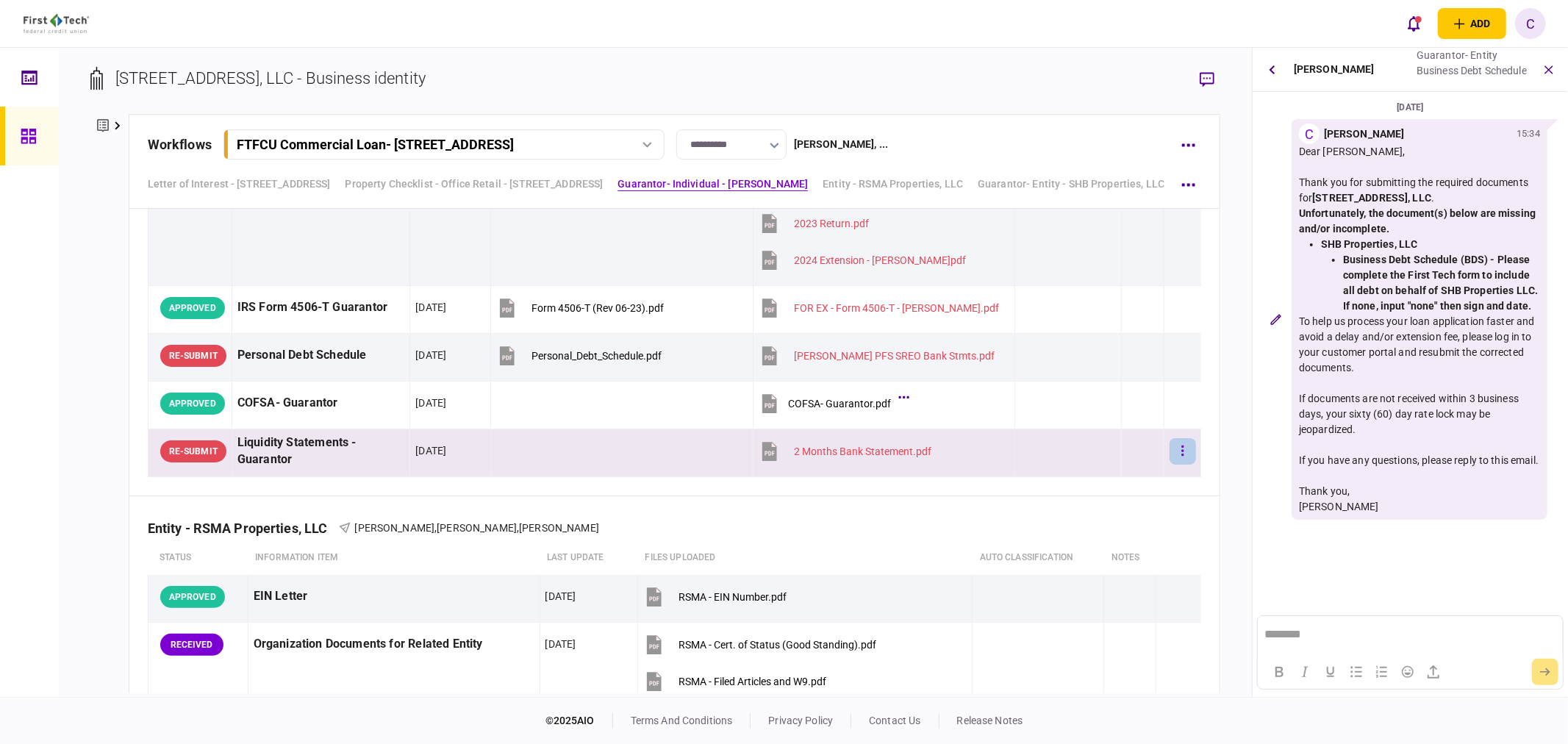
click at [1181, 450] on icon "button" at bounding box center [1182, 452] width 3 height 14
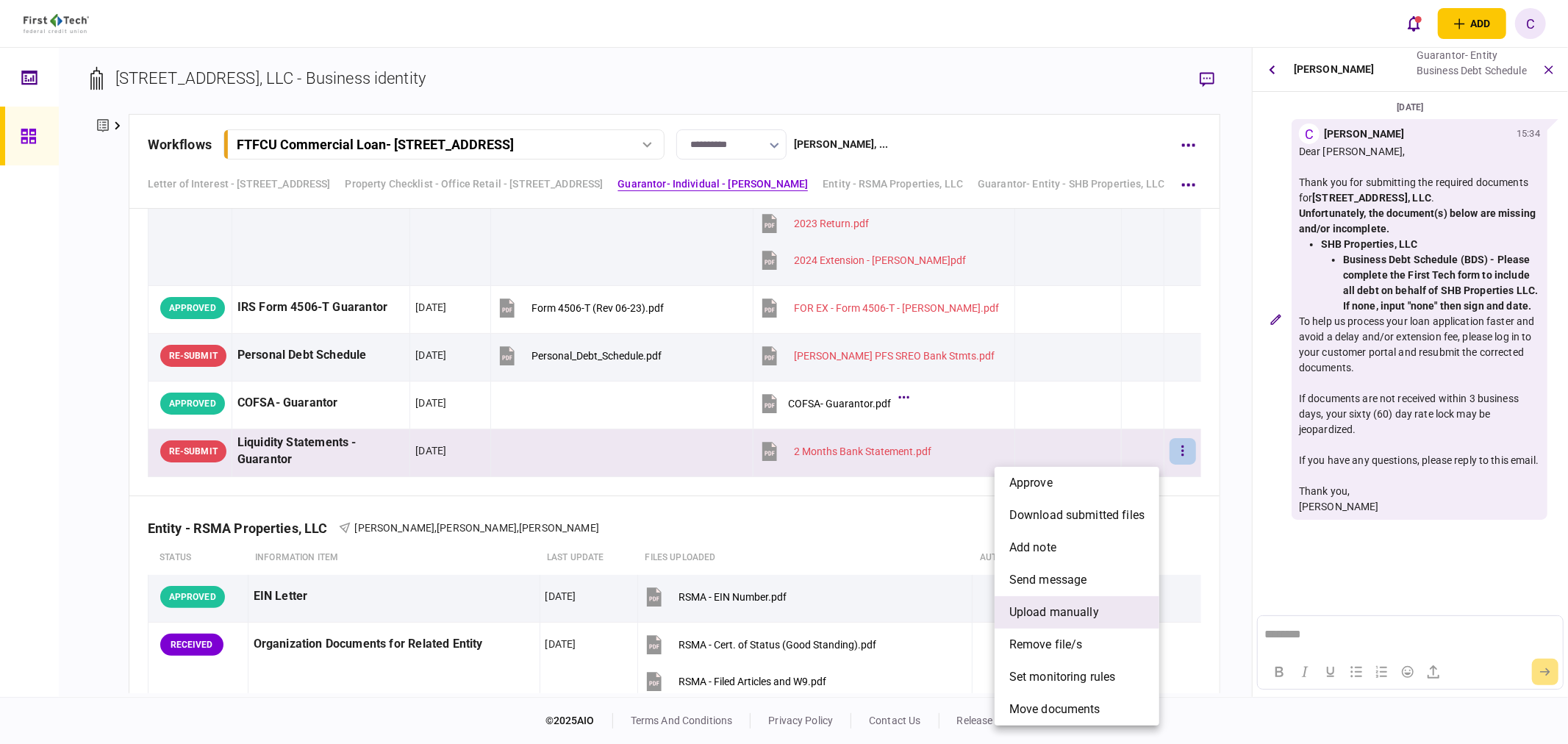
click at [1069, 615] on span "upload manually" at bounding box center [1054, 613] width 90 height 18
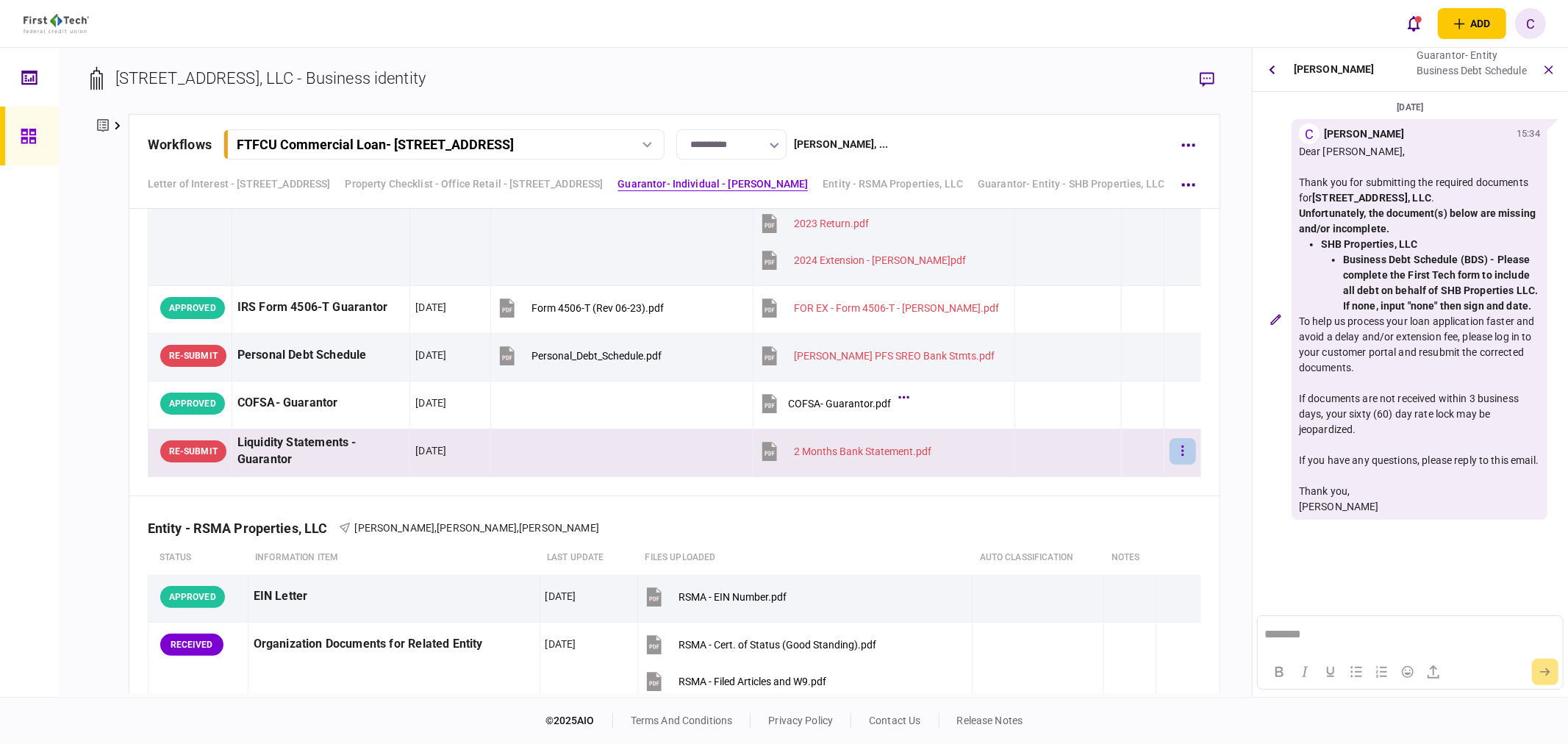
click at [1178, 453] on button "button" at bounding box center [1183, 452] width 26 height 26
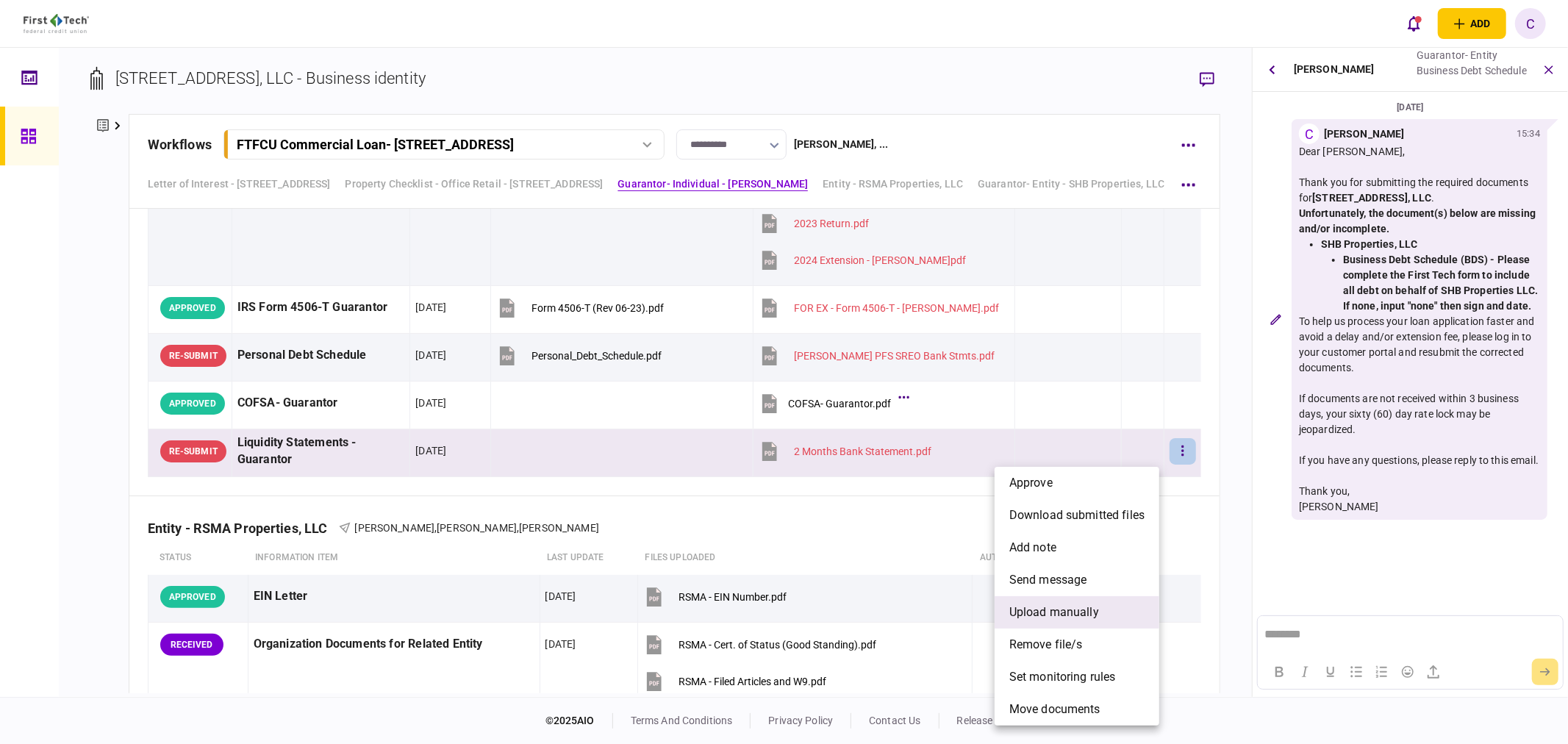
click at [1046, 613] on span "upload manually" at bounding box center [1054, 613] width 90 height 18
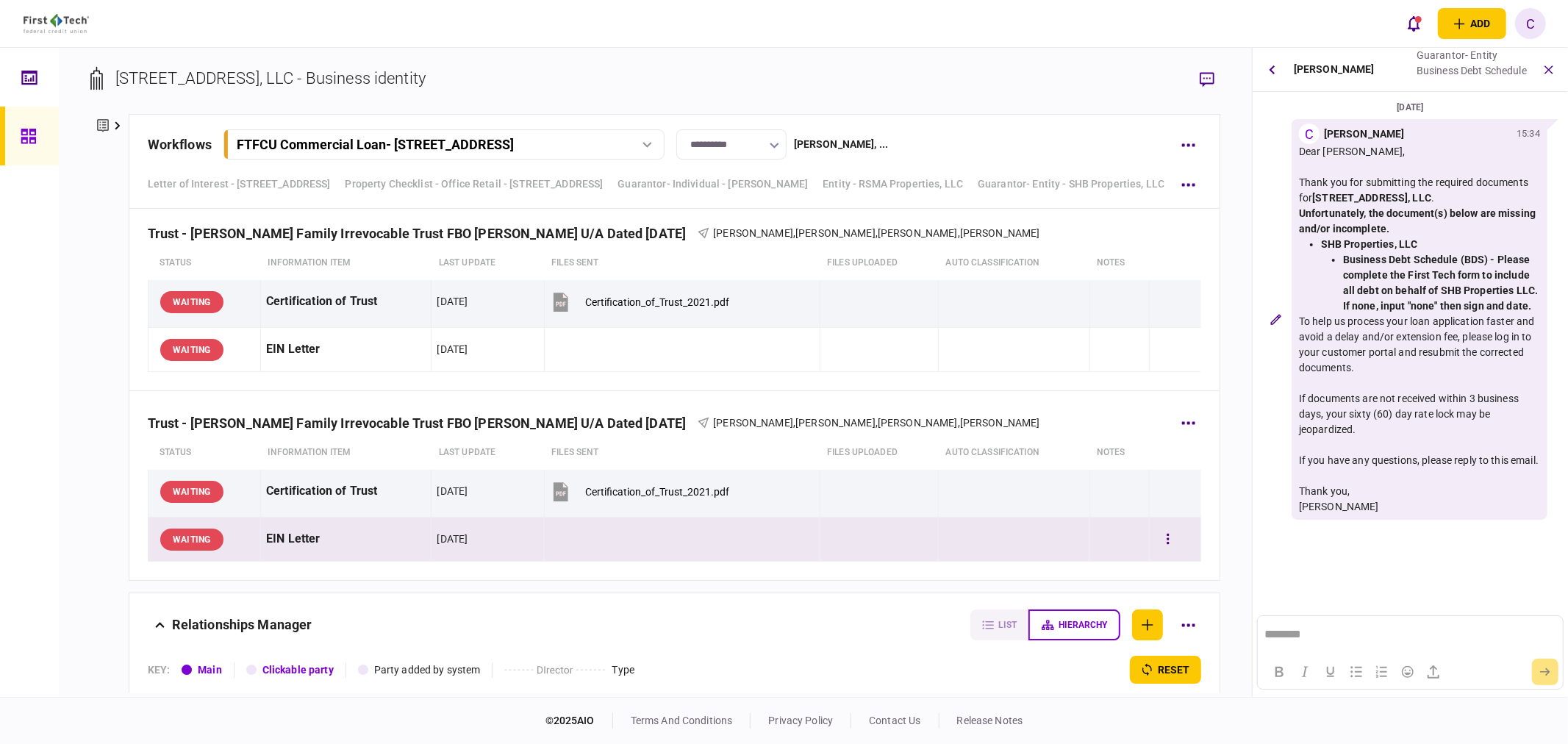
scroll to position [3678, 0]
